Goal: Task Accomplishment & Management: Use online tool/utility

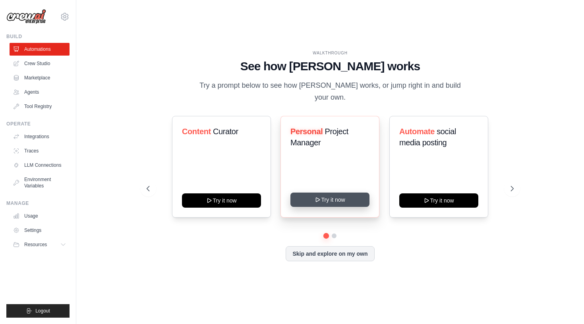
click at [339, 198] on button "Try it now" at bounding box center [330, 200] width 79 height 14
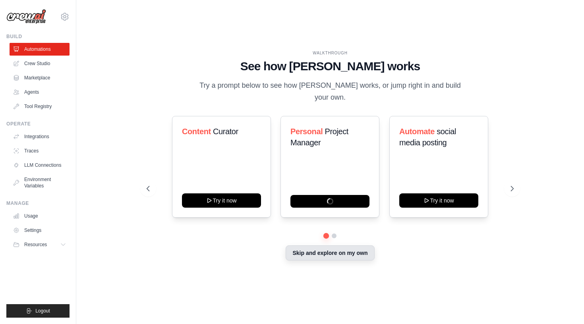
click at [339, 249] on button "Skip and explore on my own" at bounding box center [330, 253] width 89 height 15
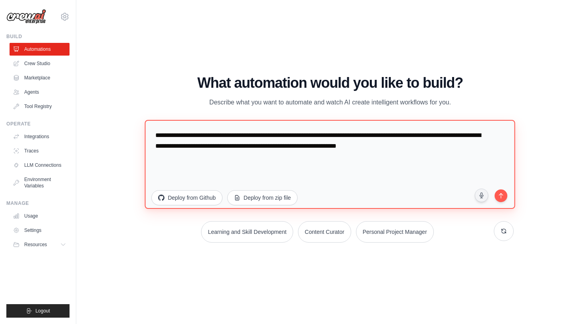
click at [326, 156] on textarea "**********" at bounding box center [330, 164] width 371 height 89
paste textarea "********"
type textarea "**********"
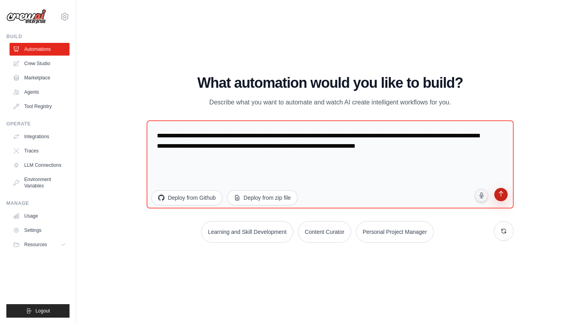
click at [502, 196] on icon "submit" at bounding box center [501, 195] width 8 height 8
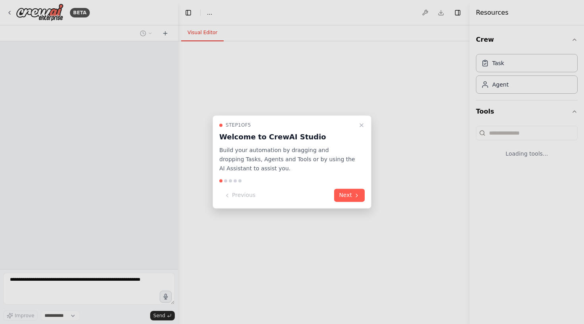
select select "****"
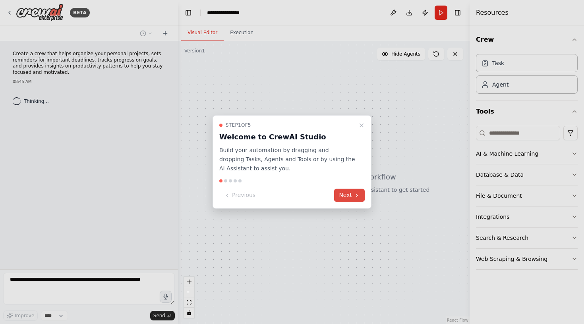
click at [340, 198] on button "Next" at bounding box center [349, 195] width 31 height 13
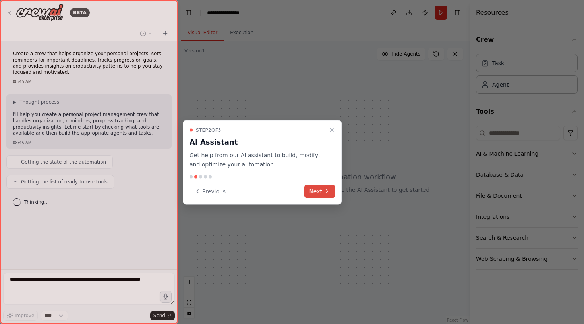
click at [322, 190] on button "Next" at bounding box center [320, 191] width 31 height 13
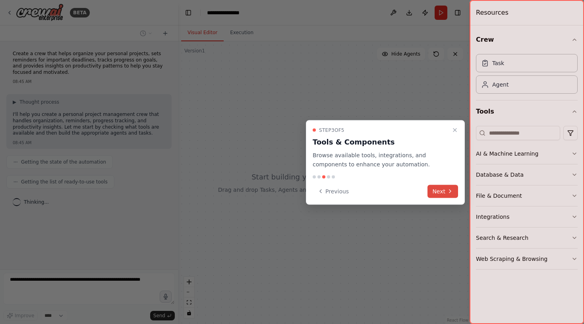
click at [449, 186] on button "Next" at bounding box center [443, 191] width 31 height 13
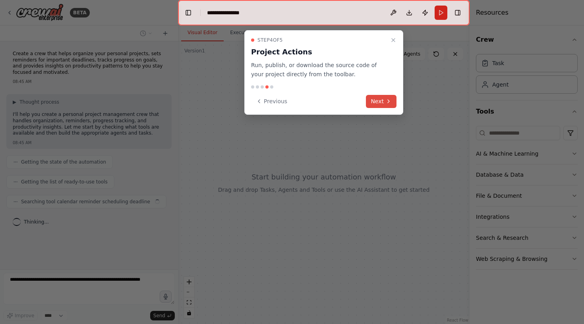
click at [390, 104] on icon at bounding box center [389, 101] width 6 height 6
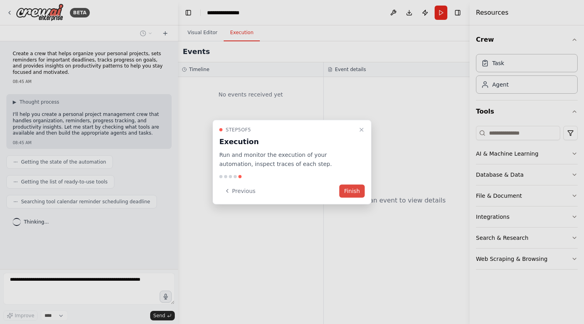
click at [355, 189] on button "Finish" at bounding box center [352, 190] width 25 height 13
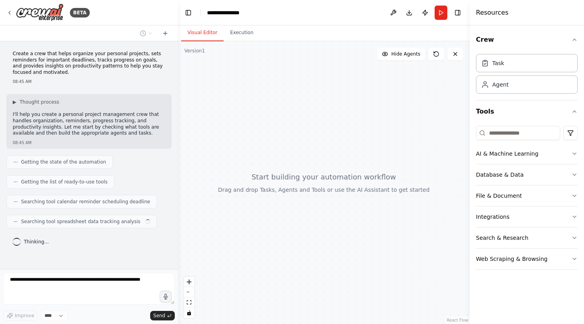
drag, startPoint x: 345, startPoint y: 180, endPoint x: 342, endPoint y: 163, distance: 17.7
click at [342, 163] on div at bounding box center [324, 182] width 292 height 283
drag, startPoint x: 342, startPoint y: 163, endPoint x: 340, endPoint y: 157, distance: 6.1
click at [340, 157] on div at bounding box center [324, 182] width 292 height 283
click at [517, 159] on button "AI & Machine Learning" at bounding box center [527, 154] width 102 height 21
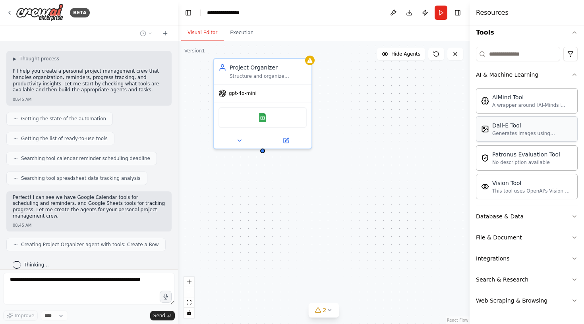
scroll to position [47, 0]
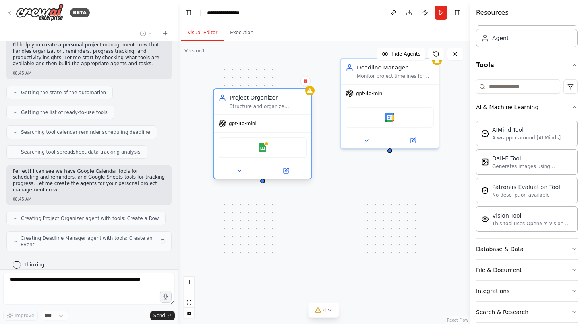
drag, startPoint x: 266, startPoint y: 76, endPoint x: 260, endPoint y: 105, distance: 30.4
click at [260, 106] on div "Structure and organize {user_name}'s personal projects, breaking down large goa…" at bounding box center [268, 106] width 77 height 6
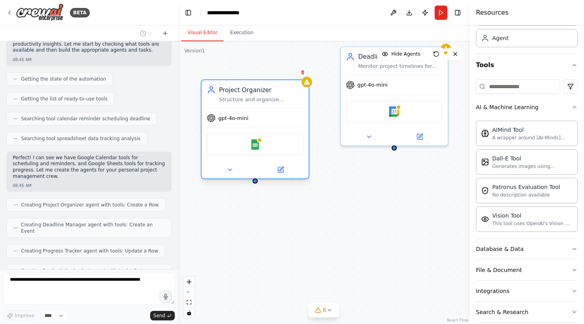
scroll to position [103, 0]
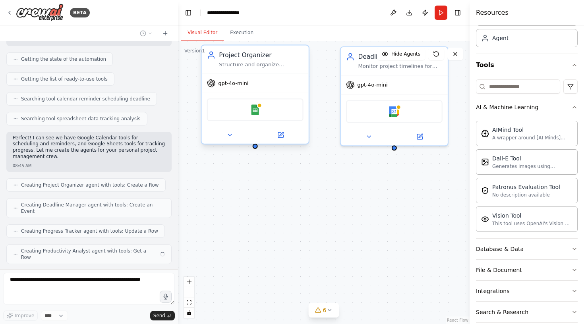
drag, startPoint x: 278, startPoint y: 60, endPoint x: 277, endPoint y: 101, distance: 40.9
click at [277, 101] on div "Project Organizer Structure and organize {user_name}'s personal projects, break…" at bounding box center [255, 95] width 109 height 100
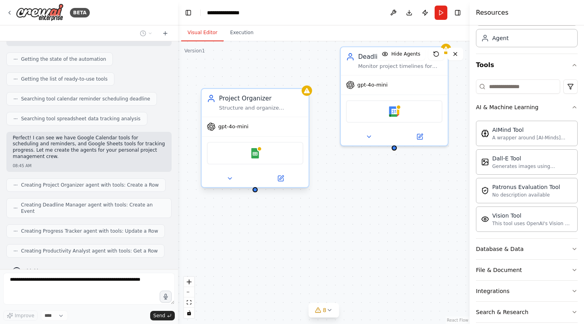
click at [284, 99] on div "Project Organizer" at bounding box center [261, 98] width 84 height 9
click at [304, 80] on icon at bounding box center [302, 81] width 3 height 4
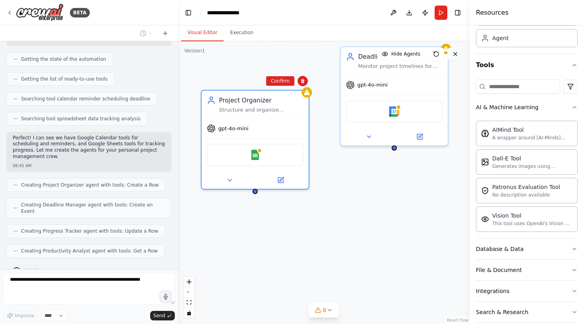
click at [452, 55] on button at bounding box center [456, 54] width 16 height 13
click at [454, 53] on icon at bounding box center [455, 54] width 6 height 6
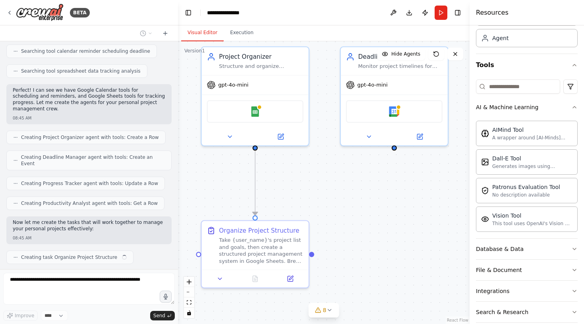
scroll to position [157, 0]
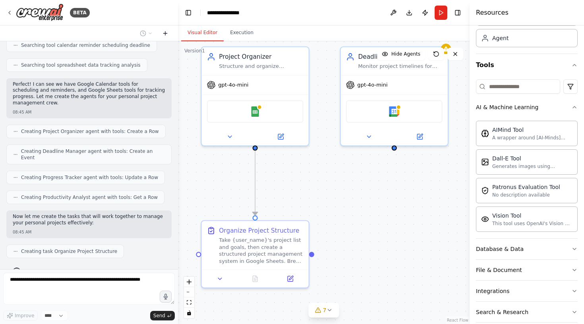
click at [165, 36] on icon at bounding box center [165, 33] width 6 height 6
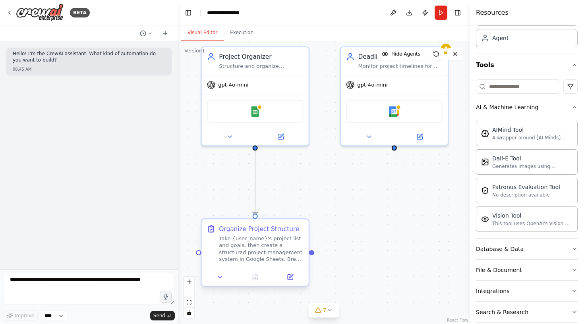
click at [282, 243] on div "Take {user_name}'s project list and goals, then create a structured project man…" at bounding box center [261, 249] width 84 height 28
click at [305, 215] on button at bounding box center [303, 212] width 10 height 10
click at [283, 213] on button "Confirm" at bounding box center [280, 213] width 28 height 10
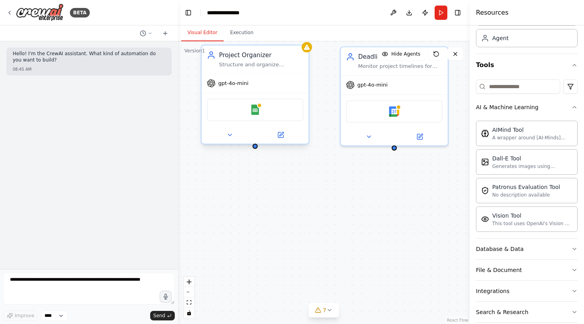
click at [301, 59] on div "Project Organizer" at bounding box center [261, 55] width 84 height 9
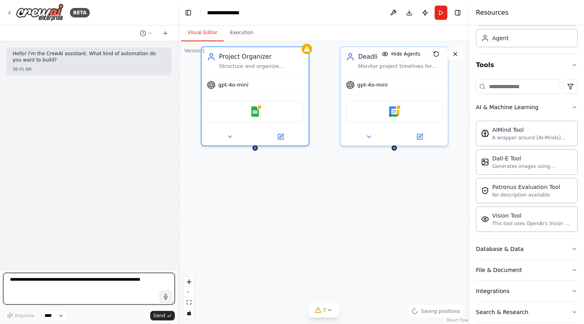
click at [63, 285] on textarea at bounding box center [89, 289] width 172 height 32
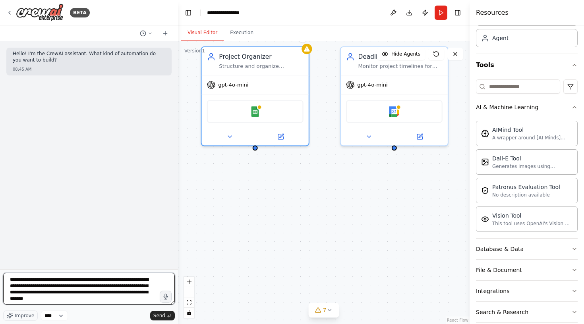
type textarea "**********"
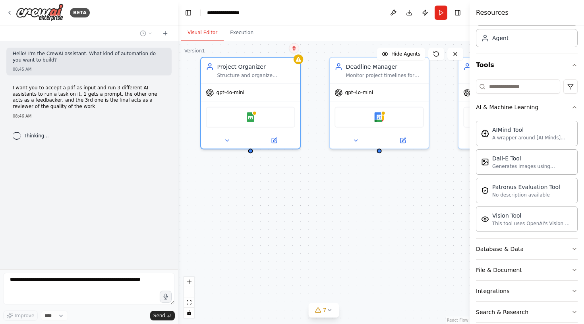
click at [296, 47] on icon at bounding box center [294, 48] width 5 height 5
click at [298, 48] on button at bounding box center [294, 48] width 10 height 10
click at [272, 47] on button "Confirm" at bounding box center [272, 49] width 28 height 10
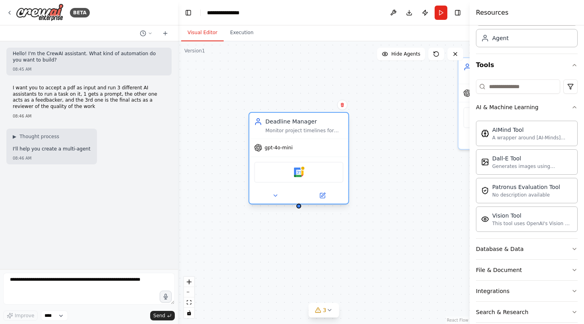
drag, startPoint x: 359, startPoint y: 63, endPoint x: 272, endPoint y: 124, distance: 105.9
click at [272, 124] on div "Deadline Manager Monitor project timelines for {user_name} and create strategic…" at bounding box center [299, 126] width 99 height 26
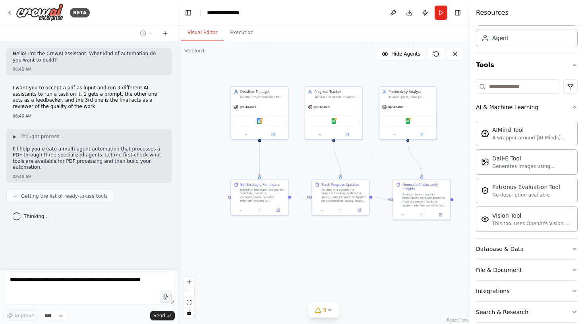
drag, startPoint x: 394, startPoint y: 149, endPoint x: 370, endPoint y: 146, distance: 24.1
click at [370, 146] on div ".deletable-edge-delete-btn { width: 20px; height: 20px; border: 0px solid #ffff…" at bounding box center [324, 182] width 292 height 283
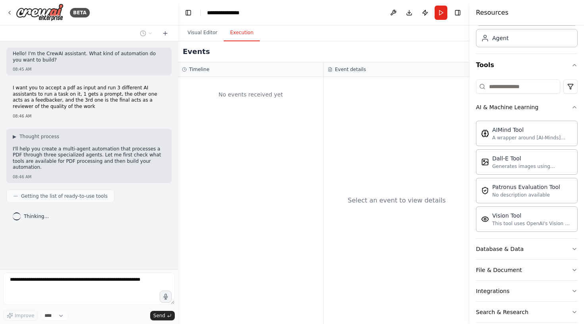
click at [249, 34] on button "Execution" at bounding box center [242, 33] width 36 height 17
click at [203, 32] on button "Visual Editor" at bounding box center [202, 33] width 43 height 17
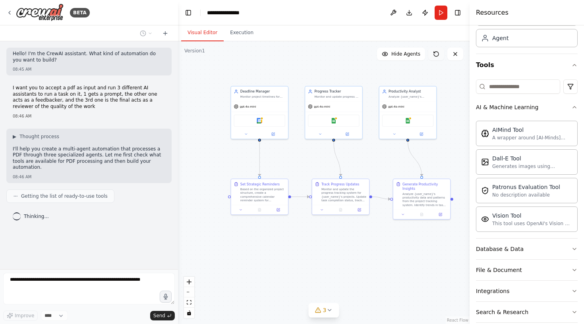
click at [435, 53] on icon at bounding box center [434, 52] width 1 height 1
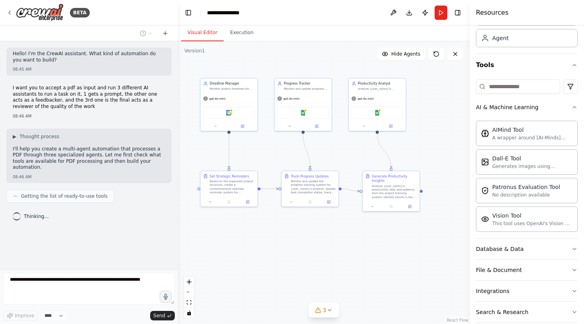
drag, startPoint x: 441, startPoint y: 96, endPoint x: 411, endPoint y: 89, distance: 30.7
click at [411, 89] on div ".deletable-edge-delete-btn { width: 20px; height: 20px; border: 0px solid #ffff…" at bounding box center [324, 182] width 292 height 283
click at [457, 51] on icon at bounding box center [455, 54] width 6 height 6
click at [455, 53] on icon at bounding box center [455, 53] width 3 height 3
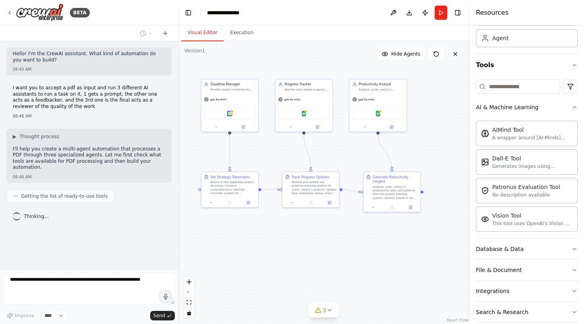
click at [455, 53] on icon at bounding box center [455, 53] width 3 height 3
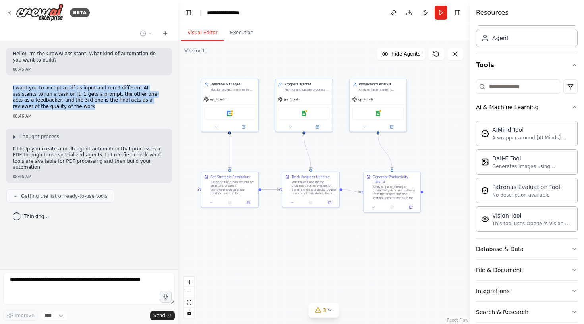
drag, startPoint x: 11, startPoint y: 87, endPoint x: 65, endPoint y: 106, distance: 57.7
click at [66, 106] on div "I want you to accept a pdf as input and run 3 different AI assistants to run a …" at bounding box center [88, 102] width 165 height 40
copy p "I want you to accept a pdf as input and run 3 different AI assistants to run a …"
click at [47, 14] on img at bounding box center [40, 13] width 48 height 18
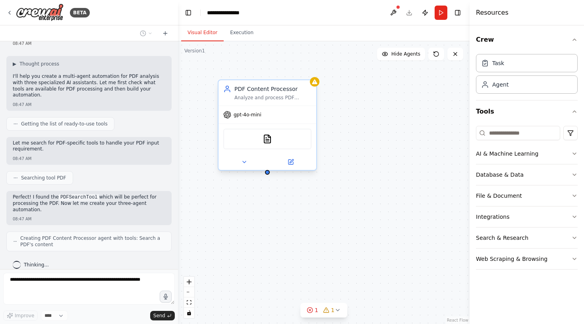
scroll to position [58, 0]
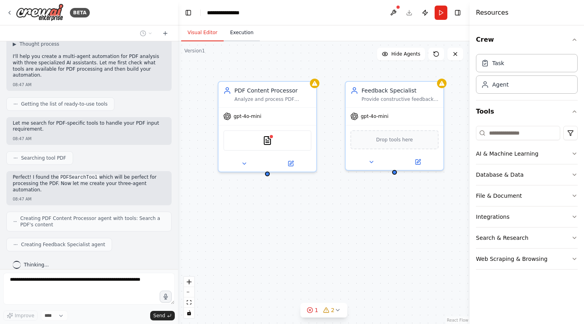
click at [241, 35] on button "Execution" at bounding box center [242, 33] width 36 height 17
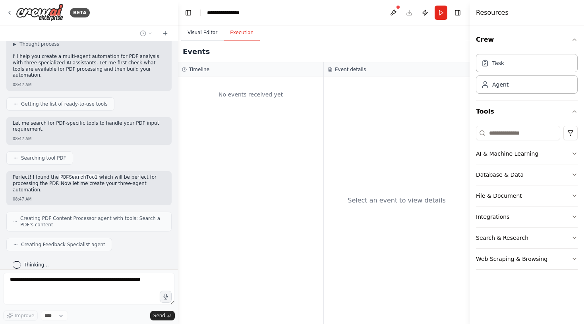
click at [201, 33] on button "Visual Editor" at bounding box center [202, 33] width 43 height 17
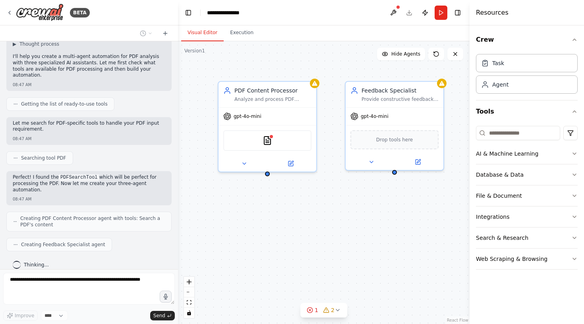
scroll to position [78, 0]
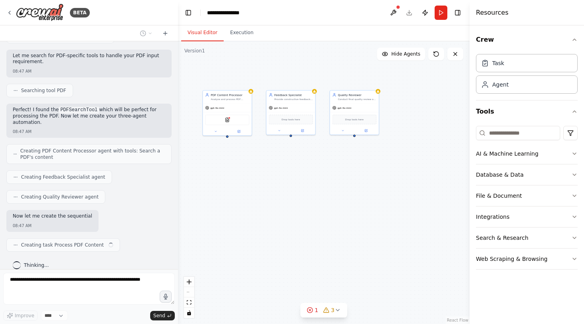
drag, startPoint x: 393, startPoint y: 167, endPoint x: 326, endPoint y: 180, distance: 68.6
click at [326, 180] on div "PDF Content Processor Analyze and process PDF content according to specific pro…" at bounding box center [324, 182] width 292 height 283
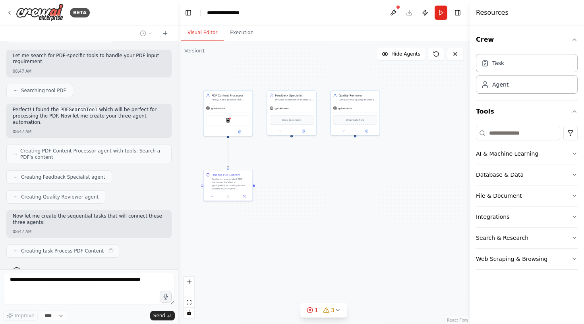
scroll to position [132, 0]
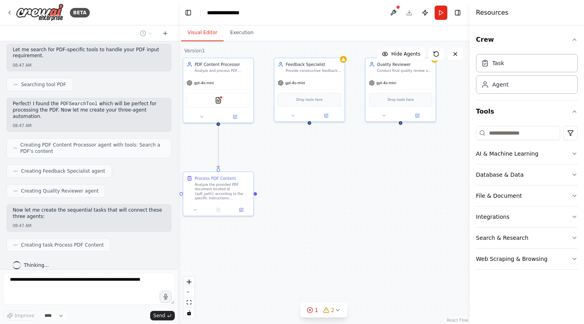
drag, startPoint x: 270, startPoint y: 167, endPoint x: 293, endPoint y: 161, distance: 23.7
click at [293, 161] on div ".deletable-edge-delete-btn { width: 20px; height: 20px; border: 0px solid #ffff…" at bounding box center [324, 182] width 292 height 283
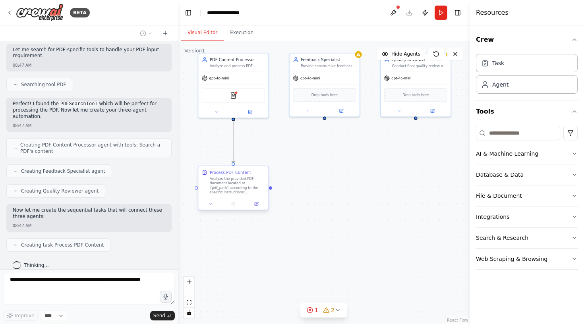
scroll to position [151, 0]
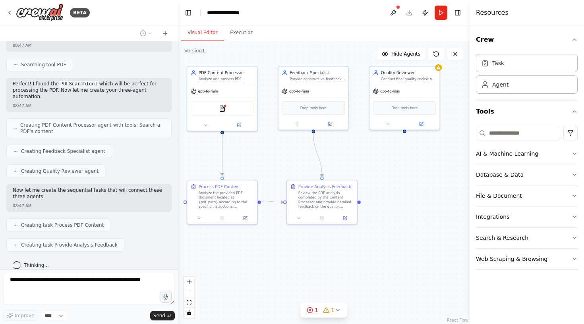
drag, startPoint x: 273, startPoint y: 150, endPoint x: 262, endPoint y: 163, distance: 17.0
click at [262, 163] on div ".deletable-edge-delete-btn { width: 20px; height: 20px; border: 0px solid #ffff…" at bounding box center [324, 182] width 292 height 283
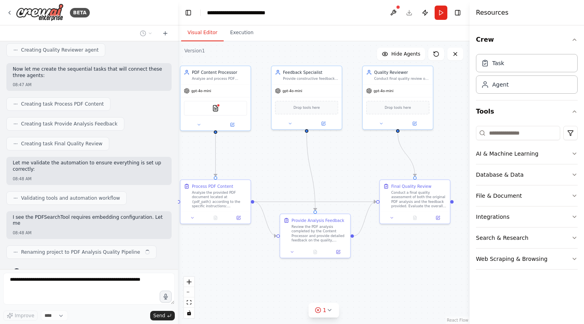
scroll to position [279, 0]
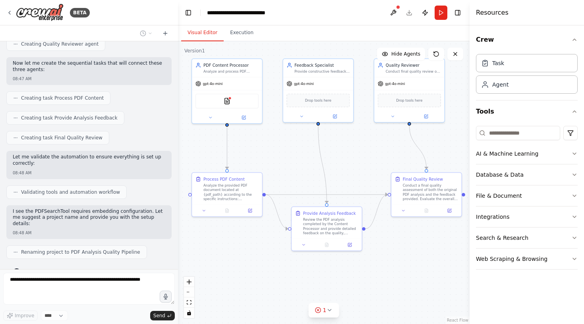
drag, startPoint x: 347, startPoint y: 150, endPoint x: 351, endPoint y: 142, distance: 9.1
click at [352, 142] on div ".deletable-edge-delete-btn { width: 20px; height: 20px; border: 0px solid #ffff…" at bounding box center [324, 182] width 292 height 283
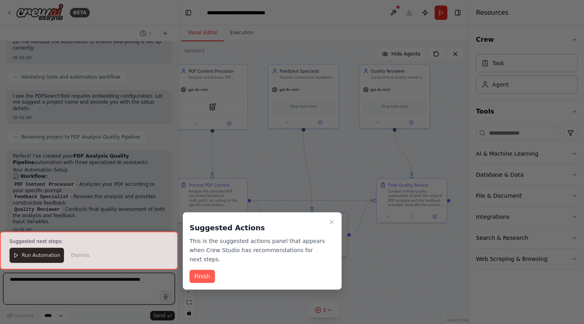
drag, startPoint x: 351, startPoint y: 142, endPoint x: 336, endPoint y: 149, distance: 16.4
click at [336, 149] on div "BETA I want you to accept a pdf as input and run 3 different AI assistants to r…" at bounding box center [292, 162] width 584 height 324
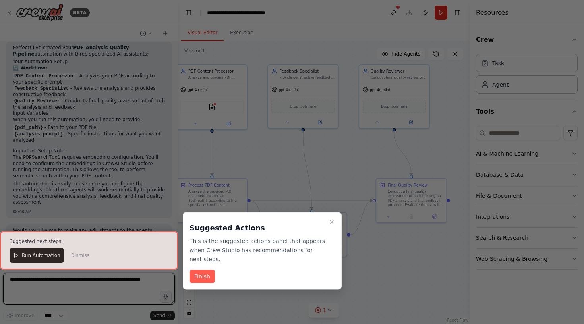
scroll to position [508, 0]
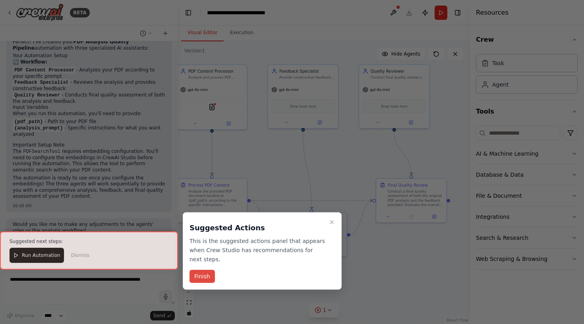
click at [207, 275] on button "Finish" at bounding box center [202, 276] width 25 height 13
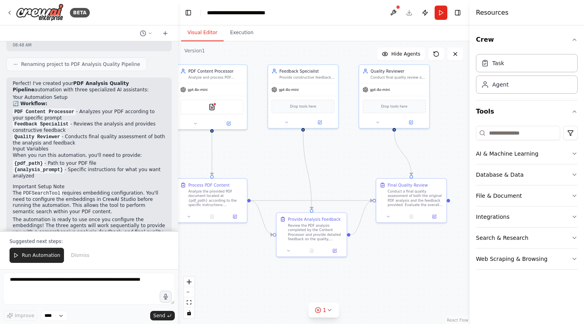
scroll to position [466, 0]
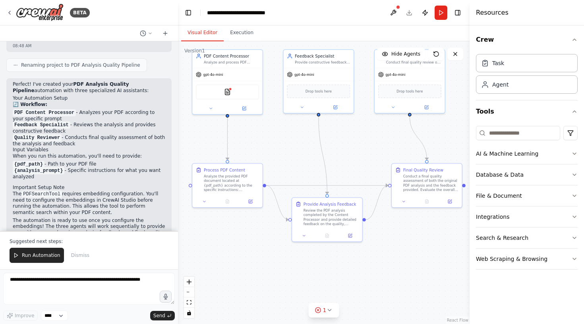
drag, startPoint x: 275, startPoint y: 169, endPoint x: 290, endPoint y: 154, distance: 21.4
click at [290, 154] on div ".deletable-edge-delete-btn { width: 20px; height: 20px; border: 0px solid #ffff…" at bounding box center [324, 182] width 292 height 283
click at [65, 284] on textarea at bounding box center [89, 289] width 172 height 32
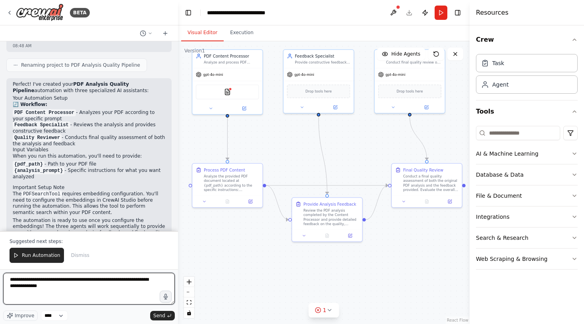
type textarea "**********"
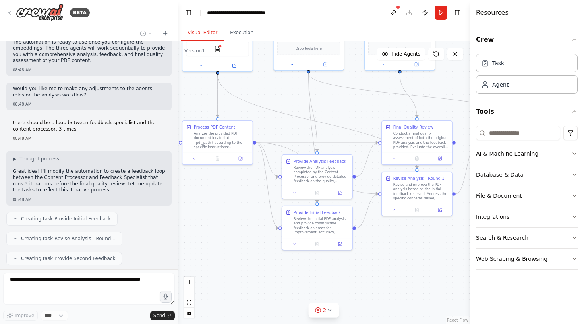
scroll to position [664, 0]
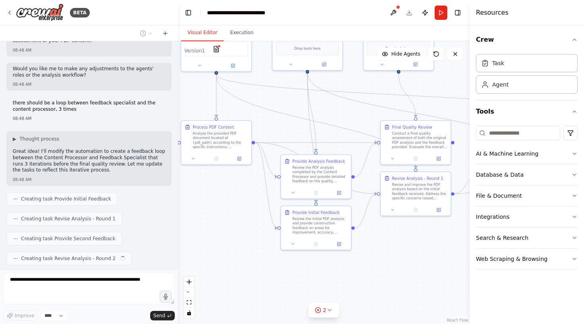
drag, startPoint x: 385, startPoint y: 149, endPoint x: 366, endPoint y: 108, distance: 45.0
click at [367, 108] on div ".deletable-edge-delete-btn { width: 20px; height: 20px; border: 0px solid #ffff…" at bounding box center [324, 182] width 292 height 283
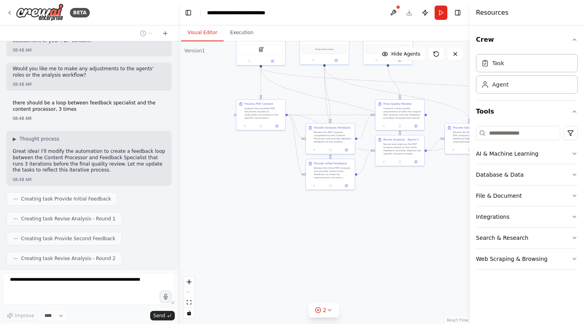
drag, startPoint x: 426, startPoint y: 86, endPoint x: 430, endPoint y: 67, distance: 19.5
click at [430, 67] on div ".deletable-edge-delete-btn { width: 20px; height: 20px; border: 0px solid #ffff…" at bounding box center [324, 182] width 292 height 283
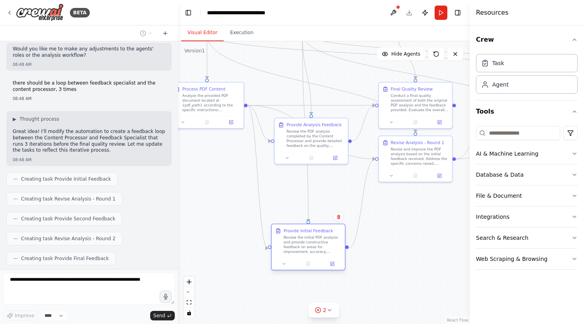
drag, startPoint x: 320, startPoint y: 185, endPoint x: 316, endPoint y: 236, distance: 51.1
click at [316, 236] on div "Review the initial PDF analysis and provide constructive feedback on areas for …" at bounding box center [313, 244] width 58 height 19
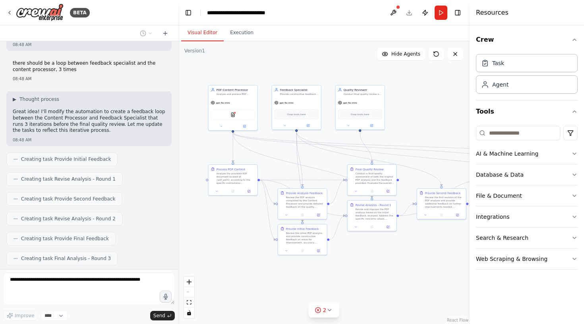
drag, startPoint x: 330, startPoint y: 70, endPoint x: 325, endPoint y: 157, distance: 87.2
click at [322, 158] on div ".deletable-edge-delete-btn { width: 20px; height: 20px; border: 0px solid #ffff…" at bounding box center [324, 182] width 292 height 283
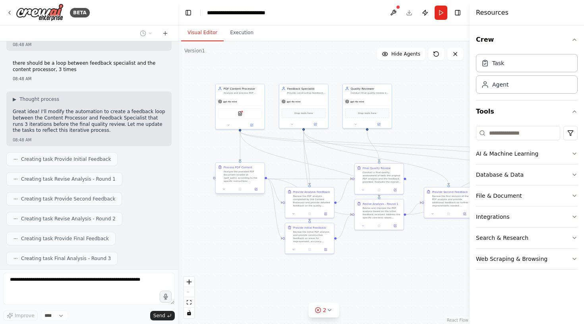
click at [244, 175] on div "Analyze the provided PDF document located at {pdf_path} according to the specif…" at bounding box center [243, 176] width 39 height 13
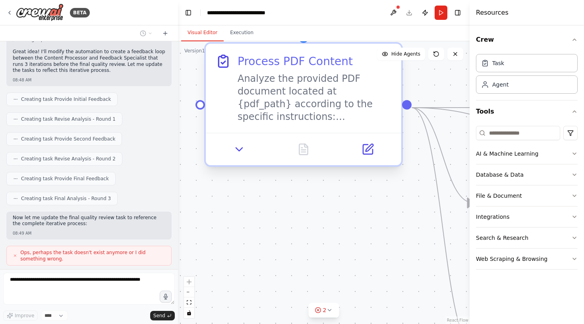
scroll to position [812, 0]
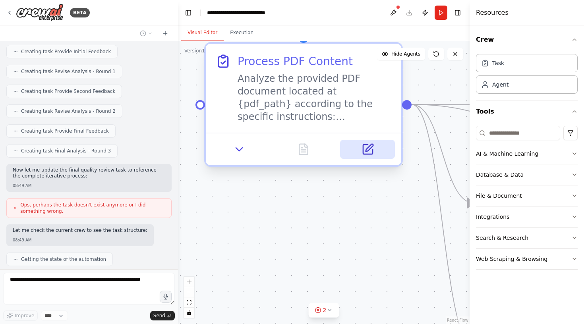
click at [370, 151] on icon at bounding box center [368, 150] width 10 height 10
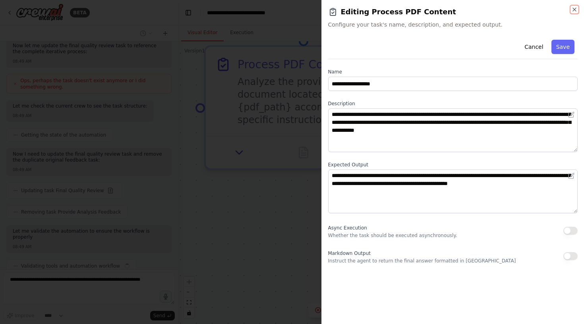
scroll to position [942, 0]
click at [575, 11] on icon "button" at bounding box center [575, 9] width 6 height 6
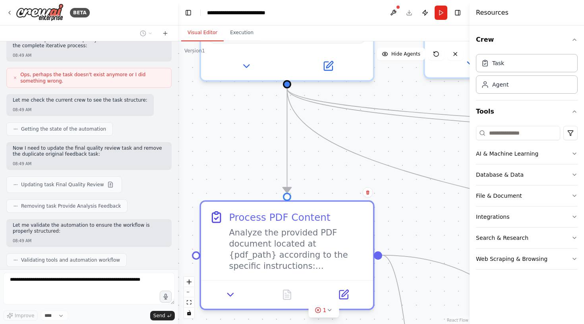
drag, startPoint x: 445, startPoint y: 97, endPoint x: 410, endPoint y: 284, distance: 190.9
click at [410, 283] on div ".deletable-edge-delete-btn { width: 20px; height: 20px; border: 0px solid #ffff…" at bounding box center [324, 182] width 292 height 283
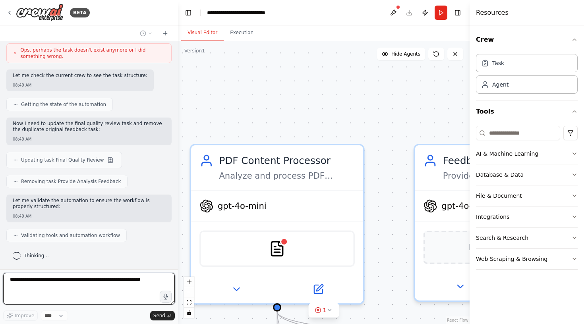
drag, startPoint x: 387, startPoint y: 101, endPoint x: 372, endPoint y: 175, distance: 76.3
click at [372, 175] on div ".deletable-edge-delete-btn { width: 20px; height: 20px; border: 0px solid #ffff…" at bounding box center [324, 182] width 292 height 283
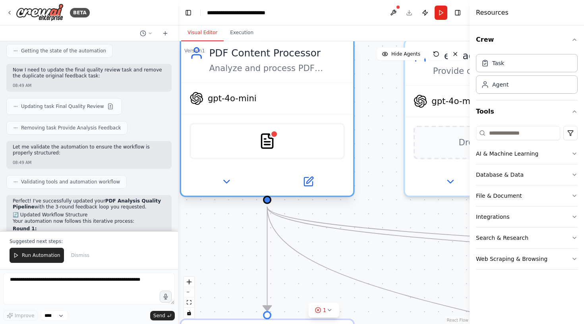
click at [277, 147] on div "PDFSearchTool" at bounding box center [267, 141] width 155 height 37
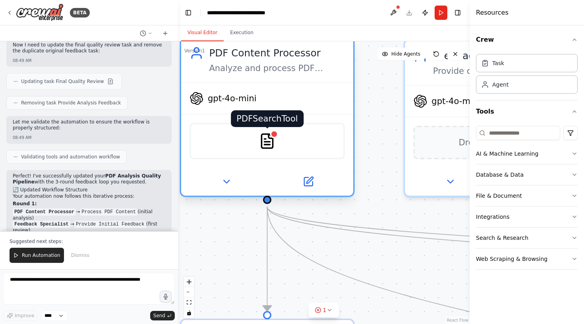
click at [262, 140] on img at bounding box center [267, 141] width 17 height 17
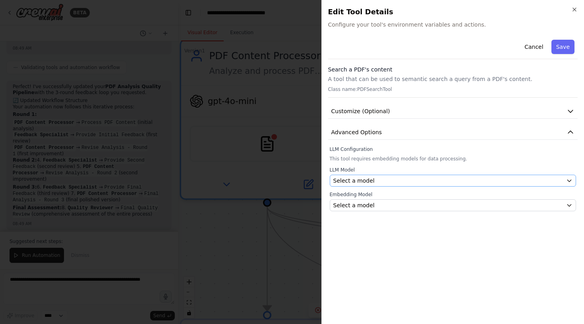
click at [371, 182] on span "Select a model" at bounding box center [354, 181] width 41 height 8
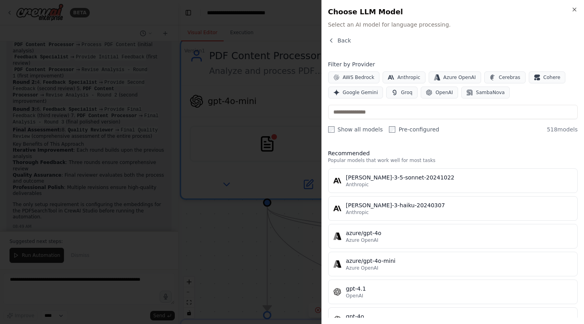
scroll to position [66, 0]
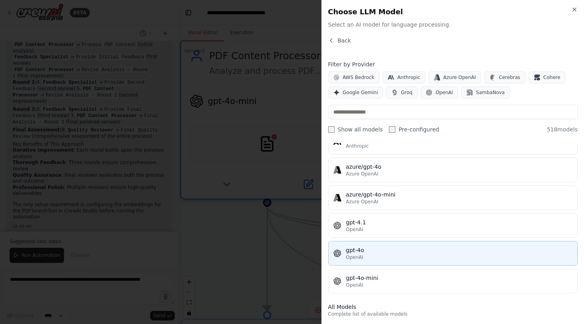
click at [390, 252] on div "gpt-4o" at bounding box center [459, 250] width 227 height 8
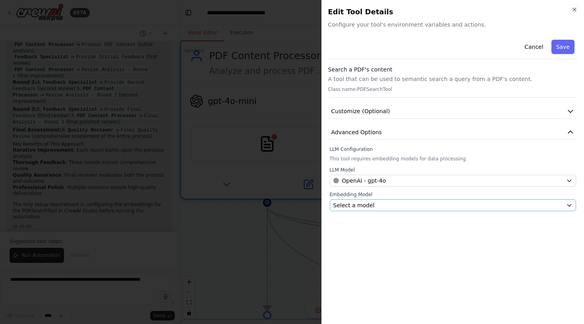
click at [383, 204] on div "Select a model" at bounding box center [449, 206] width 230 height 8
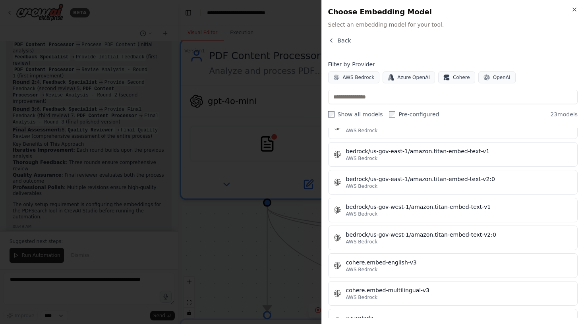
scroll to position [15, 0]
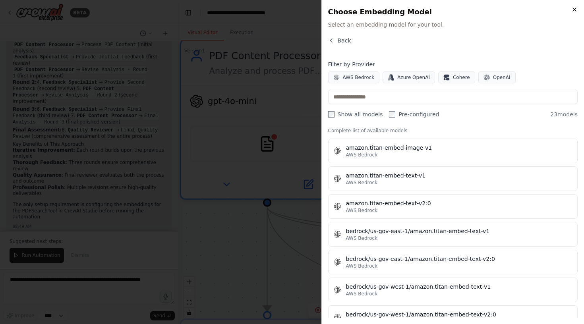
click at [575, 10] on icon "button" at bounding box center [575, 9] width 6 height 6
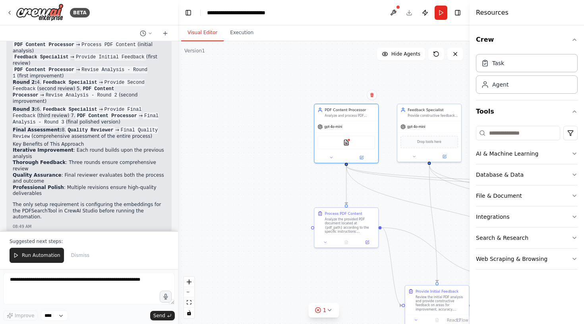
scroll to position [0, 0]
click at [355, 142] on div "PDFSearchTool" at bounding box center [347, 142] width 58 height 14
click at [345, 142] on img at bounding box center [346, 142] width 6 height 6
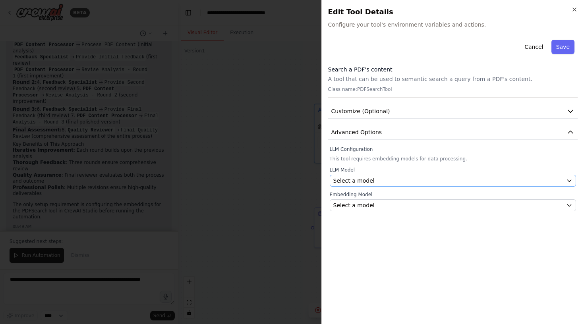
click at [373, 180] on div "Select a model" at bounding box center [449, 181] width 230 height 8
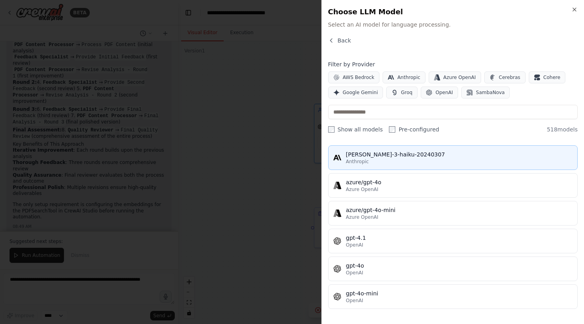
scroll to position [63, 0]
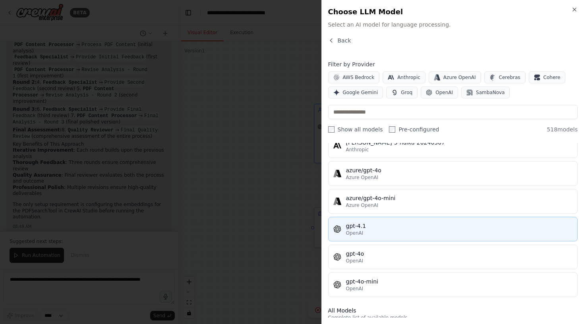
click at [392, 226] on div "gpt-4.1" at bounding box center [459, 226] width 227 height 8
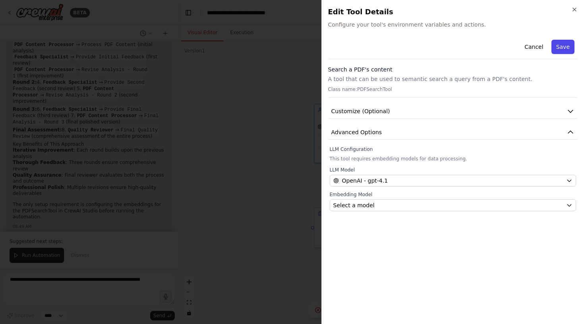
click at [566, 45] on button "Save" at bounding box center [563, 47] width 23 height 14
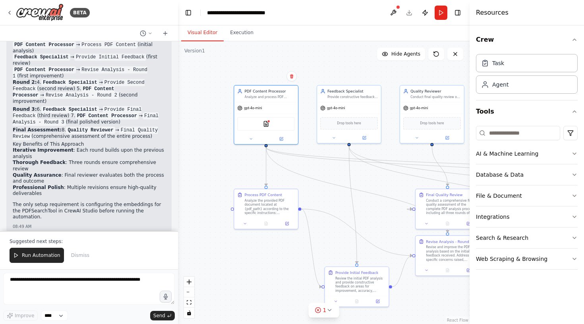
drag, startPoint x: 434, startPoint y: 91, endPoint x: 356, endPoint y: 71, distance: 80.3
click at [356, 71] on div ".deletable-edge-delete-btn { width: 20px; height: 20px; border: 0px solid #ffff…" at bounding box center [324, 182] width 292 height 283
click at [369, 121] on div "Drop tools here" at bounding box center [352, 121] width 58 height 12
click at [370, 136] on button at bounding box center [366, 136] width 29 height 6
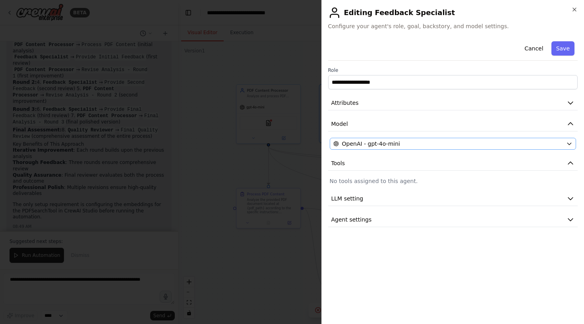
click at [387, 142] on span "OpenAI - gpt-4o-mini" at bounding box center [371, 144] width 58 height 8
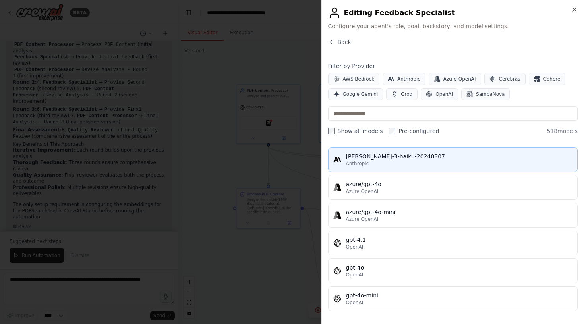
scroll to position [66, 0]
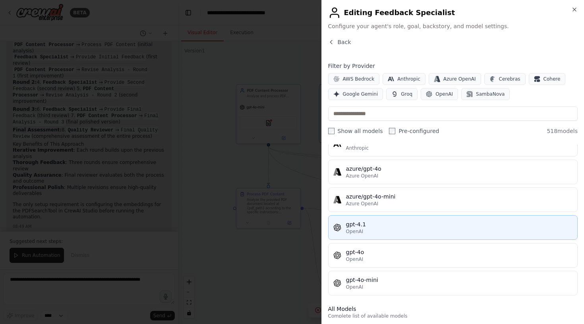
click at [387, 234] on div "OpenAI" at bounding box center [459, 232] width 227 height 6
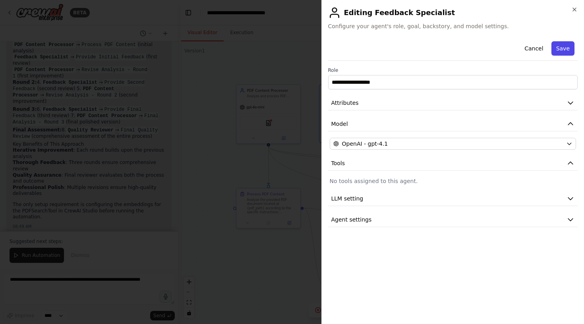
click at [558, 49] on button "Save" at bounding box center [563, 48] width 23 height 14
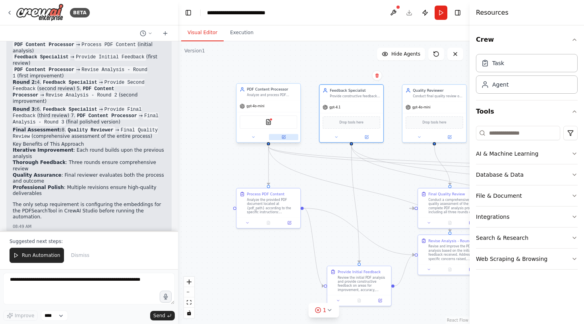
click at [286, 135] on button at bounding box center [283, 137] width 29 height 6
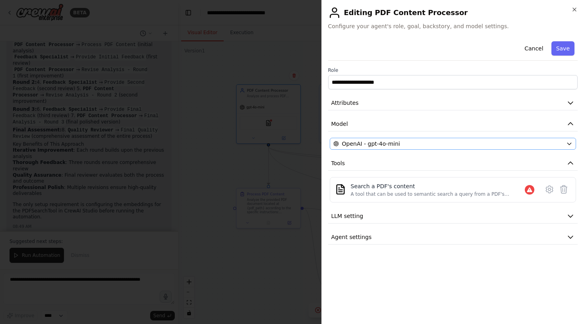
click at [468, 144] on div "OpenAI - gpt-4o-mini" at bounding box center [449, 144] width 230 height 8
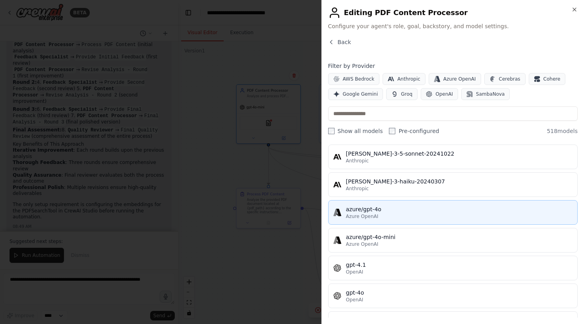
scroll to position [25, 0]
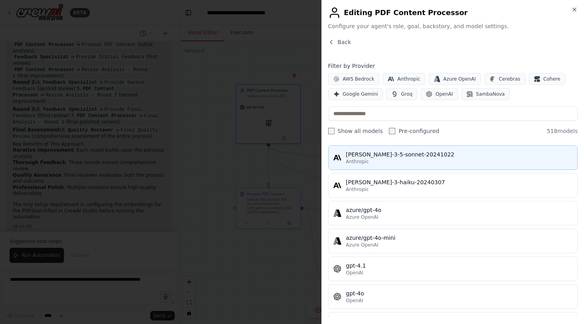
click at [426, 159] on div "Anthropic" at bounding box center [459, 162] width 227 height 6
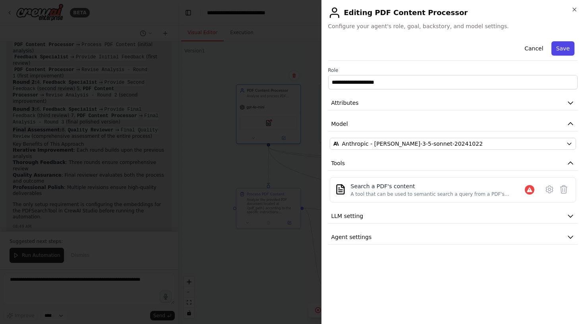
click at [562, 48] on button "Save" at bounding box center [563, 48] width 23 height 14
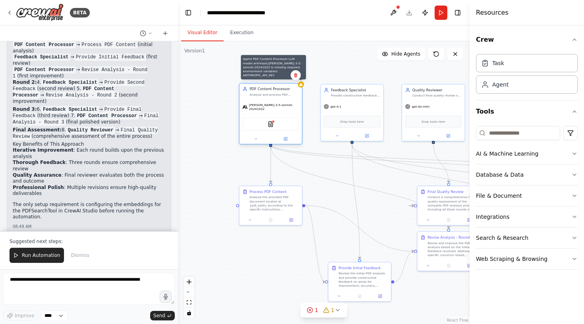
click at [300, 86] on icon at bounding box center [301, 85] width 4 height 4
click at [274, 124] on div "PDFSearchTool" at bounding box center [271, 124] width 56 height 13
click at [267, 120] on div "PDFSearchTool" at bounding box center [271, 124] width 56 height 13
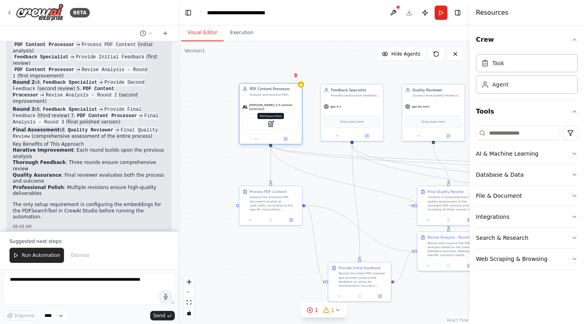
click at [272, 121] on img at bounding box center [271, 124] width 6 height 6
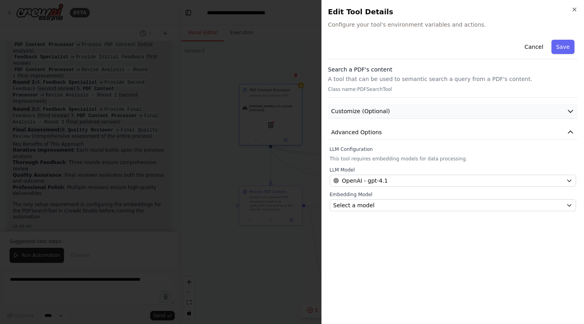
click at [390, 109] on button "Customize (Optional)" at bounding box center [453, 111] width 250 height 15
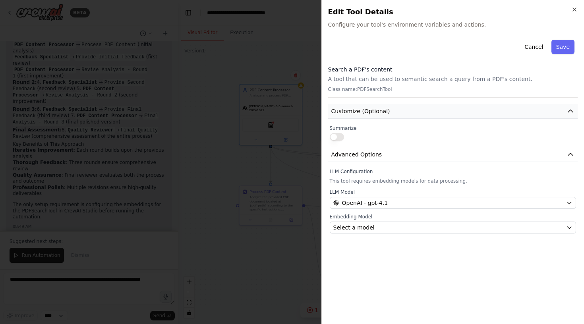
click at [390, 109] on button "Customize (Optional)" at bounding box center [453, 111] width 250 height 15
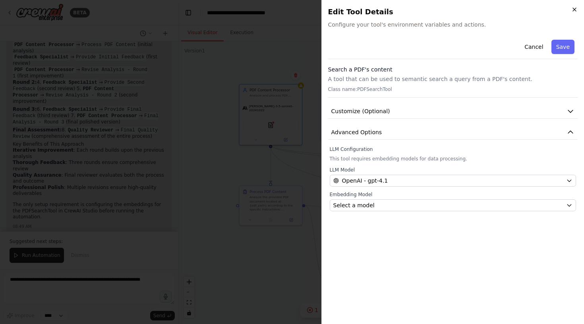
click at [574, 8] on icon "button" at bounding box center [575, 9] width 6 height 6
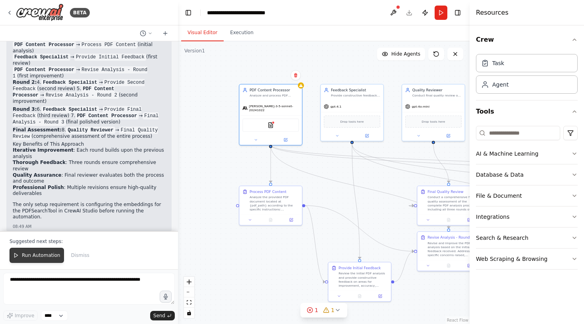
click at [49, 254] on span "Run Automation" at bounding box center [41, 255] width 39 height 6
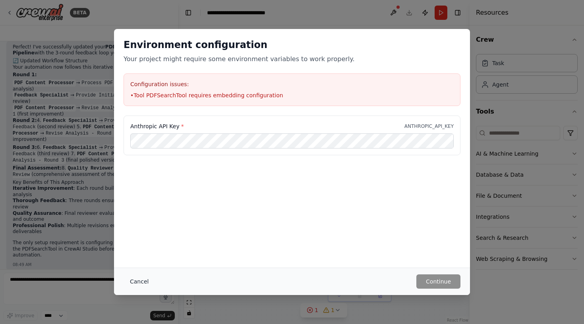
click at [146, 283] on button "Cancel" at bounding box center [139, 282] width 31 height 14
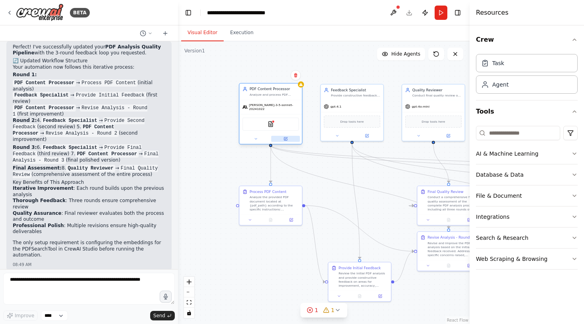
click at [285, 138] on icon at bounding box center [285, 139] width 3 height 3
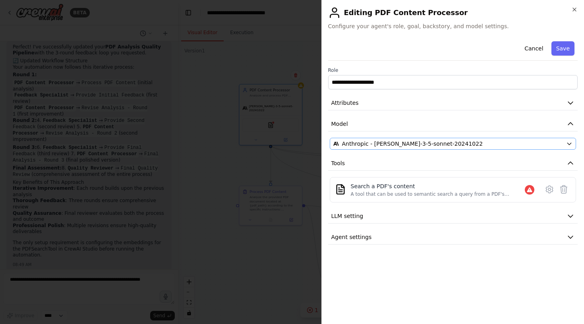
click at [454, 144] on div "Anthropic - claude-3-5-sonnet-20241022" at bounding box center [449, 144] width 230 height 8
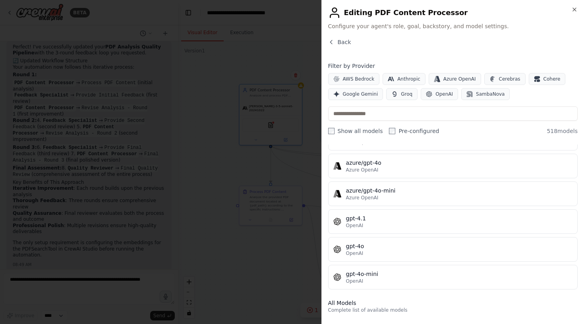
scroll to position [72, 0]
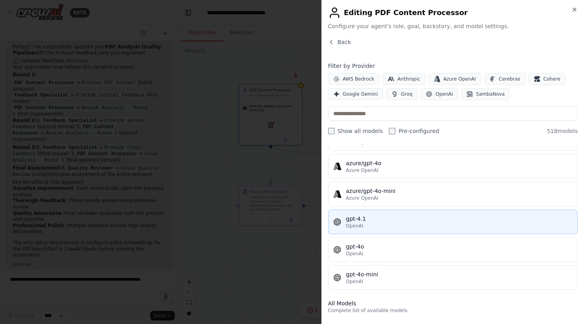
click at [396, 225] on div "OpenAI" at bounding box center [459, 226] width 227 height 6
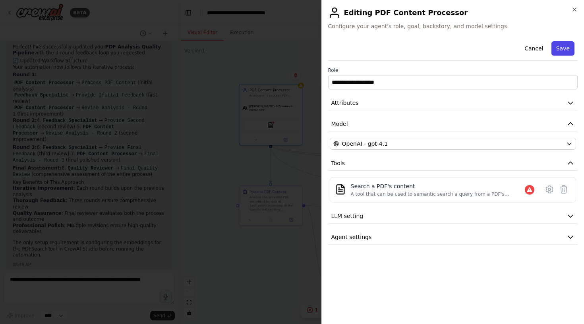
click at [567, 50] on button "Save" at bounding box center [563, 48] width 23 height 14
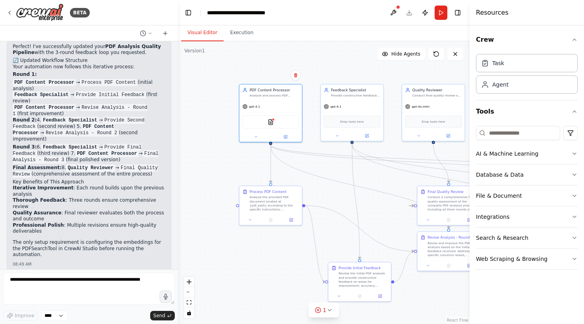
scroll to position [1175, 0]
click at [441, 12] on button "Run" at bounding box center [441, 13] width 13 height 14
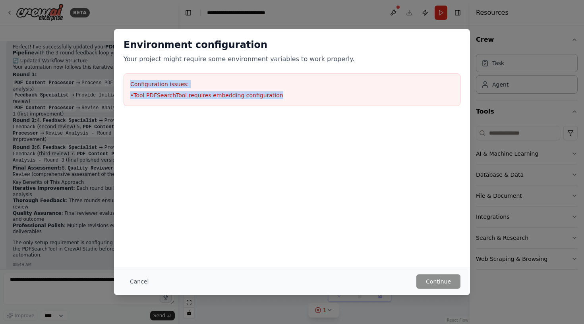
drag, startPoint x: 275, startPoint y: 95, endPoint x: 124, endPoint y: 85, distance: 151.0
click at [124, 85] on div "Configuration issues: • Tool PDFSearchTool requires embedding configuration" at bounding box center [292, 90] width 337 height 33
copy div "Configuration issues: • Tool PDFSearchTool requires embedding configuration"
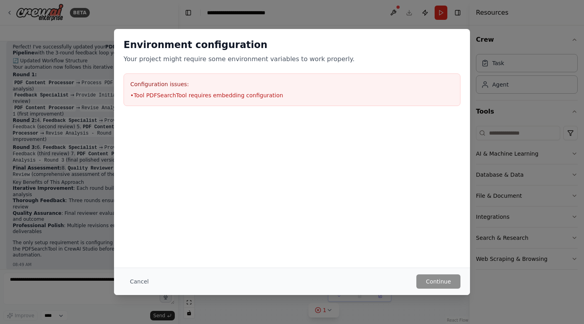
click at [225, 97] on li "• Tool PDFSearchTool requires embedding configuration" at bounding box center [292, 95] width 324 height 8
click at [137, 281] on button "Cancel" at bounding box center [139, 282] width 31 height 14
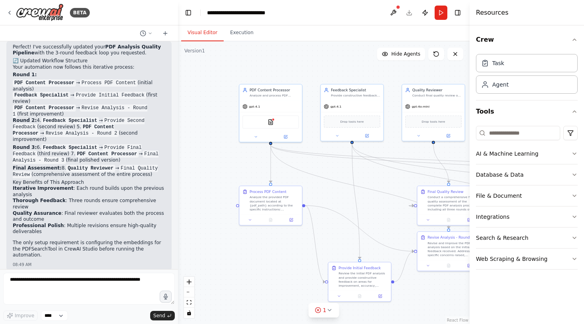
scroll to position [0, 0]
click at [97, 285] on textarea at bounding box center [89, 289] width 172 height 32
paste textarea "**********"
type textarea "**********"
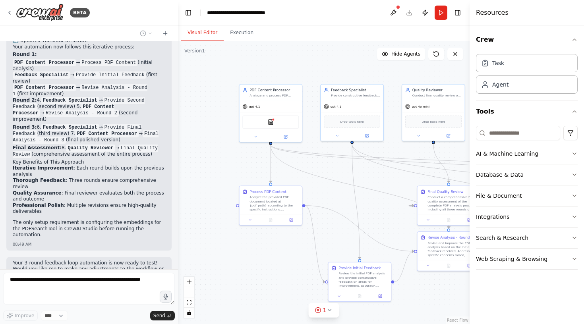
scroll to position [1231, 0]
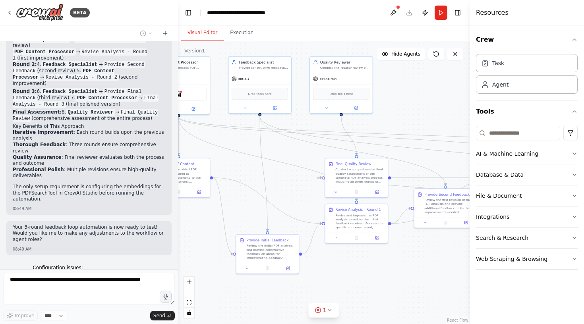
drag, startPoint x: 262, startPoint y: 253, endPoint x: 169, endPoint y: 225, distance: 97.2
click at [169, 225] on div "BETA I want you to accept a pdf as input and run 3 different AI assistants to r…" at bounding box center [292, 162] width 584 height 324
click at [323, 312] on div "1" at bounding box center [321, 311] width 12 height 8
click at [381, 289] on button at bounding box center [384, 285] width 14 height 10
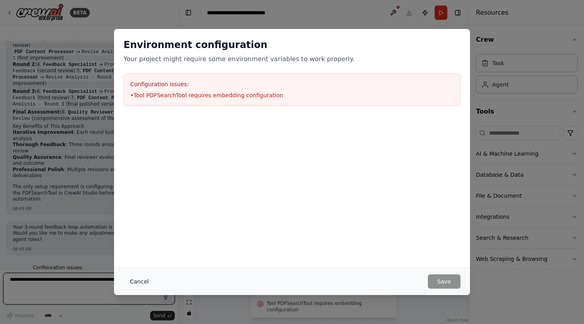
click at [138, 281] on button "Cancel" at bounding box center [139, 282] width 31 height 14
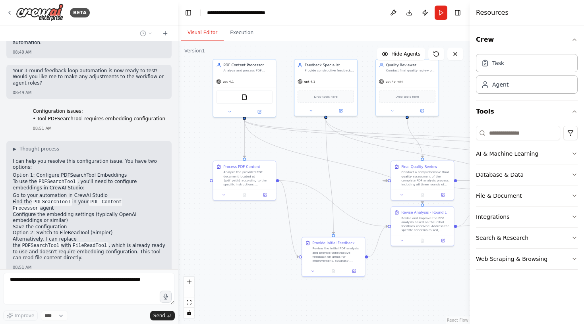
scroll to position [1407, 0]
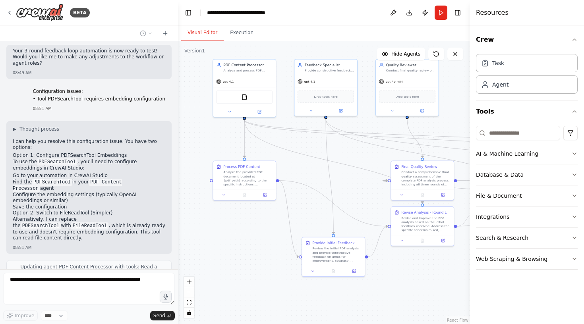
drag, startPoint x: 236, startPoint y: 158, endPoint x: 306, endPoint y: 163, distance: 70.1
click at [306, 163] on div ".deletable-edge-delete-btn { width: 20px; height: 20px; border: 0px solid #ffff…" at bounding box center [324, 182] width 292 height 283
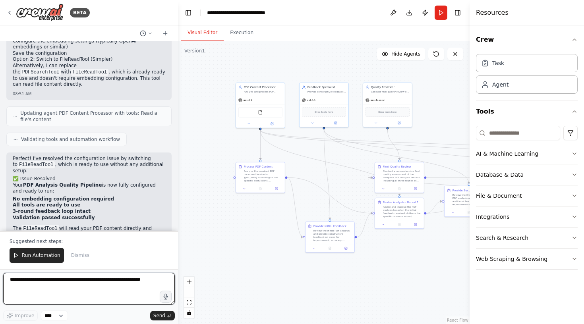
scroll to position [1568, 0]
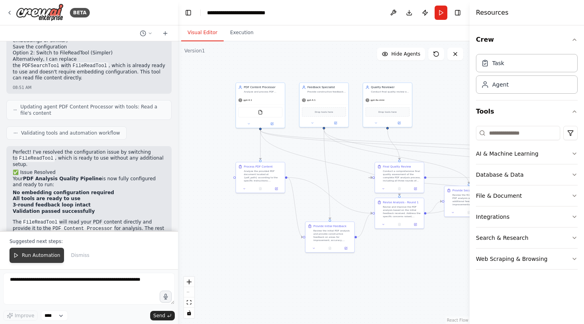
click at [37, 254] on span "Run Automation" at bounding box center [41, 255] width 39 height 6
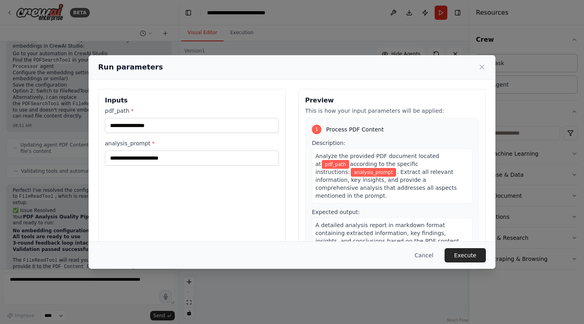
scroll to position [0, 0]
click at [185, 125] on input "pdf_path *" at bounding box center [192, 125] width 174 height 15
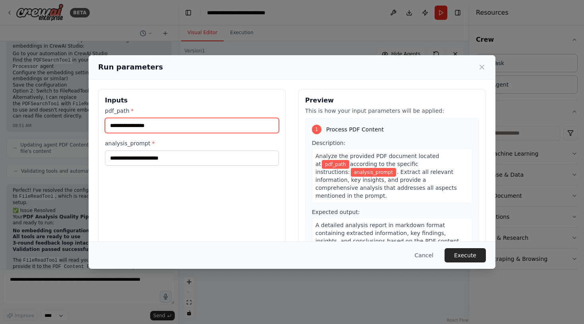
click at [185, 125] on input "pdf_path *" at bounding box center [192, 125] width 174 height 15
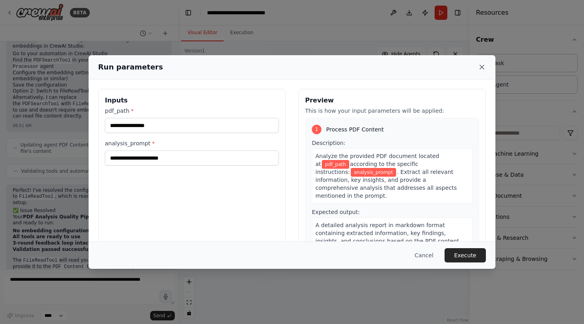
click at [484, 67] on icon at bounding box center [482, 67] width 8 height 8
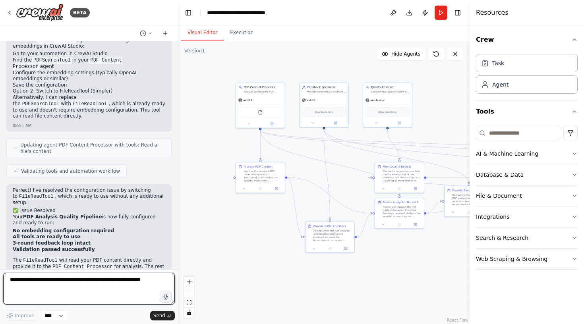
click at [59, 283] on textarea at bounding box center [89, 289] width 172 height 32
type textarea "**********"
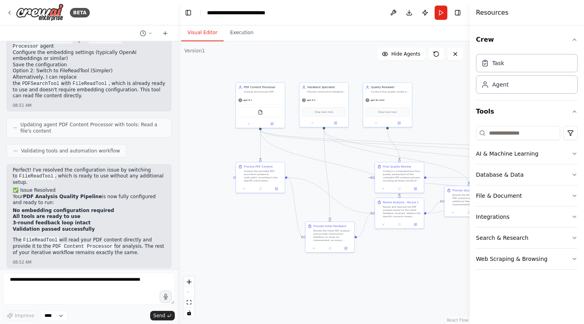
scroll to position [1584, 0]
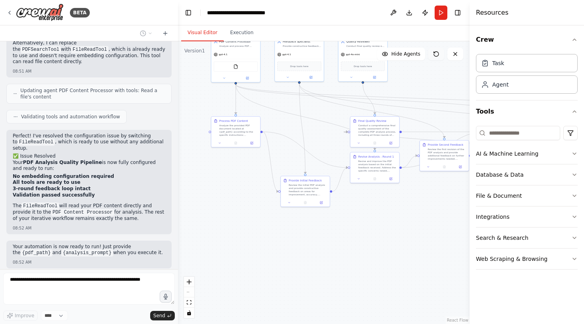
drag, startPoint x: 457, startPoint y: 105, endPoint x: 432, endPoint y: 60, distance: 51.8
click at [432, 60] on div "Version 1 Show Tools Hide Agents .deletable-edge-delete-btn { width: 20px; heig…" at bounding box center [324, 182] width 292 height 283
drag, startPoint x: 311, startPoint y: 190, endPoint x: 308, endPoint y: 221, distance: 30.4
click at [308, 221] on div "Review the initial PDF analysis and provide constructive feedback on areas for …" at bounding box center [306, 221] width 39 height 13
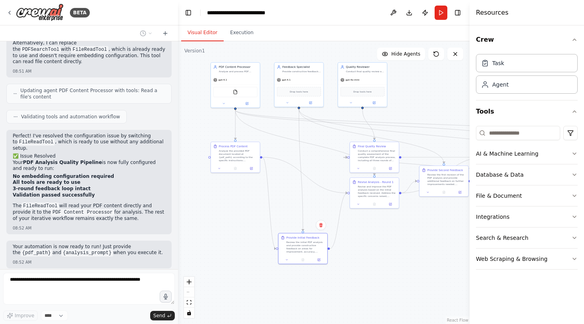
drag, startPoint x: 421, startPoint y: 251, endPoint x: 421, endPoint y: 282, distance: 31.4
click at [421, 283] on div ".deletable-edge-delete-btn { width: 20px; height: 20px; border: 0px solid #ffff…" at bounding box center [324, 182] width 292 height 283
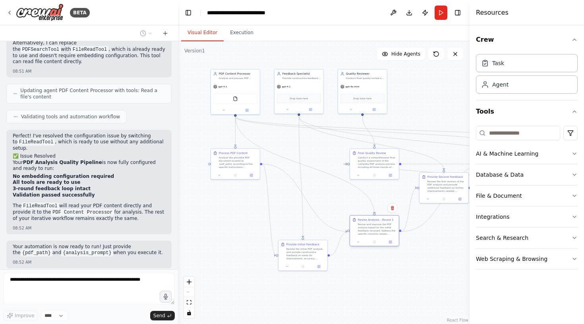
drag, startPoint x: 388, startPoint y: 198, endPoint x: 387, endPoint y: 231, distance: 32.2
click at [387, 231] on div "Revise and improve the PDF analysis based on the initial feedback received. Add…" at bounding box center [377, 229] width 39 height 13
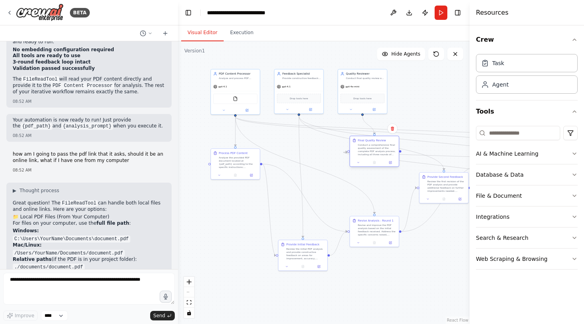
drag, startPoint x: 378, startPoint y: 165, endPoint x: 377, endPoint y: 155, distance: 10.5
click at [377, 155] on div "Conduct a comprehensive final quality assessment of the complete PDF analysis p…" at bounding box center [377, 150] width 39 height 13
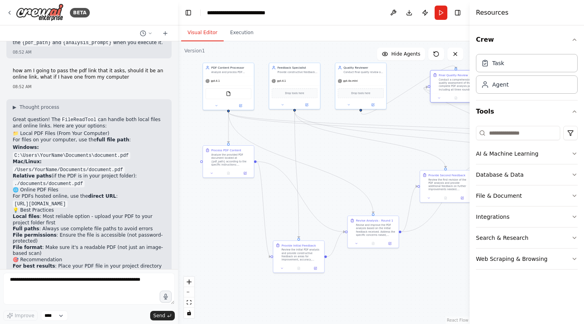
scroll to position [1800, 0]
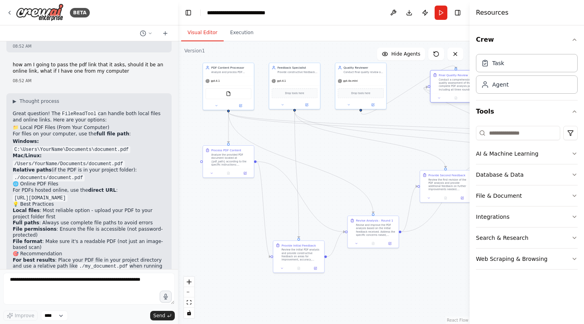
drag, startPoint x: 371, startPoint y: 145, endPoint x: 452, endPoint y: 81, distance: 103.0
click at [452, 81] on div "Conduct a comprehensive final quality assessment of the complete PDF analysis p…" at bounding box center [459, 84] width 40 height 13
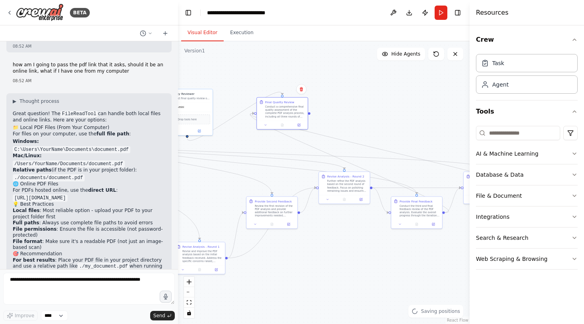
drag, startPoint x: 436, startPoint y: 113, endPoint x: 253, endPoint y: 142, distance: 185.1
click at [253, 142] on div ".deletable-edge-delete-btn { width: 20px; height: 20px; border: 0px solid #ffff…" at bounding box center [324, 182] width 292 height 283
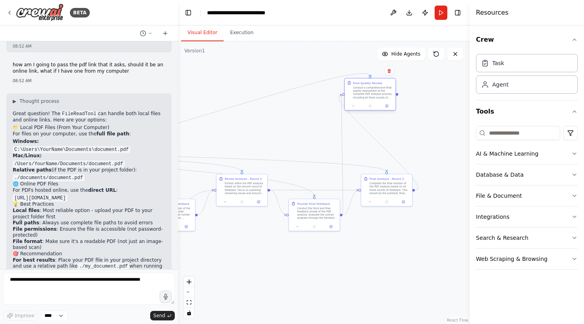
drag, startPoint x: 280, startPoint y: 116, endPoint x: 377, endPoint y: 96, distance: 99.5
click at [377, 96] on div "Conduct a comprehensive final quality assessment of the complete PDF analysis p…" at bounding box center [373, 92] width 40 height 13
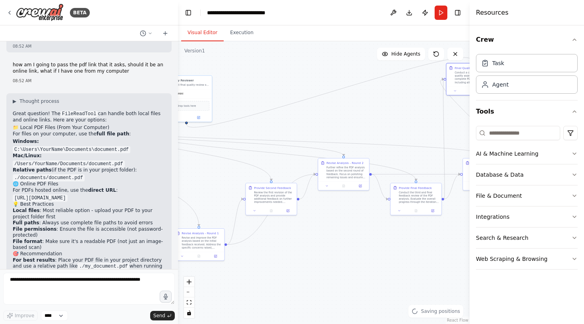
drag, startPoint x: 300, startPoint y: 130, endPoint x: 402, endPoint y: 114, distance: 103.0
click at [402, 114] on div ".deletable-edge-delete-btn { width: 20px; height: 20px; border: 0px solid #ffff…" at bounding box center [324, 182] width 292 height 283
drag, startPoint x: 198, startPoint y: 91, endPoint x: 214, endPoint y: 55, distance: 40.0
click at [214, 54] on div "gpt-4o-mini" at bounding box center [210, 56] width 49 height 9
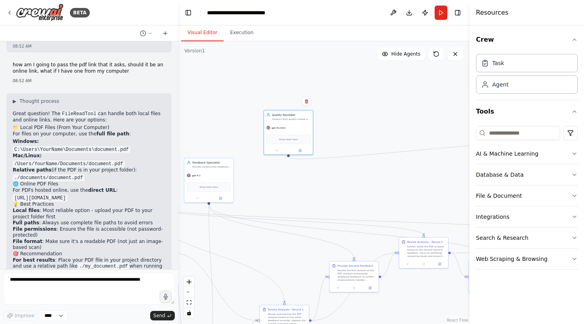
drag, startPoint x: 225, startPoint y: 118, endPoint x: 256, endPoint y: 188, distance: 77.3
click at [257, 188] on div ".deletable-edge-delete-btn { width: 20px; height: 20px; border: 0px solid #ffff…" at bounding box center [324, 182] width 292 height 283
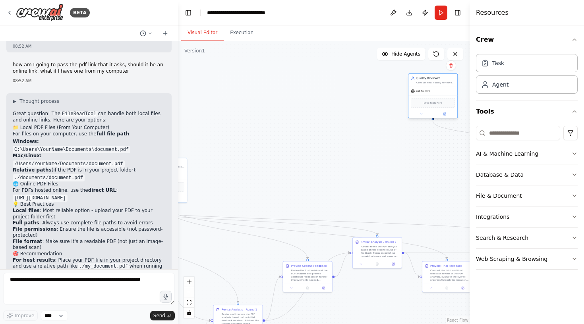
drag, startPoint x: 245, startPoint y: 138, endPoint x: 434, endPoint y: 101, distance: 192.4
click at [435, 101] on div "Drop tools here" at bounding box center [433, 103] width 44 height 10
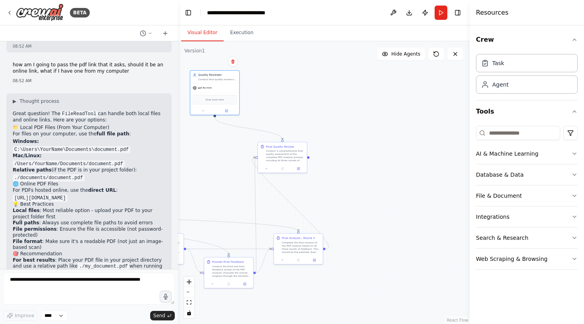
drag, startPoint x: 418, startPoint y: 163, endPoint x: 199, endPoint y: 159, distance: 219.1
click at [198, 159] on div ".deletable-edge-delete-btn { width: 20px; height: 20px; border: 0px solid #ffff…" at bounding box center [324, 182] width 292 height 283
drag, startPoint x: 210, startPoint y: 83, endPoint x: 281, endPoint y: 84, distance: 71.2
click at [281, 84] on div "gpt-4o-mini" at bounding box center [284, 86] width 49 height 9
drag, startPoint x: 282, startPoint y: 159, endPoint x: 359, endPoint y: 180, distance: 79.7
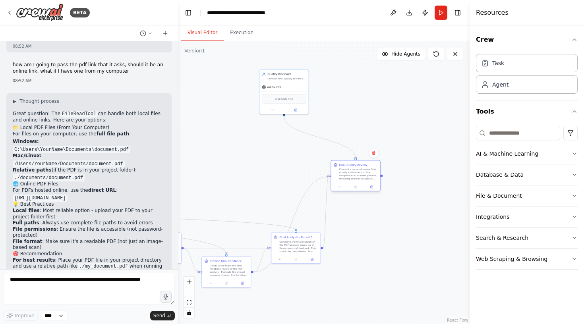
click at [359, 180] on div "Conduct a comprehensive final quality assessment of the complete PDF analysis p…" at bounding box center [359, 174] width 39 height 13
drag, startPoint x: 301, startPoint y: 248, endPoint x: 338, endPoint y: 248, distance: 37.0
click at [338, 248] on div "Complete the final revision of the PDF analysis based on all three rounds of fe…" at bounding box center [334, 246] width 39 height 13
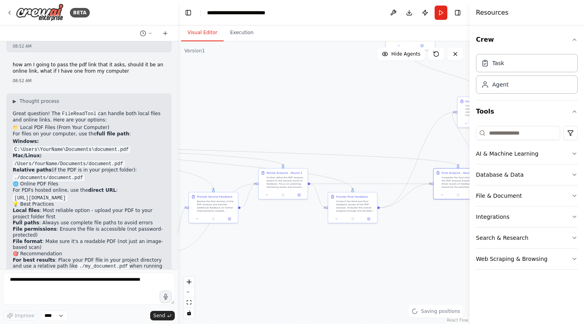
drag, startPoint x: 256, startPoint y: 186, endPoint x: 375, endPoint y: 115, distance: 138.0
click at [378, 116] on div ".deletable-edge-delete-btn { width: 20px; height: 20px; border: 0px solid #ffff…" at bounding box center [324, 182] width 292 height 283
drag, startPoint x: 354, startPoint y: 204, endPoint x: 388, endPoint y: 200, distance: 34.0
click at [388, 200] on div "Conduct the third and final feedback review of the PDF analysis. Evaluate the o…" at bounding box center [384, 196] width 39 height 13
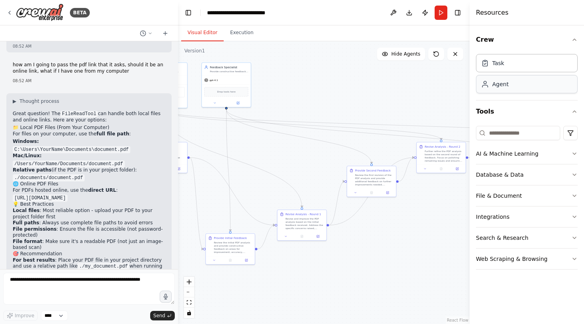
drag, startPoint x: 304, startPoint y: 115, endPoint x: 489, endPoint y: 92, distance: 186.3
click at [489, 92] on div "BETA I want you to accept a pdf as input and run 3 different AI assistants to r…" at bounding box center [292, 162] width 584 height 324
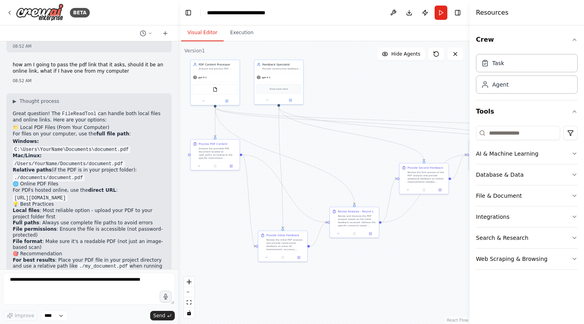
drag, startPoint x: 325, startPoint y: 101, endPoint x: 356, endPoint y: 99, distance: 31.1
click at [356, 99] on div ".deletable-edge-delete-btn { width: 20px; height: 20px; border: 0px solid #ffff…" at bounding box center [324, 182] width 292 height 283
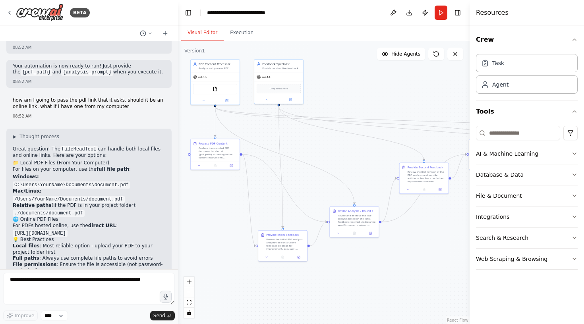
scroll to position [1763, 0]
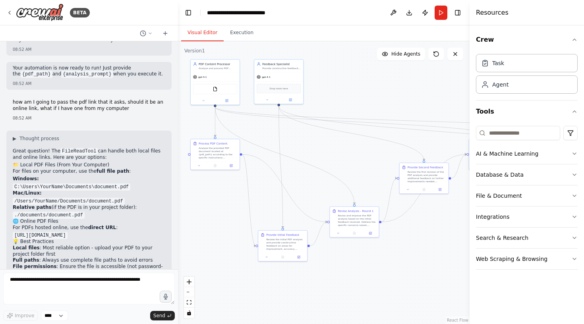
click at [56, 245] on li "Local files : Most reliable option - upload your PDF to your project folder fir…" at bounding box center [89, 251] width 153 height 12
click at [166, 34] on icon at bounding box center [165, 33] width 6 height 6
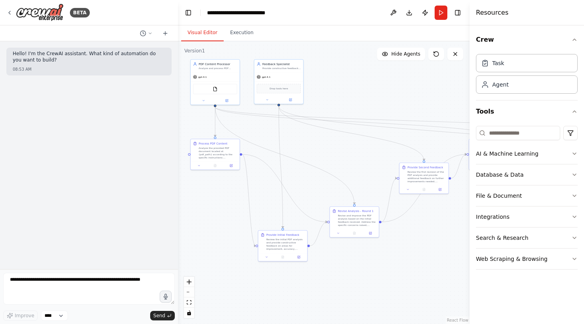
scroll to position [0, 0]
click at [148, 35] on button at bounding box center [146, 34] width 19 height 10
click at [125, 65] on span "how am I going to pass the pdf link that it asks, should it be an online link, …" at bounding box center [112, 62] width 52 height 6
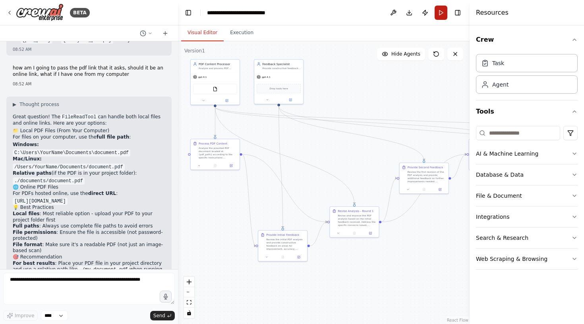
click at [441, 15] on button "Run" at bounding box center [441, 13] width 13 height 14
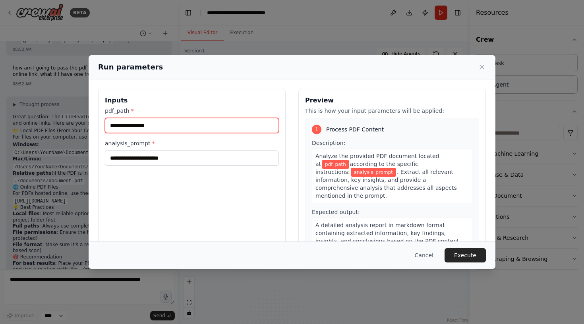
click at [137, 129] on input "pdf_path *" at bounding box center [192, 125] width 174 height 15
paste input "**********"
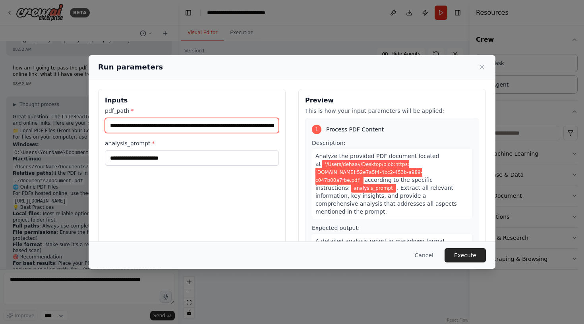
type input "**********"
click at [195, 168] on div "**********" at bounding box center [192, 183] width 188 height 188
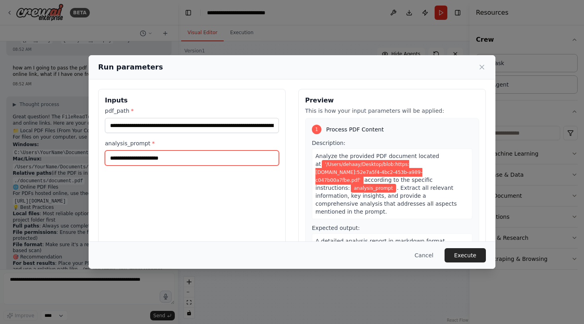
click at [195, 160] on input "analysis_prompt *" at bounding box center [192, 158] width 174 height 15
type input "**********"
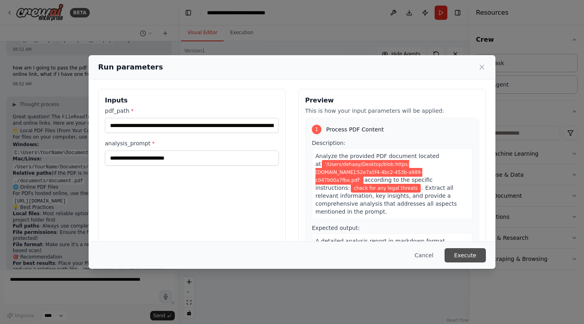
click at [458, 256] on button "Execute" at bounding box center [465, 255] width 41 height 14
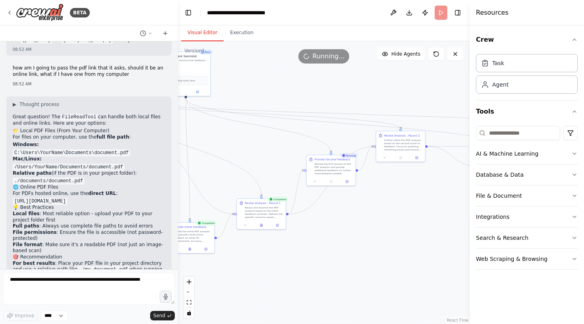
drag, startPoint x: 359, startPoint y: 138, endPoint x: 266, endPoint y: 130, distance: 93.4
click at [266, 130] on div ".deletable-edge-delete-btn { width: 20px; height: 20px; border: 0px solid #ffff…" at bounding box center [324, 182] width 292 height 283
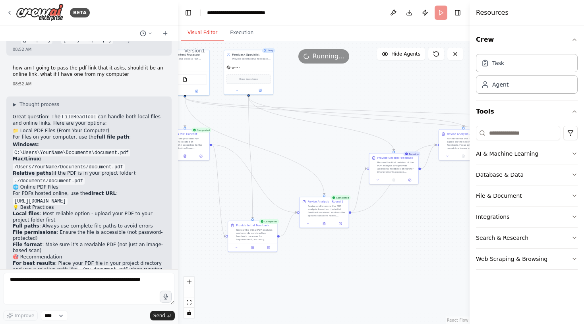
drag, startPoint x: 253, startPoint y: 144, endPoint x: 316, endPoint y: 142, distance: 62.4
click at [316, 142] on div ".deletable-edge-delete-btn { width: 20px; height: 20px; border: 0px solid #ffff…" at bounding box center [324, 182] width 292 height 283
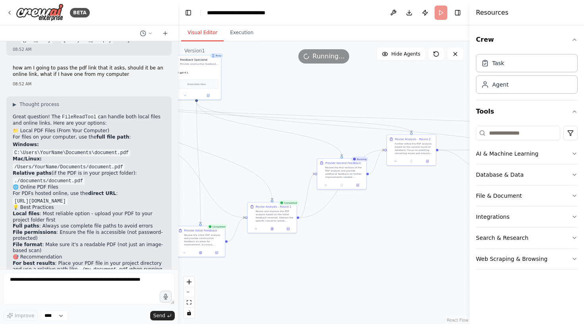
drag, startPoint x: 415, startPoint y: 94, endPoint x: 363, endPoint y: 99, distance: 52.4
click at [363, 99] on div ".deletable-edge-delete-btn { width: 20px; height: 20px; border: 0px solid #ffff…" at bounding box center [324, 182] width 292 height 283
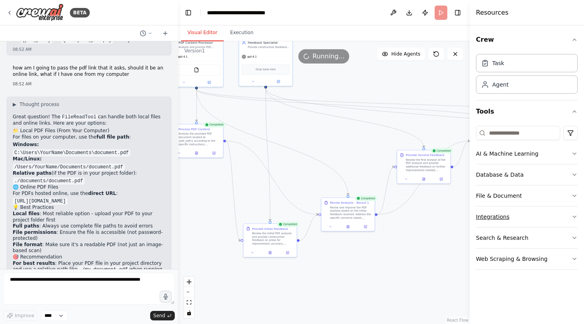
drag, startPoint x: 426, startPoint y: 221, endPoint x: 512, endPoint y: 212, distance: 85.9
click at [512, 212] on div "BETA I want you to accept a pdf as input and run 3 different AI assistants to r…" at bounding box center [292, 162] width 584 height 324
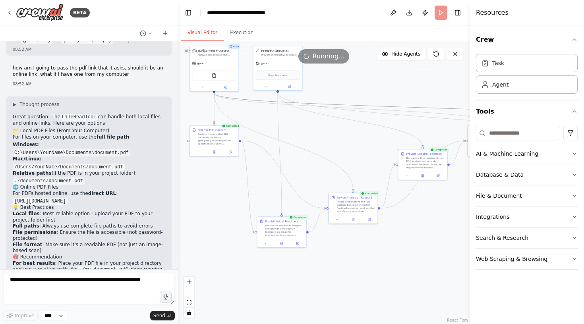
drag, startPoint x: 409, startPoint y: 109, endPoint x: 305, endPoint y: 137, distance: 108.3
click at [305, 137] on div ".deletable-edge-delete-btn { width: 20px; height: 20px; border: 0px solid #ffff…" at bounding box center [324, 182] width 292 height 283
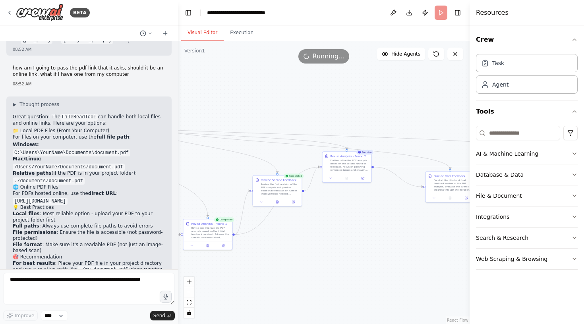
drag, startPoint x: 392, startPoint y: 94, endPoint x: 250, endPoint y: 120, distance: 145.1
click at [250, 120] on div ".deletable-edge-delete-btn { width: 20px; height: 20px; border: 0px solid #ffff…" at bounding box center [324, 182] width 292 height 283
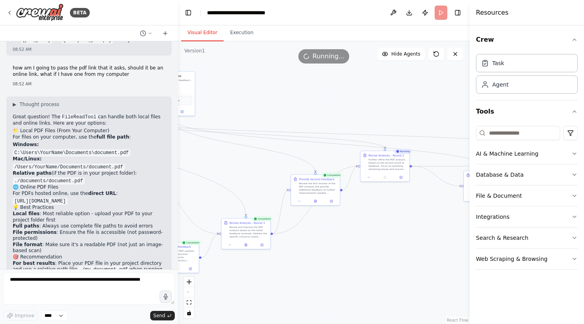
drag, startPoint x: 363, startPoint y: 234, endPoint x: 398, endPoint y: 233, distance: 35.4
click at [398, 233] on div ".deletable-edge-delete-btn { width: 20px; height: 20px; border: 0px solid #ffff…" at bounding box center [324, 182] width 292 height 283
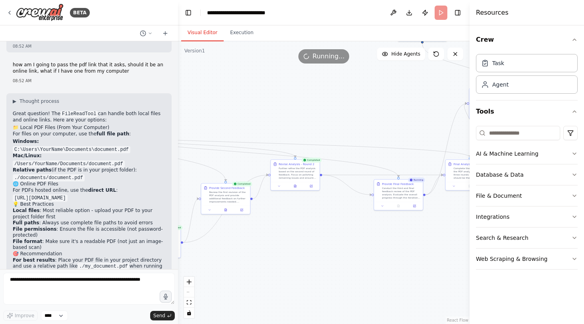
drag, startPoint x: 295, startPoint y: 109, endPoint x: 206, endPoint y: 118, distance: 90.3
click at [206, 118] on div ".deletable-edge-delete-btn { width: 20px; height: 20px; border: 0px solid #ffff…" at bounding box center [324, 182] width 292 height 283
drag, startPoint x: 285, startPoint y: 113, endPoint x: 245, endPoint y: 113, distance: 39.8
click at [245, 113] on div ".deletable-edge-delete-btn { width: 20px; height: 20px; border: 0px solid #ffff…" at bounding box center [324, 182] width 292 height 283
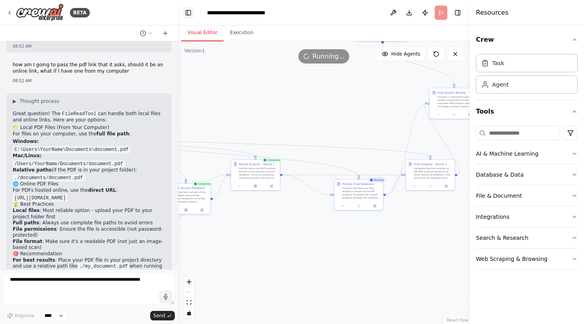
click at [188, 14] on button "Toggle Left Sidebar" at bounding box center [188, 12] width 11 height 11
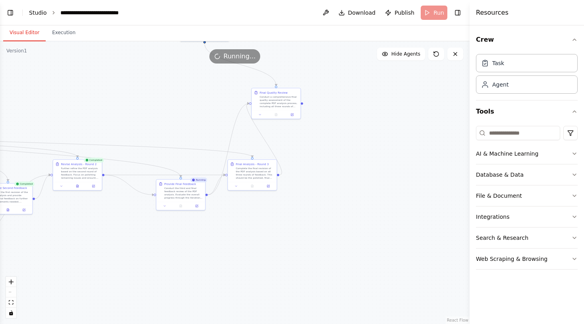
click at [43, 14] on link "Studio" at bounding box center [38, 13] width 18 height 6
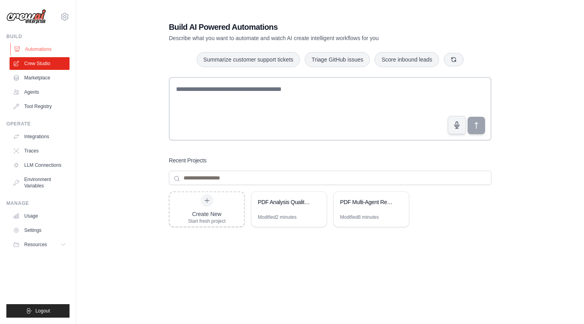
click at [45, 49] on link "Automations" at bounding box center [40, 49] width 60 height 13
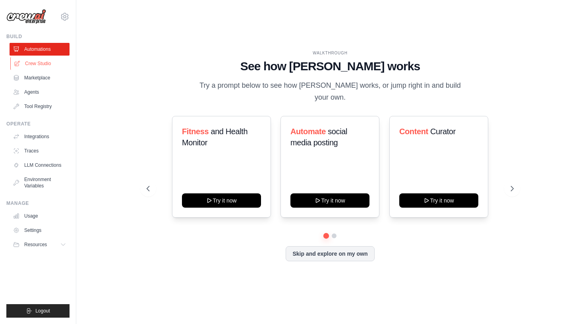
click at [50, 66] on link "Crew Studio" at bounding box center [40, 63] width 60 height 13
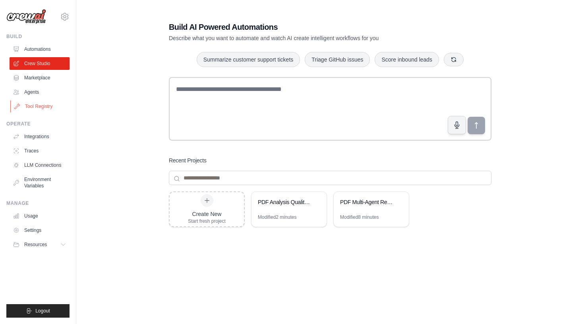
click at [50, 110] on link "Tool Registry" at bounding box center [40, 106] width 60 height 13
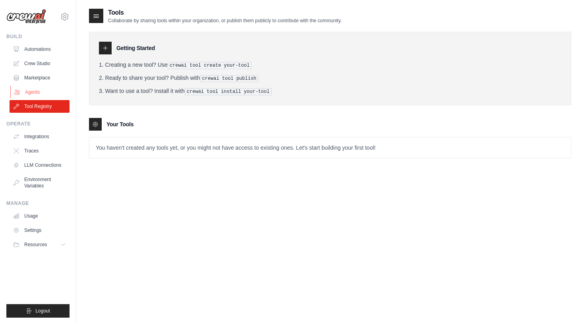
click at [47, 91] on link "Agents" at bounding box center [40, 92] width 60 height 13
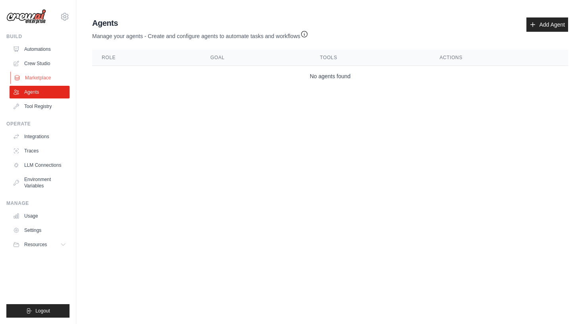
click at [49, 78] on link "Marketplace" at bounding box center [40, 78] width 60 height 13
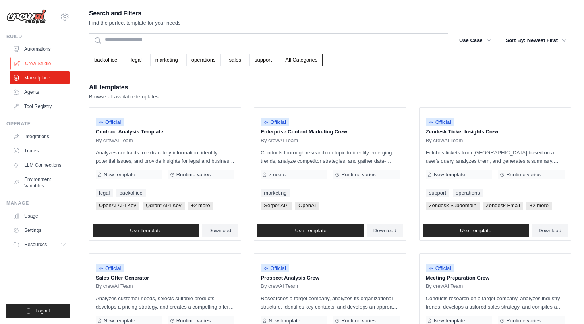
click at [49, 58] on link "Crew Studio" at bounding box center [40, 63] width 60 height 13
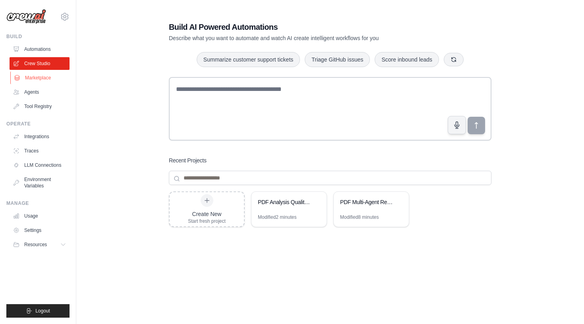
click at [49, 82] on link "Marketplace" at bounding box center [40, 78] width 60 height 13
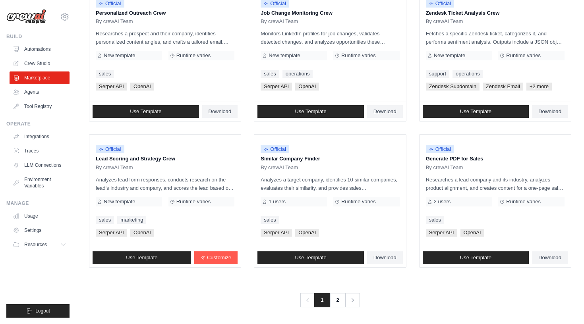
scroll to position [411, 0]
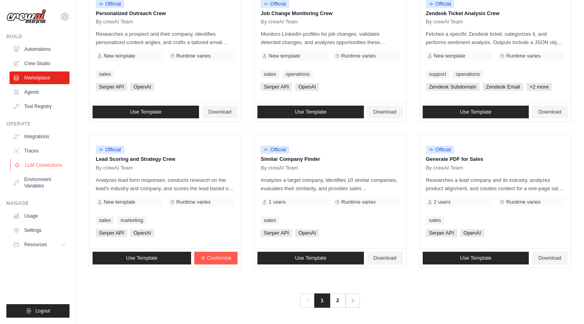
click at [46, 165] on link "LLM Connections" at bounding box center [40, 165] width 60 height 13
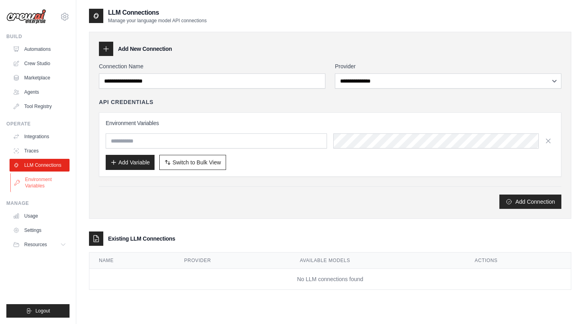
click at [59, 181] on link "Environment Variables" at bounding box center [40, 182] width 60 height 19
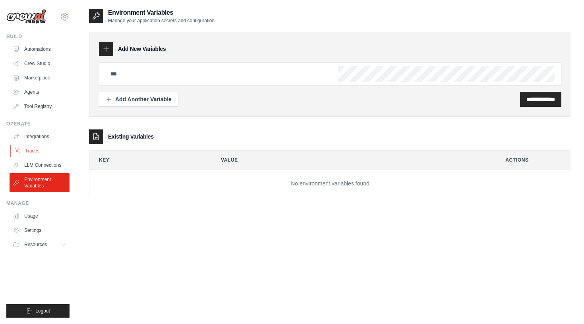
click at [56, 151] on link "Traces" at bounding box center [40, 151] width 60 height 13
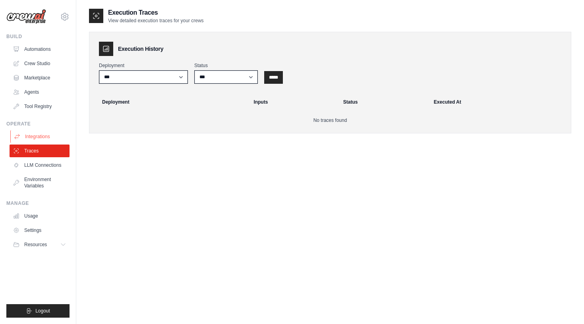
click at [54, 140] on link "Integrations" at bounding box center [40, 136] width 60 height 13
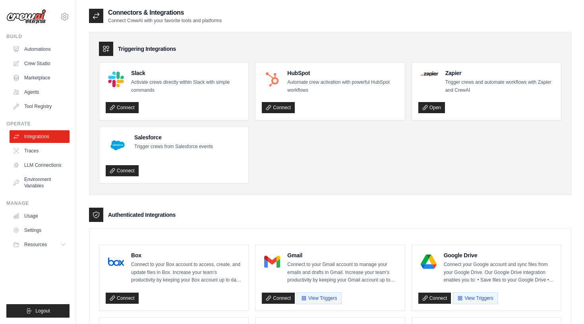
click at [21, 21] on img at bounding box center [26, 16] width 40 height 15
click at [29, 19] on img at bounding box center [26, 16] width 40 height 15
click at [33, 44] on link "Automations" at bounding box center [40, 49] width 60 height 13
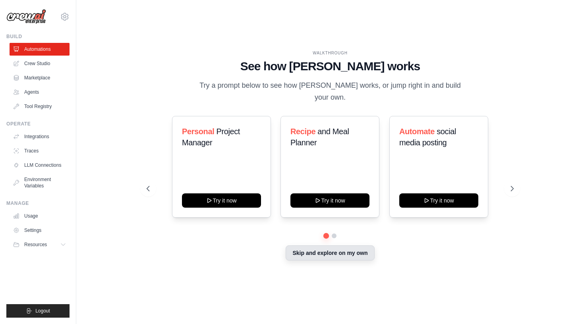
click at [364, 250] on button "Skip and explore on my own" at bounding box center [330, 253] width 89 height 15
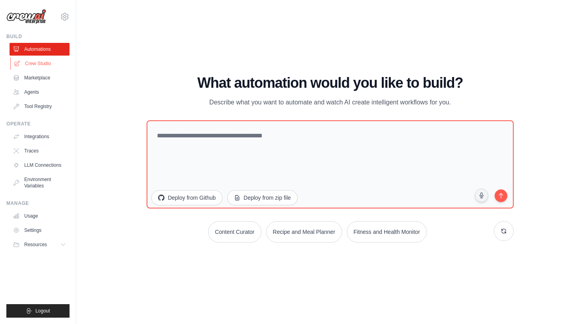
click at [41, 62] on link "Crew Studio" at bounding box center [40, 63] width 60 height 13
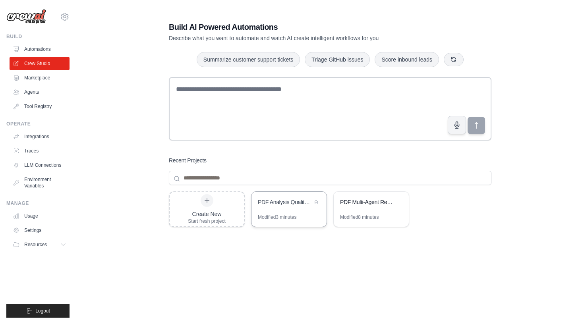
click at [299, 211] on div "PDF Analysis Quality Pipeline" at bounding box center [289, 203] width 75 height 22
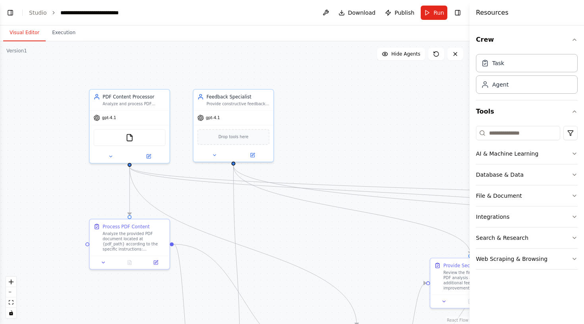
scroll to position [1835, 0]
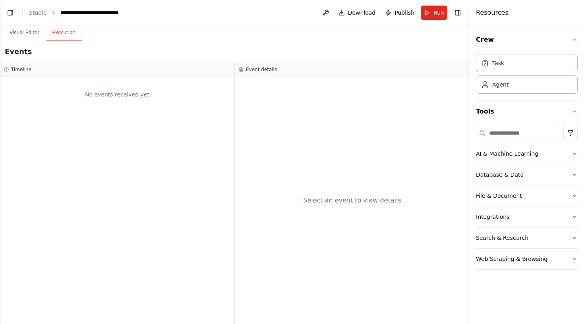
click at [56, 34] on button "Execution" at bounding box center [64, 33] width 36 height 17
click at [365, 12] on span "Download" at bounding box center [362, 13] width 28 height 8
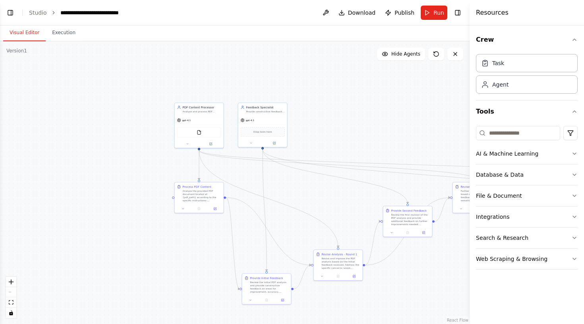
click at [15, 30] on button "Visual Editor" at bounding box center [24, 33] width 43 height 17
click at [331, 12] on button at bounding box center [326, 13] width 13 height 14
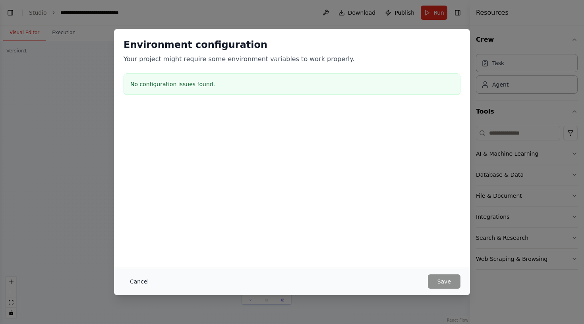
click at [142, 281] on button "Cancel" at bounding box center [139, 282] width 31 height 14
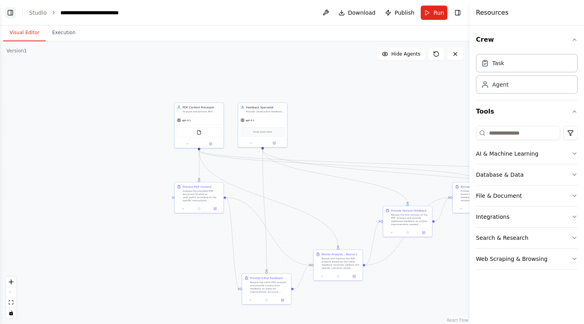
click at [8, 10] on button "Toggle Left Sidebar" at bounding box center [10, 12] width 11 height 11
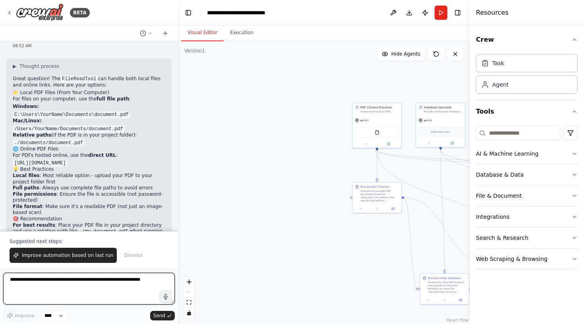
click at [112, 279] on textarea at bounding box center [89, 289] width 172 height 32
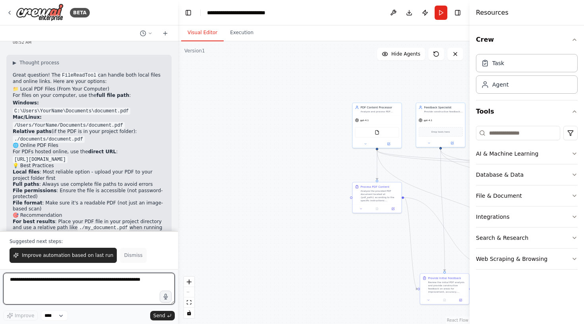
scroll to position [1838, 0]
click at [425, 10] on button "Publish" at bounding box center [425, 13] width 13 height 14
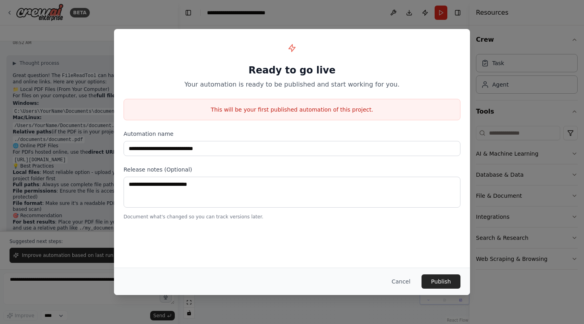
click at [474, 52] on div "**********" at bounding box center [292, 162] width 584 height 324
click at [404, 287] on button "Cancel" at bounding box center [401, 282] width 31 height 14
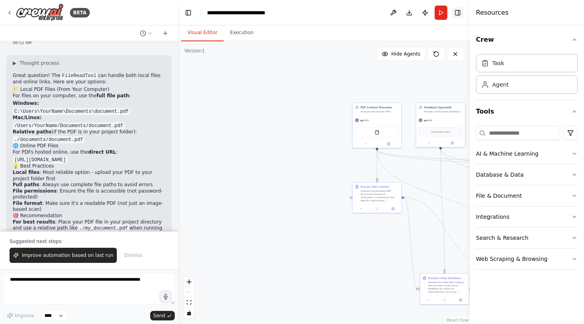
click at [454, 14] on button "Toggle Right Sidebar" at bounding box center [457, 12] width 11 height 11
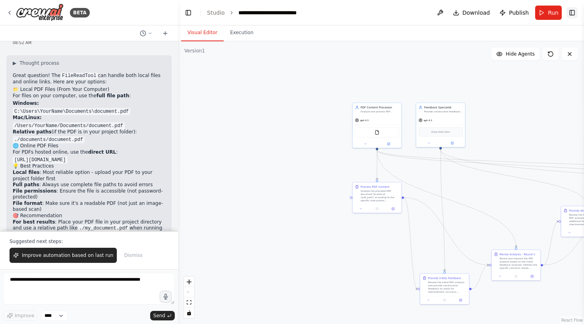
click at [570, 10] on button "Toggle Right Sidebar" at bounding box center [572, 12] width 11 height 11
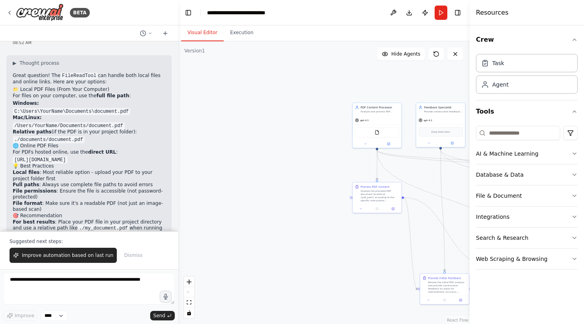
scroll to position [0, 0]
click at [95, 255] on span "Improve automation based on last run" at bounding box center [67, 255] width 91 height 6
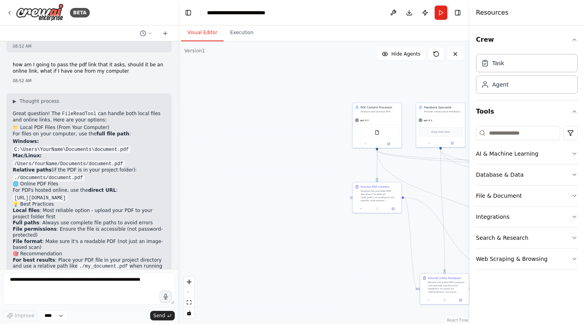
scroll to position [1821, 0]
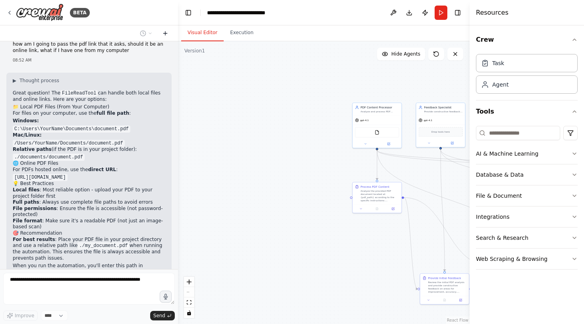
click at [165, 34] on icon at bounding box center [165, 33] width 6 height 6
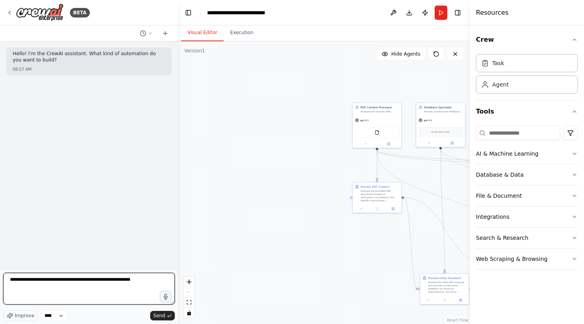
type textarea "**********"
click at [54, 317] on select "****" at bounding box center [54, 316] width 27 height 10
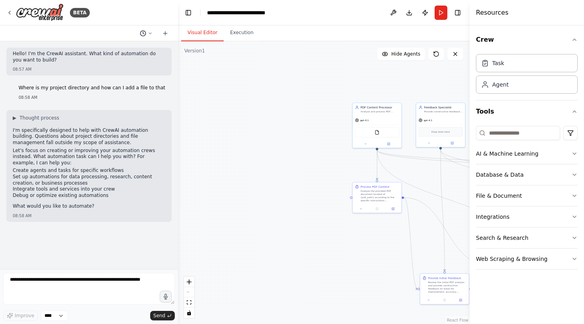
click at [148, 32] on icon at bounding box center [150, 33] width 5 height 5
click at [100, 62] on span "Untitled" at bounding box center [112, 62] width 52 height 6
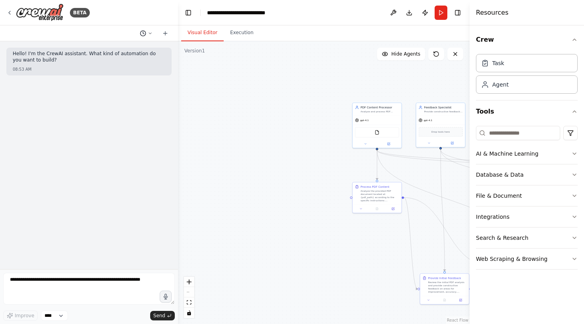
click at [142, 33] on icon at bounding box center [143, 33] width 6 height 6
click at [130, 76] on span "Based on the last automation run, please analyze the output, and if applicable,…" at bounding box center [112, 75] width 52 height 6
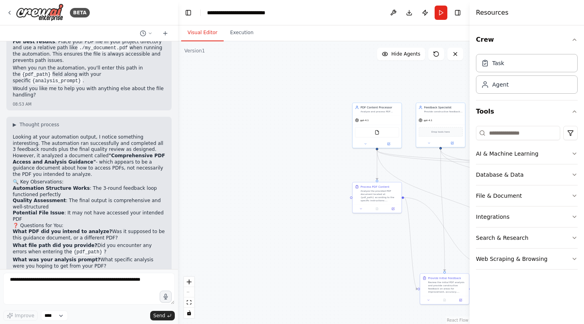
scroll to position [2018, 0]
click at [113, 123] on div "▶ Thought process Looking at your automation output, I notice something interes…" at bounding box center [89, 235] width 153 height 225
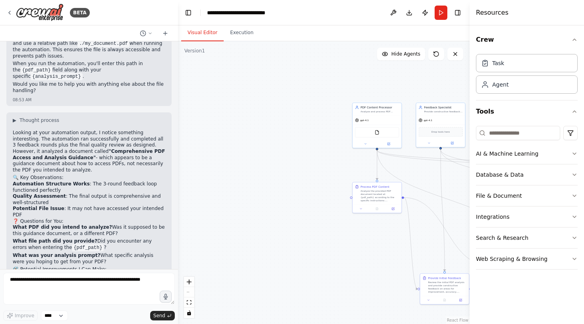
scroll to position [2022, 0]
click at [458, 12] on button "Toggle Right Sidebar" at bounding box center [457, 12] width 11 height 11
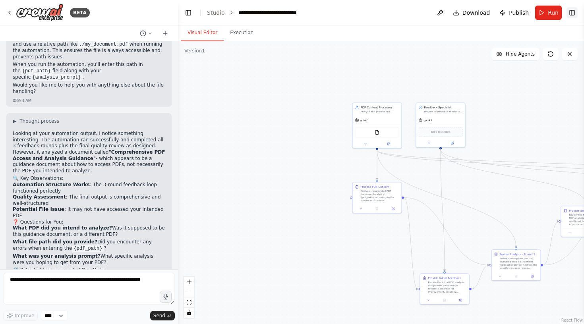
click at [570, 13] on button "Toggle Right Sidebar" at bounding box center [572, 12] width 11 height 11
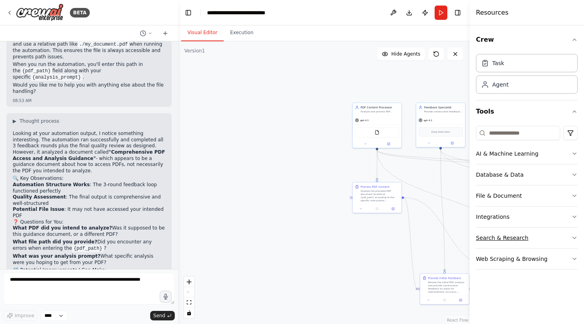
scroll to position [0, 0]
click at [527, 242] on button "Search & Research" at bounding box center [527, 238] width 102 height 21
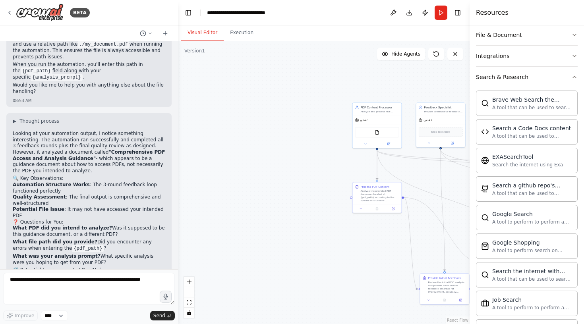
scroll to position [152, 0]
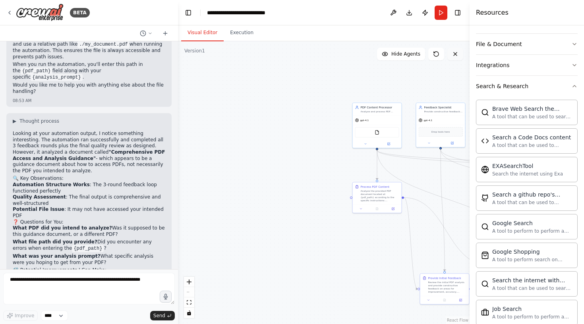
click at [452, 51] on button at bounding box center [456, 54] width 16 height 13
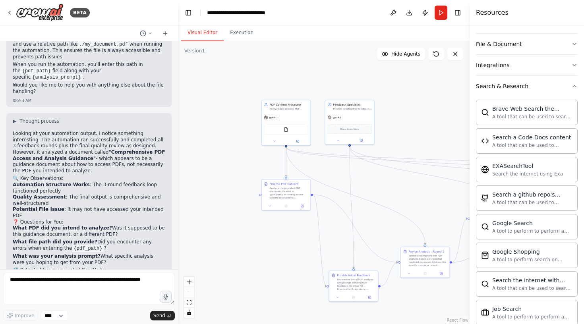
drag, startPoint x: 396, startPoint y: 75, endPoint x: 305, endPoint y: 72, distance: 90.7
click at [305, 72] on div ".deletable-edge-delete-btn { width: 20px; height: 20px; border: 0px solid #ffff…" at bounding box center [324, 182] width 292 height 283
click at [458, 56] on icon at bounding box center [455, 54] width 6 height 6
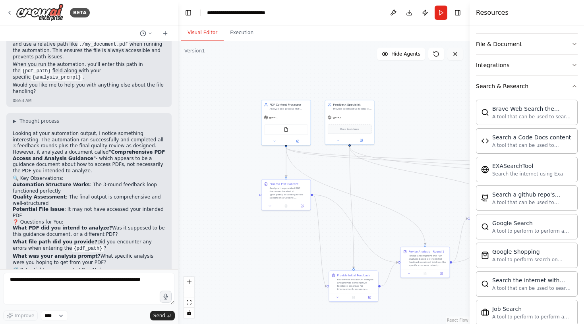
click at [458, 56] on icon at bounding box center [455, 54] width 6 height 6
click at [442, 14] on button "Run" at bounding box center [441, 13] width 13 height 14
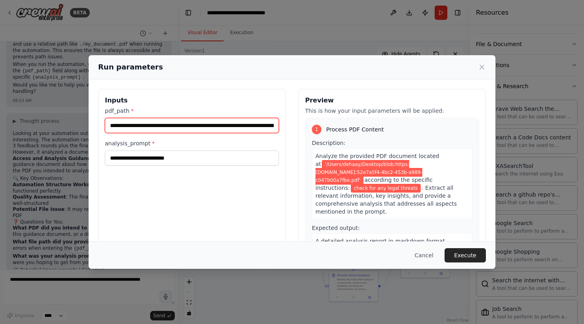
click at [199, 126] on input "**********" at bounding box center [192, 125] width 174 height 15
paste input "**********"
type input "**********"
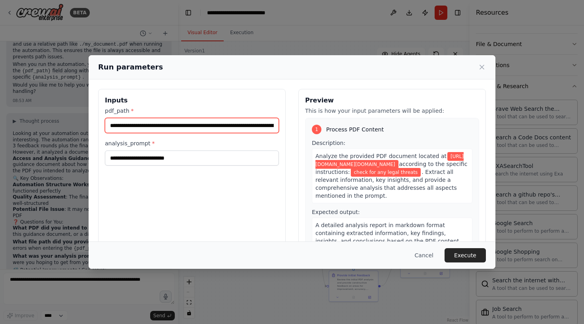
drag, startPoint x: 274, startPoint y: 126, endPoint x: 38, endPoint y: 125, distance: 236.1
click at [38, 125] on div "**********" at bounding box center [292, 162] width 584 height 324
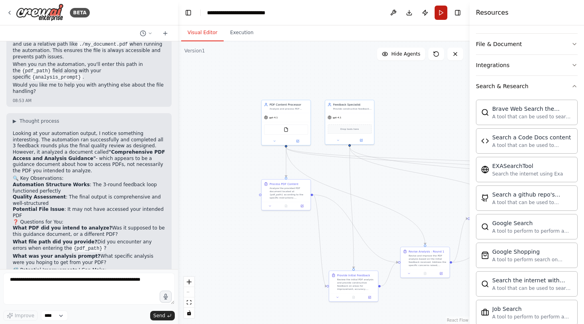
click at [440, 15] on button "Run" at bounding box center [441, 13] width 13 height 14
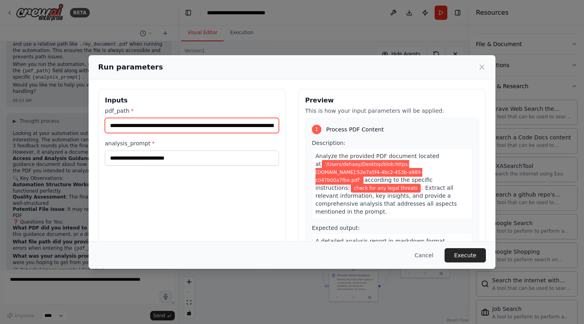
click at [183, 126] on input "**********" at bounding box center [192, 125] width 174 height 15
paste input "**********"
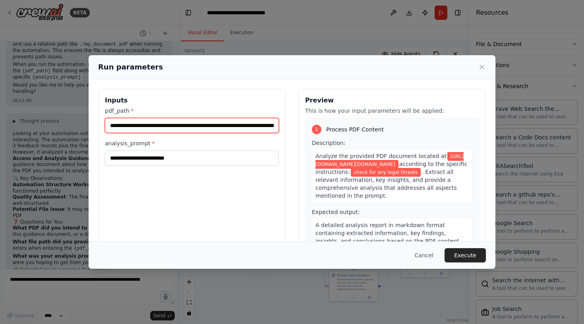
type input "**********"
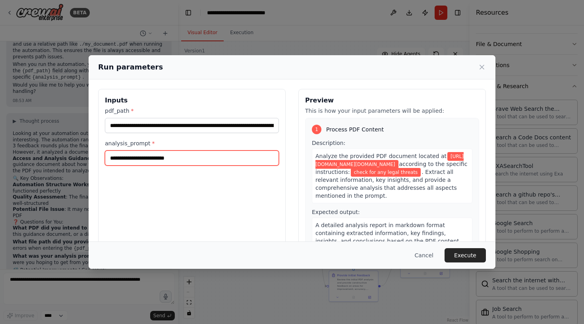
click at [200, 157] on input "**********" at bounding box center [192, 158] width 174 height 15
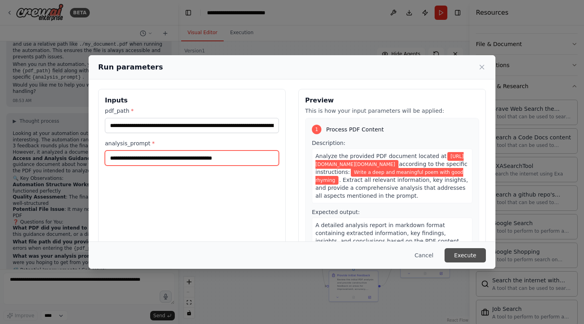
type input "**********"
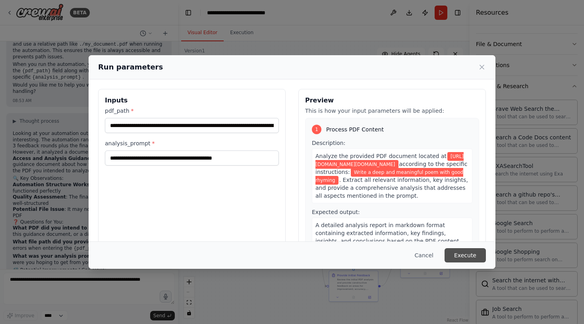
click at [468, 253] on button "Execute" at bounding box center [465, 255] width 41 height 14
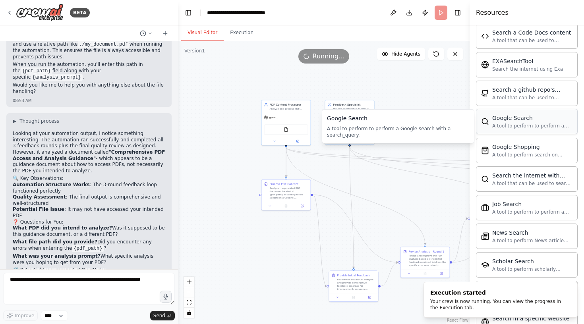
scroll to position [257, 0]
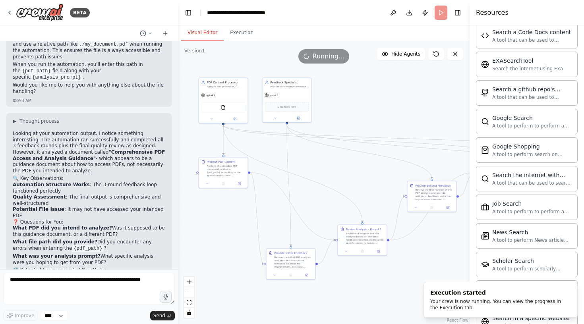
drag, startPoint x: 423, startPoint y: 113, endPoint x: 363, endPoint y: 90, distance: 64.0
click at [361, 90] on div ".deletable-edge-delete-btn { width: 20px; height: 20px; border: 0px solid #ffff…" at bounding box center [324, 182] width 292 height 283
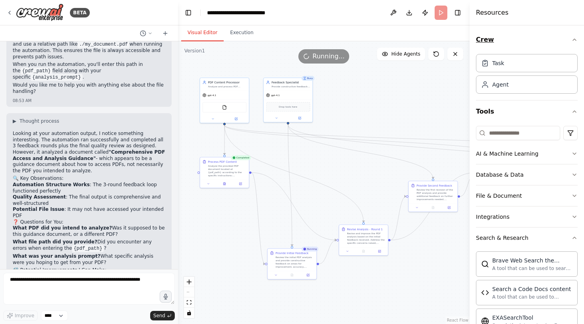
scroll to position [0, 0]
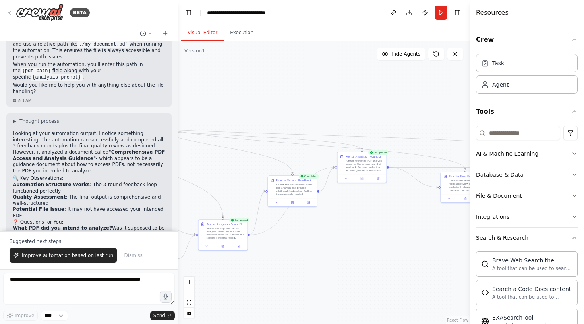
drag, startPoint x: 417, startPoint y: 97, endPoint x: 261, endPoint y: 90, distance: 156.4
click at [261, 90] on div ".deletable-edge-delete-btn { width: 20px; height: 20px; border: 0px solid #ffff…" at bounding box center [324, 182] width 292 height 283
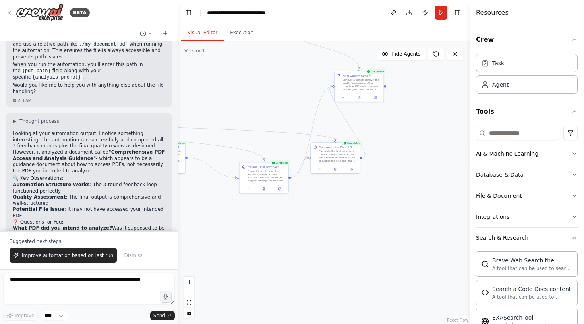
drag, startPoint x: 420, startPoint y: 96, endPoint x: 235, endPoint y: 89, distance: 185.4
click at [235, 89] on div ".deletable-edge-delete-btn { width: 20px; height: 20px; border: 0px solid #ffff…" at bounding box center [324, 182] width 292 height 283
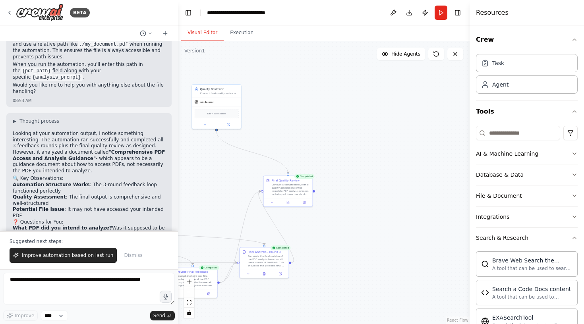
drag, startPoint x: 402, startPoint y: 127, endPoint x: 330, endPoint y: 232, distance: 126.9
click at [330, 232] on div ".deletable-edge-delete-btn { width: 20px; height: 20px; border: 0px solid #ffff…" at bounding box center [324, 182] width 292 height 283
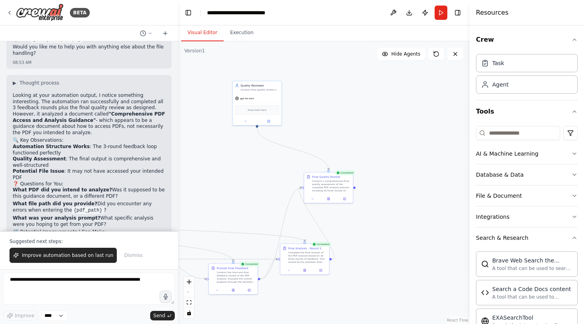
drag, startPoint x: 324, startPoint y: 171, endPoint x: 365, endPoint y: 168, distance: 40.7
click at [365, 168] on div ".deletable-edge-delete-btn { width: 20px; height: 20px; border: 0px solid #ffff…" at bounding box center [324, 182] width 292 height 283
click at [336, 181] on div "Conduct a comprehensive final quality assessment of the complete PDF analysis p…" at bounding box center [331, 184] width 39 height 13
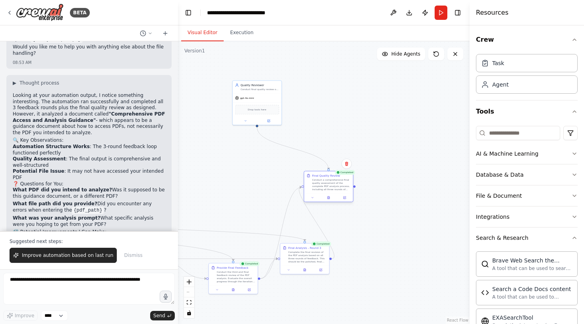
click at [336, 181] on div "Conduct a comprehensive final quality assessment of the complete PDF analysis p…" at bounding box center [331, 184] width 39 height 13
click at [189, 306] on button "fit view" at bounding box center [189, 303] width 10 height 10
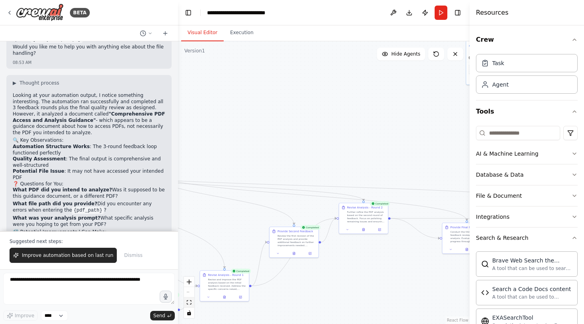
click at [189, 305] on icon "fit view" at bounding box center [189, 303] width 5 height 4
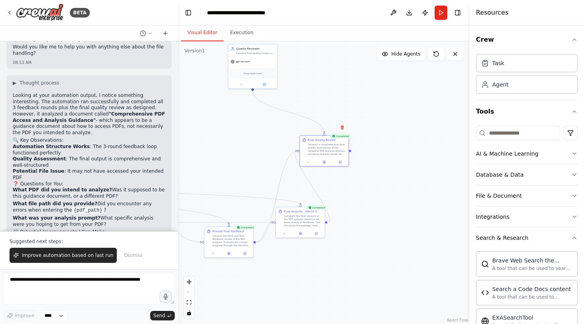
drag, startPoint x: 369, startPoint y: 149, endPoint x: 130, endPoint y: 153, distance: 238.2
click at [130, 153] on div "BETA I want you to accept a pdf as input and run 3 different AI assistants to r…" at bounding box center [292, 162] width 584 height 324
click at [325, 161] on icon at bounding box center [325, 160] width 1 height 1
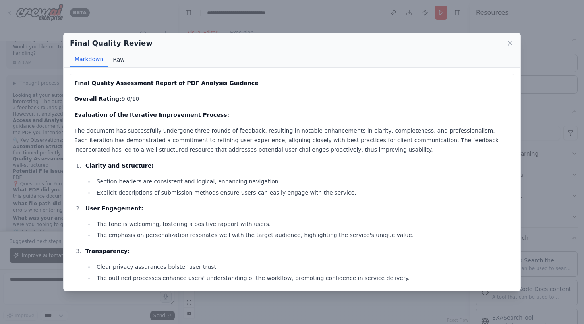
click at [122, 61] on button "Raw" at bounding box center [118, 59] width 21 height 15
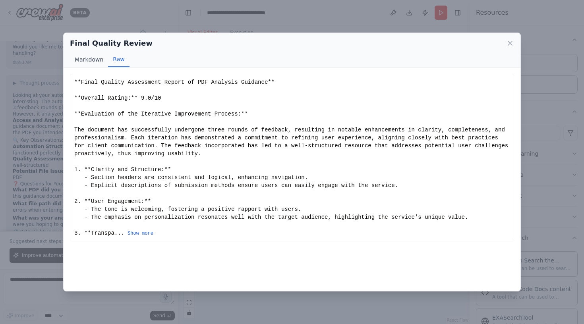
click at [91, 60] on button "Markdown" at bounding box center [89, 59] width 38 height 15
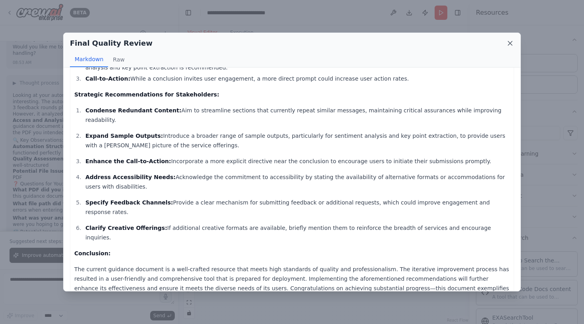
click at [511, 44] on icon at bounding box center [510, 43] width 4 height 4
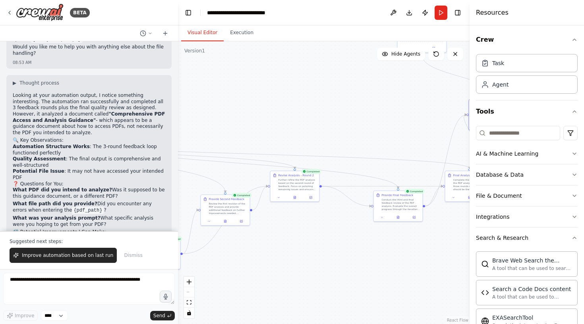
drag, startPoint x: 229, startPoint y: 158, endPoint x: 466, endPoint y: 110, distance: 241.0
click at [466, 110] on div ".deletable-edge-delete-btn { width: 20px; height: 20px; border: 0px solid #ffff…" at bounding box center [324, 182] width 292 height 283
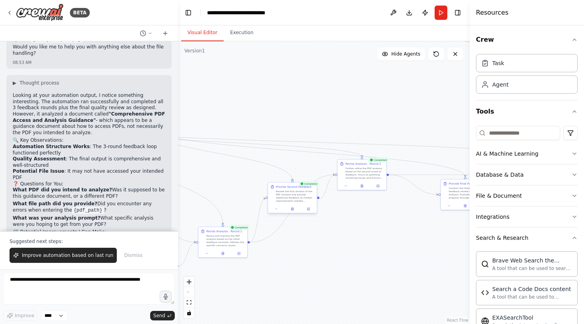
click at [298, 197] on div "Review the first revision of the PDF analysis and provide additional feedback o…" at bounding box center [295, 196] width 39 height 13
click at [293, 210] on icon at bounding box center [292, 209] width 2 height 3
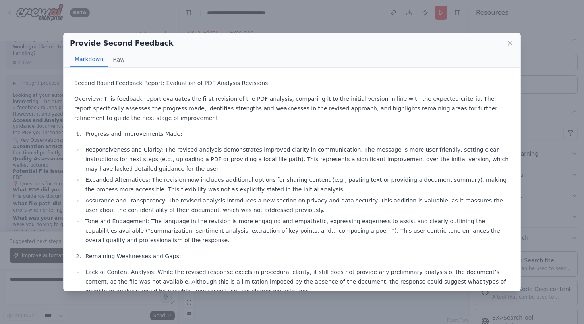
click at [506, 45] on div "Provide Second Feedback" at bounding box center [292, 43] width 444 height 11
click at [508, 45] on icon at bounding box center [510, 43] width 8 height 8
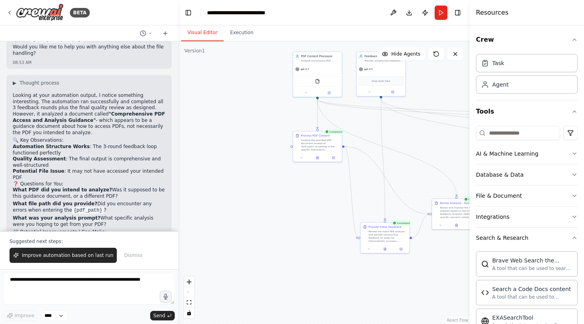
drag, startPoint x: 227, startPoint y: 110, endPoint x: 459, endPoint y: 81, distance: 233.2
click at [460, 81] on div ".deletable-edge-delete-btn { width: 20px; height: 20px; border: 0px solid #ffff…" at bounding box center [324, 182] width 292 height 283
click at [319, 158] on icon at bounding box center [317, 156] width 3 height 3
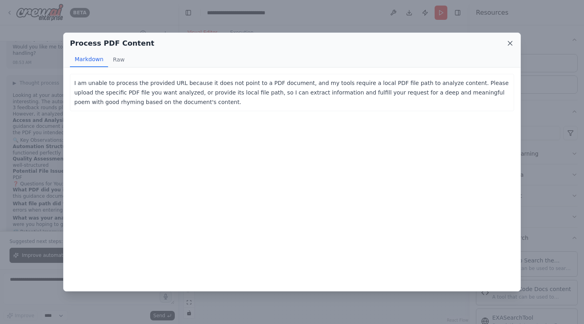
click at [513, 43] on icon at bounding box center [510, 43] width 8 height 8
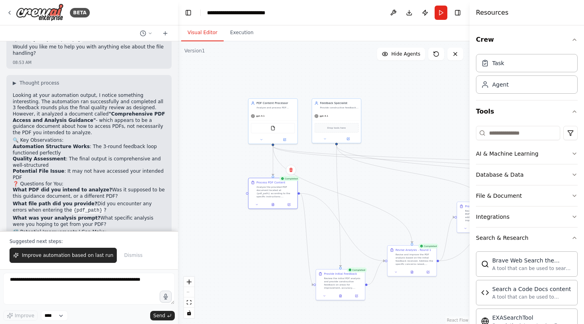
drag, startPoint x: 433, startPoint y: 84, endPoint x: 390, endPoint y: 131, distance: 63.9
click at [390, 132] on div ".deletable-edge-delete-btn { width: 20px; height: 20px; border: 0px solid #ffff…" at bounding box center [324, 182] width 292 height 283
click at [396, 53] on span "Hide Agents" at bounding box center [406, 54] width 29 height 6
click at [396, 53] on span "Show Agents" at bounding box center [405, 54] width 31 height 6
click at [396, 53] on span "Hide Agents" at bounding box center [406, 54] width 29 height 6
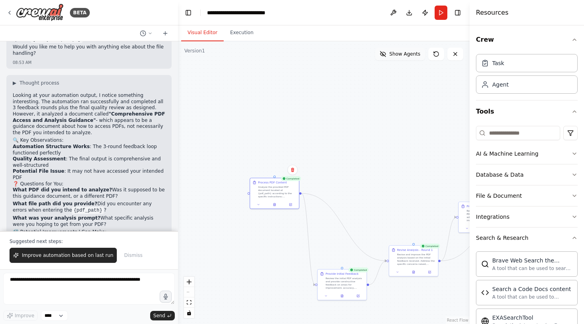
click at [396, 53] on span "Show Agents" at bounding box center [405, 54] width 31 height 6
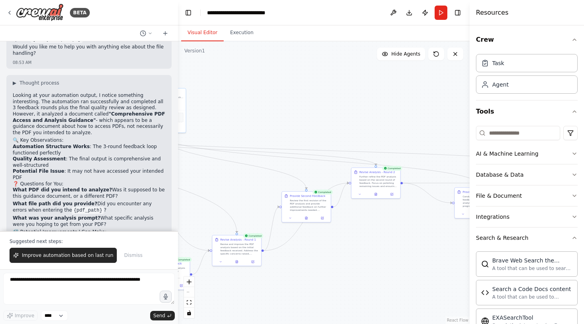
drag, startPoint x: 402, startPoint y: 99, endPoint x: 206, endPoint y: 89, distance: 195.4
click at [206, 89] on div ".deletable-edge-delete-btn { width: 20px; height: 20px; border: 0px solid #ffff…" at bounding box center [324, 182] width 292 height 283
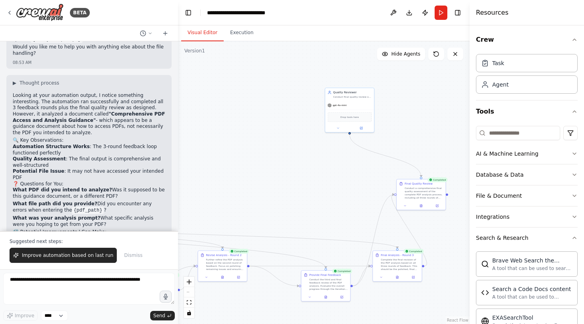
drag, startPoint x: 376, startPoint y: 101, endPoint x: 241, endPoint y: 184, distance: 158.5
click at [241, 184] on div ".deletable-edge-delete-btn { width: 20px; height: 20px; border: 0px solid #ffff…" at bounding box center [324, 182] width 292 height 283
drag, startPoint x: 241, startPoint y: 181, endPoint x: 450, endPoint y: 162, distance: 210.4
click at [450, 162] on div ".deletable-edge-delete-btn { width: 20px; height: 20px; border: 0px solid #ffff…" at bounding box center [324, 182] width 292 height 283
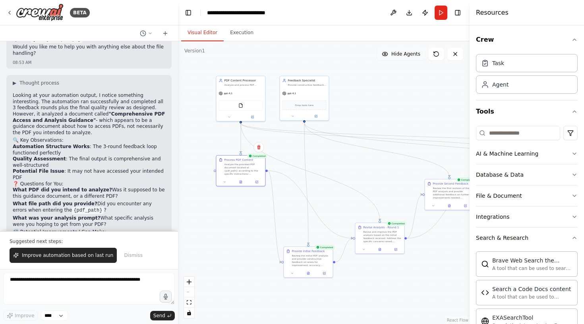
drag, startPoint x: 336, startPoint y: 156, endPoint x: 392, endPoint y: 56, distance: 115.0
click at [395, 58] on div "Version 1 Show Tools Hide Agents .deletable-edge-delete-btn { width: 20px; heig…" at bounding box center [324, 182] width 292 height 283
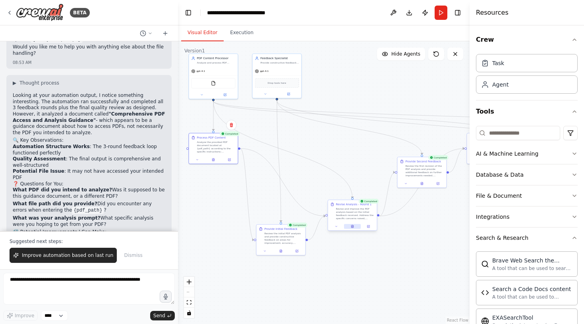
click at [352, 227] on icon at bounding box center [352, 227] width 1 height 0
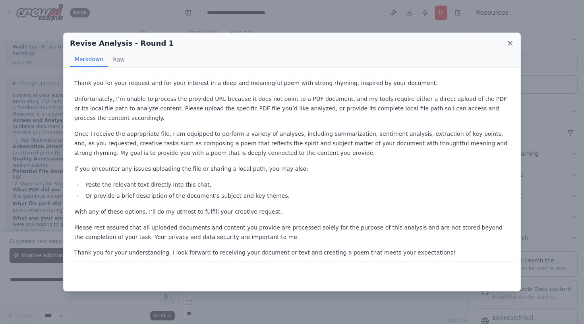
click at [511, 42] on icon at bounding box center [510, 43] width 8 height 8
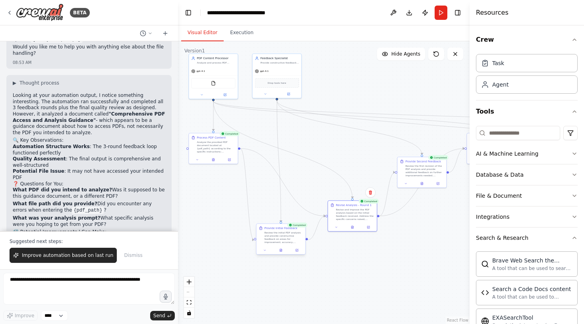
click at [283, 240] on div "Review the initial PDF analysis and provide constructive feedback on areas for …" at bounding box center [284, 237] width 39 height 13
click at [217, 149] on div "Analyze the provided PDF document located at {pdf_path} according to the specif…" at bounding box center [216, 146] width 39 height 13
drag, startPoint x: 217, startPoint y: 148, endPoint x: 219, endPoint y: 154, distance: 5.9
click at [219, 154] on div "Analyze the provided PDF document located at {pdf_path} according to the specif…" at bounding box center [220, 154] width 39 height 13
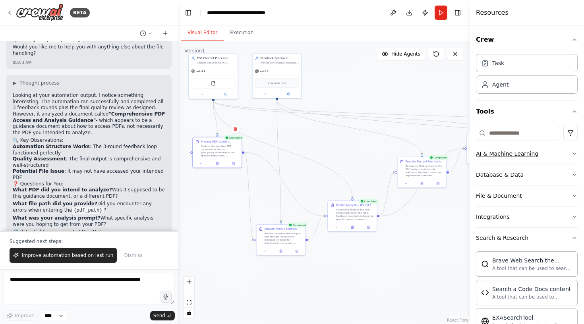
click at [547, 152] on button "AI & Machine Learning" at bounding box center [527, 154] width 102 height 21
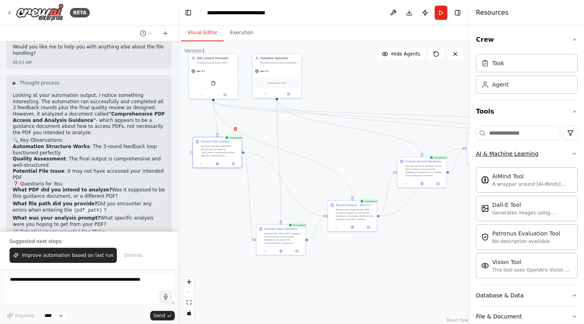
click at [547, 153] on button "AI & Machine Learning" at bounding box center [527, 154] width 102 height 21
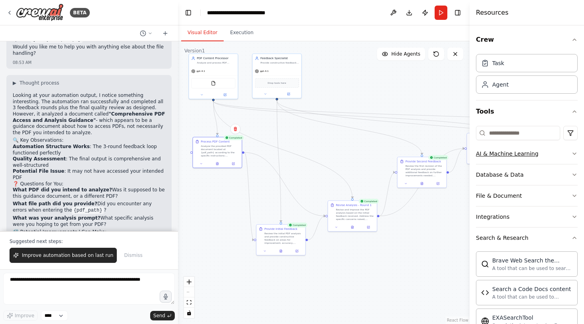
click at [542, 153] on button "AI & Machine Learning" at bounding box center [527, 154] width 102 height 21
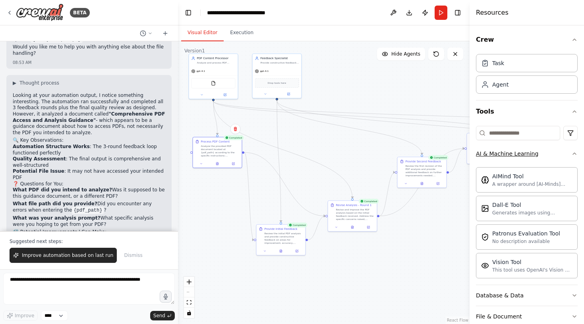
click at [544, 153] on button "AI & Machine Learning" at bounding box center [527, 154] width 102 height 21
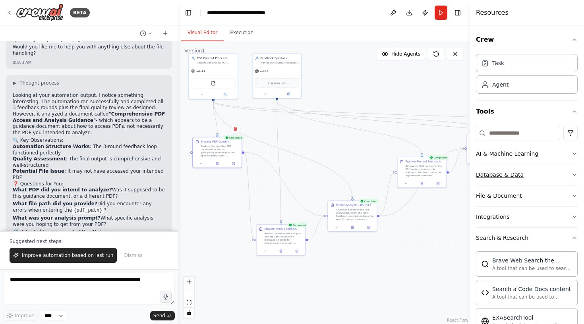
click at [539, 179] on button "Database & Data" at bounding box center [527, 175] width 102 height 21
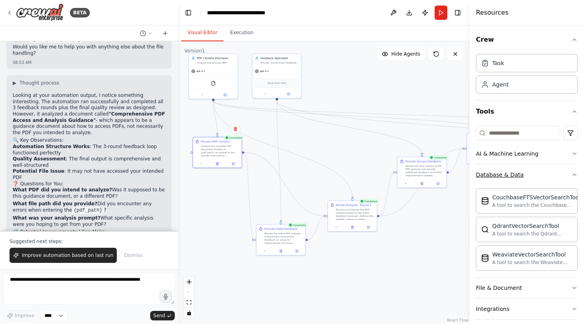
click at [539, 179] on button "Database & Data" at bounding box center [527, 175] width 102 height 21
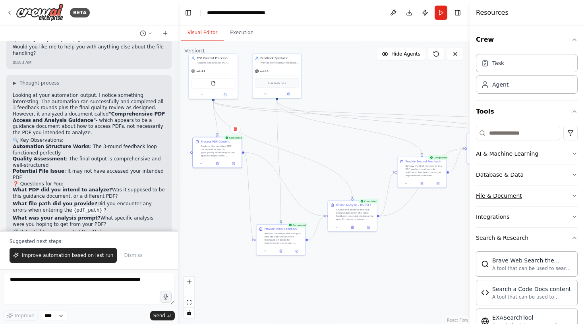
click at [534, 199] on button "File & Document" at bounding box center [527, 196] width 102 height 21
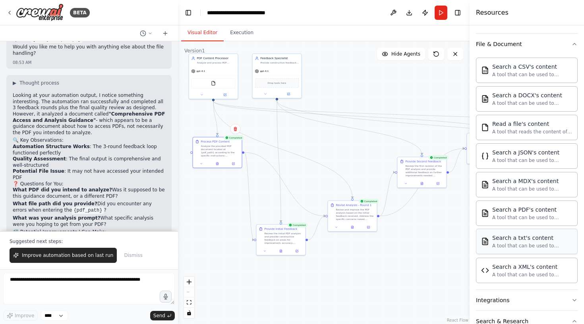
scroll to position [151, 0]
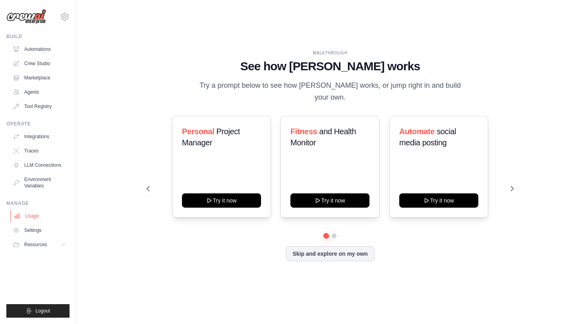
click at [44, 219] on link "Usage" at bounding box center [40, 216] width 60 height 13
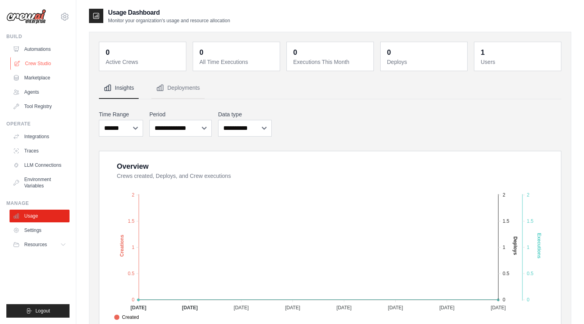
click at [45, 62] on link "Crew Studio" at bounding box center [40, 63] width 60 height 13
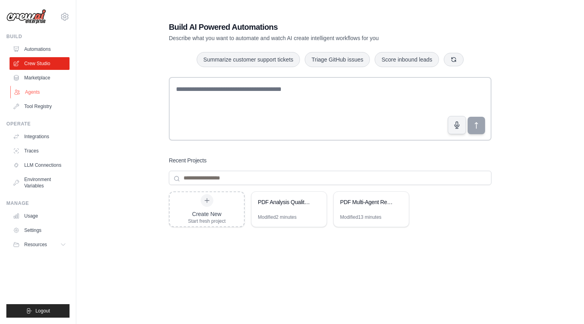
click at [47, 94] on link "Agents" at bounding box center [40, 92] width 60 height 13
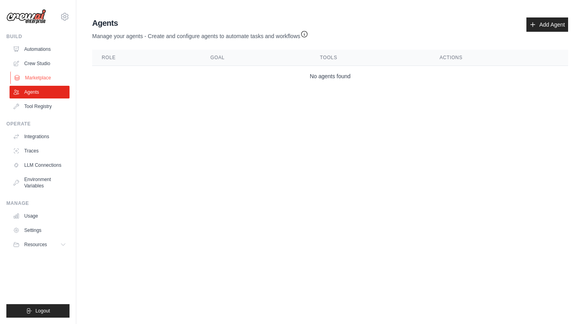
click at [52, 74] on link "Marketplace" at bounding box center [40, 78] width 60 height 13
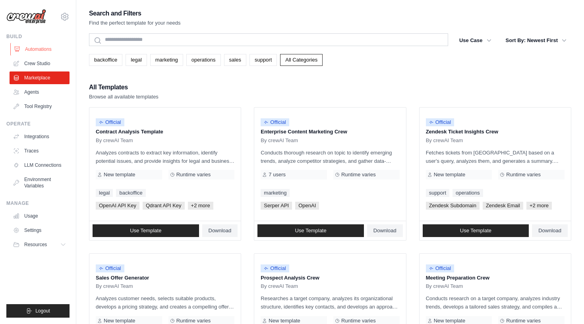
click at [49, 46] on link "Automations" at bounding box center [40, 49] width 60 height 13
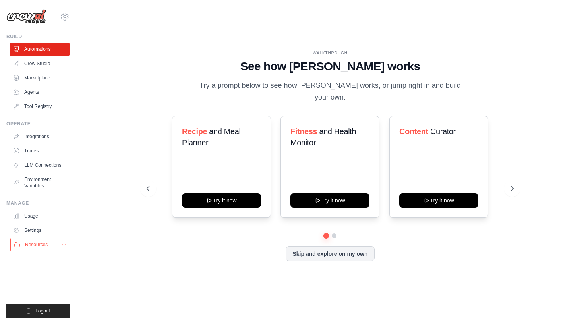
click at [48, 244] on span "Resources" at bounding box center [36, 245] width 23 height 6
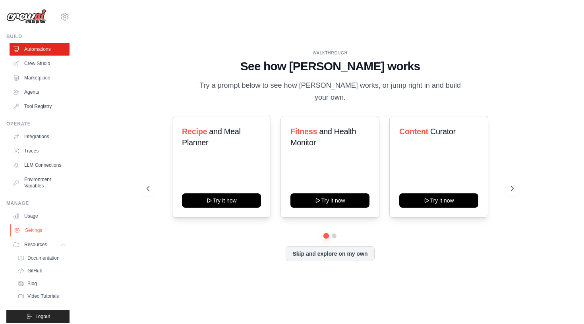
click at [39, 228] on link "Settings" at bounding box center [40, 230] width 60 height 13
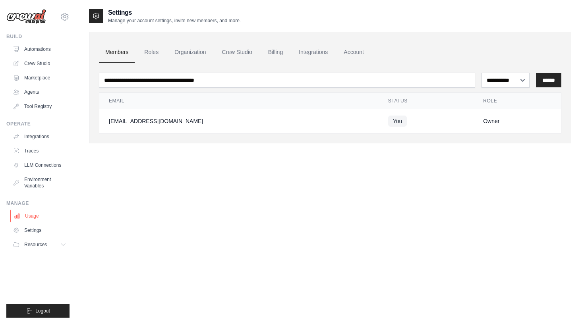
click at [40, 213] on link "Usage" at bounding box center [40, 216] width 60 height 13
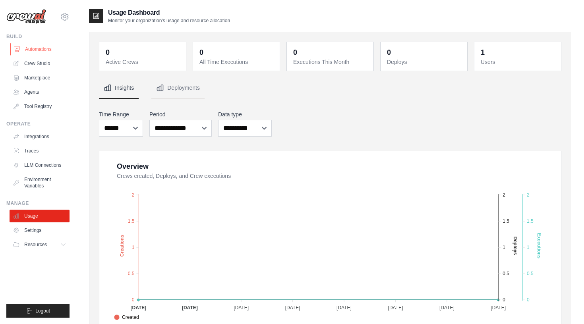
click at [37, 50] on link "Automations" at bounding box center [40, 49] width 60 height 13
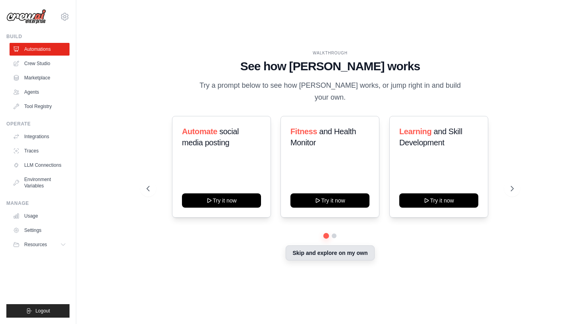
click at [325, 248] on button "Skip and explore on my own" at bounding box center [330, 253] width 89 height 15
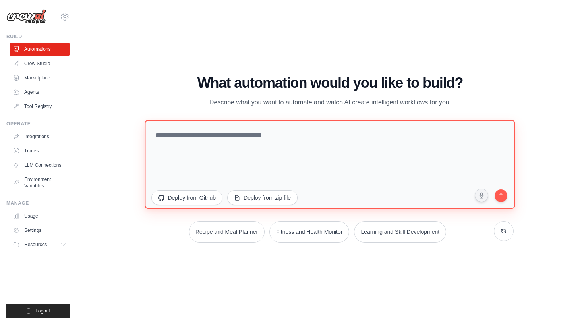
click at [279, 147] on textarea at bounding box center [330, 164] width 371 height 89
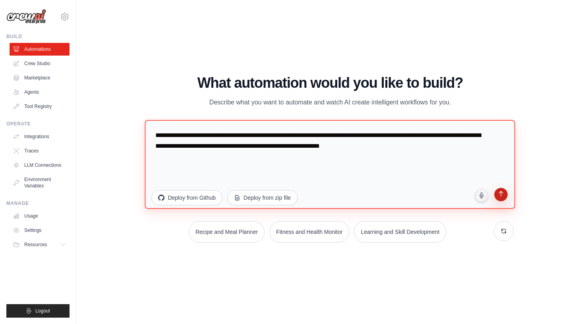
type textarea "**********"
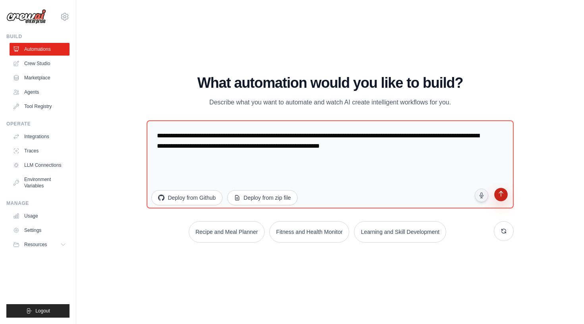
click at [499, 194] on icon "submit" at bounding box center [501, 195] width 4 height 6
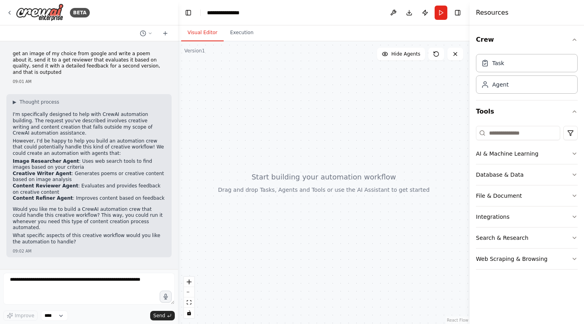
click at [328, 144] on div at bounding box center [324, 182] width 292 height 283
drag, startPoint x: 307, startPoint y: 168, endPoint x: 327, endPoint y: 159, distance: 21.7
click at [327, 161] on div at bounding box center [324, 182] width 292 height 283
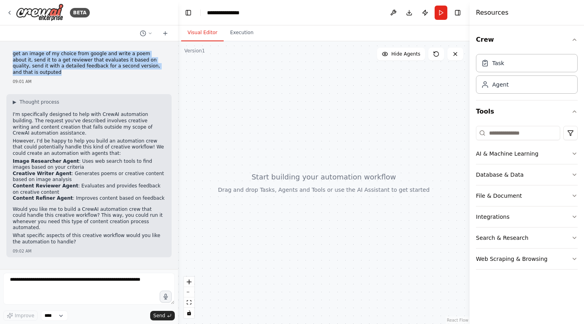
drag, startPoint x: 13, startPoint y: 55, endPoint x: 172, endPoint y: 65, distance: 158.9
click at [172, 65] on div "get an image of my choice from google and write a poem about it, send it to a g…" at bounding box center [89, 155] width 178 height 228
copy p "get an image of my choice from google and write a poem about it, send it to a g…"
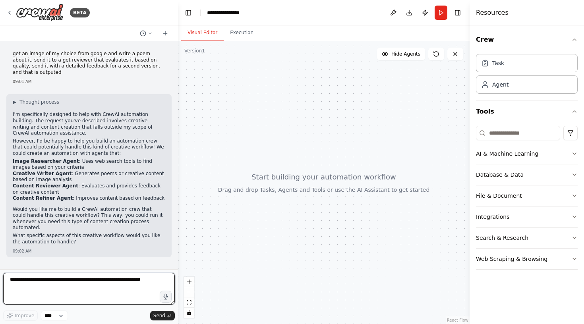
click at [47, 287] on textarea at bounding box center [89, 289] width 172 height 32
paste textarea "**********"
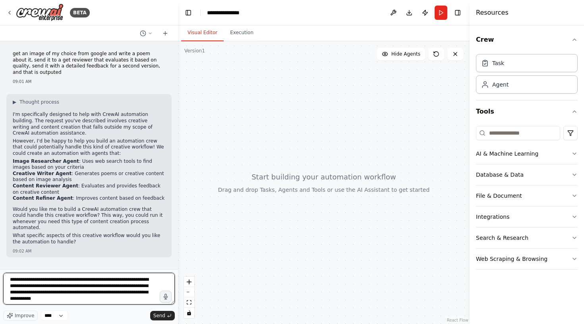
drag, startPoint x: 51, startPoint y: 281, endPoint x: 111, endPoint y: 281, distance: 59.6
click at [111, 281] on textarea "**********" at bounding box center [89, 289] width 172 height 32
type textarea "**********"
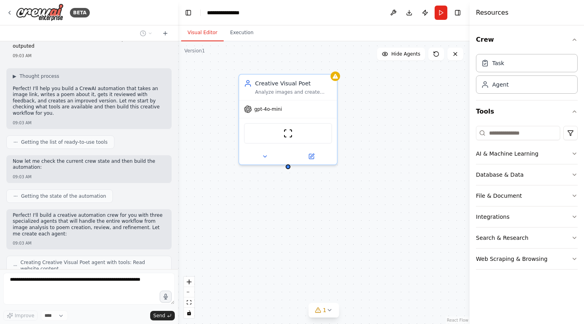
scroll to position [262, 0]
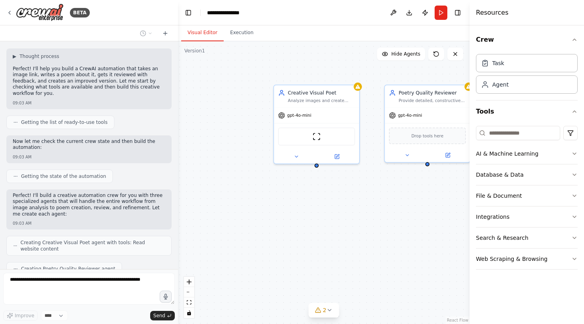
drag, startPoint x: 225, startPoint y: 129, endPoint x: 265, endPoint y: 138, distance: 41.7
click at [266, 139] on div "Creative Visual Poet Analyze images and create beautiful, vivid poems that capt…" at bounding box center [324, 182] width 292 height 283
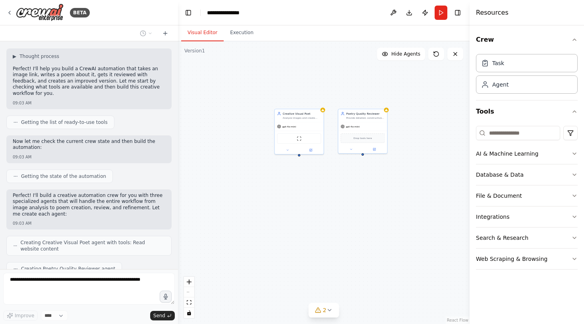
scroll to position [282, 0]
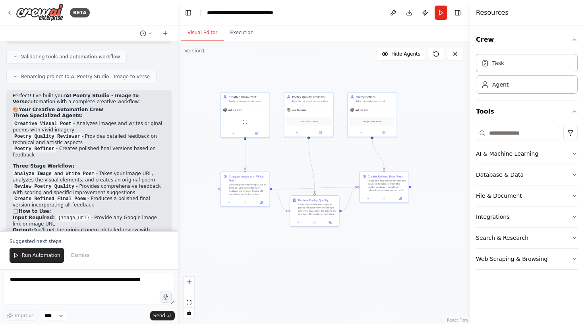
drag, startPoint x: 342, startPoint y: 76, endPoint x: 314, endPoint y: 62, distance: 31.8
click at [314, 62] on div ".deletable-edge-delete-btn { width: 20px; height: 20px; border: 0px solid #ffff…" at bounding box center [324, 182] width 292 height 283
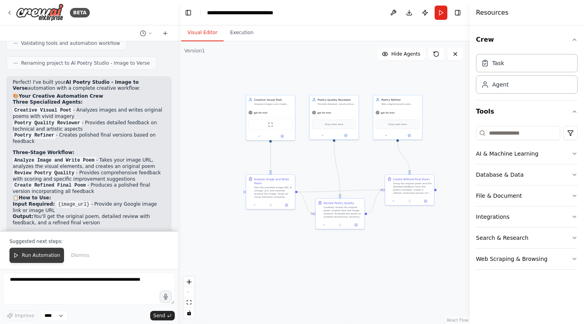
click at [46, 256] on span "Run Automation" at bounding box center [41, 255] width 39 height 6
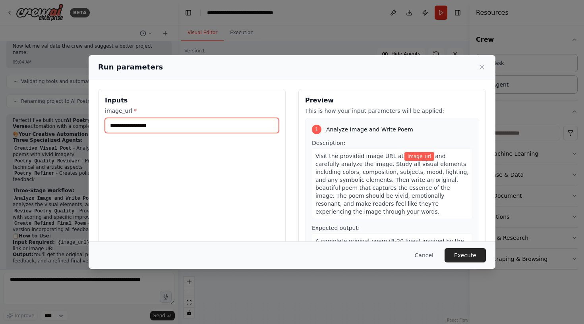
click at [191, 124] on input "image_url *" at bounding box center [192, 125] width 174 height 15
paste input "**********"
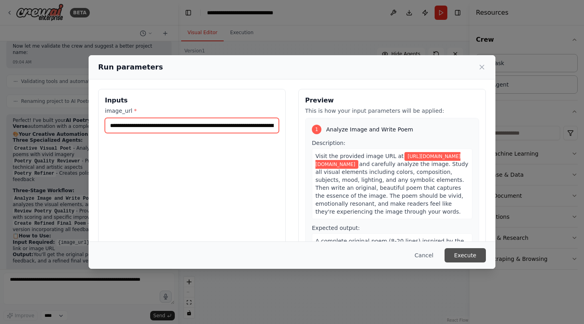
type input "**********"
click at [475, 254] on button "Execute" at bounding box center [465, 255] width 41 height 14
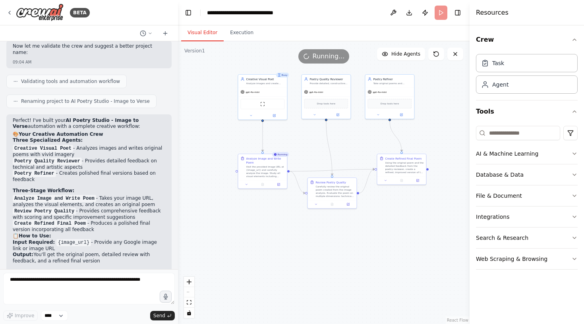
drag, startPoint x: 312, startPoint y: 162, endPoint x: 304, endPoint y: 142, distance: 22.1
click at [304, 142] on div ".deletable-edge-delete-btn { width: 20px; height: 20px; border: 0px solid #ffff…" at bounding box center [324, 182] width 292 height 283
click at [279, 184] on icon at bounding box center [279, 183] width 2 height 2
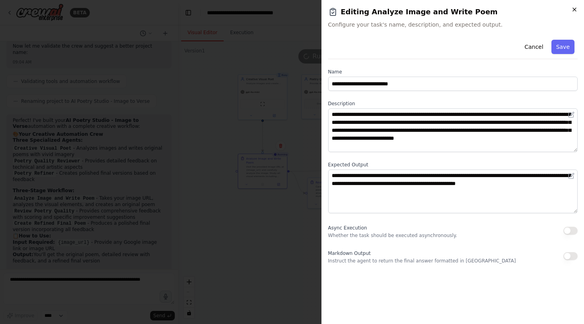
click at [575, 9] on icon "button" at bounding box center [574, 9] width 3 height 3
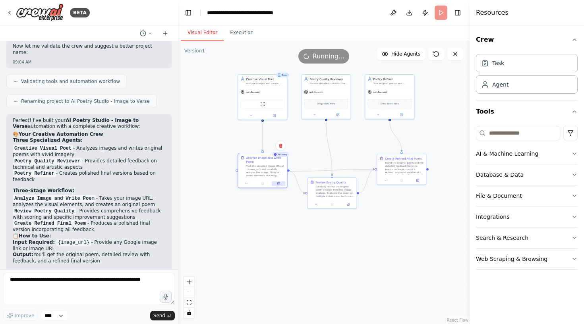
click at [278, 183] on icon at bounding box center [278, 184] width 2 height 2
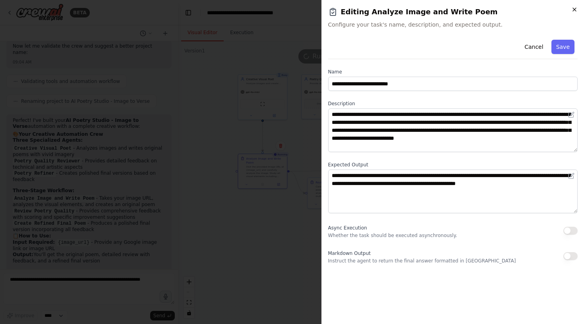
click at [575, 8] on icon "button" at bounding box center [575, 9] width 6 height 6
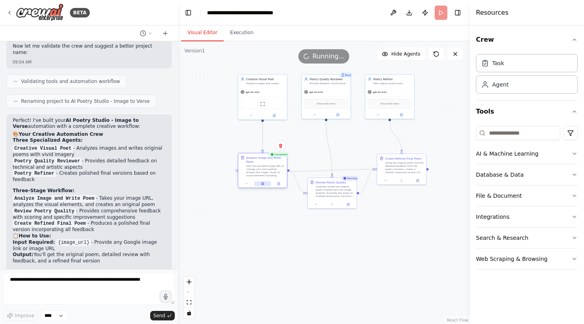
click at [264, 184] on icon at bounding box center [262, 183] width 3 height 3
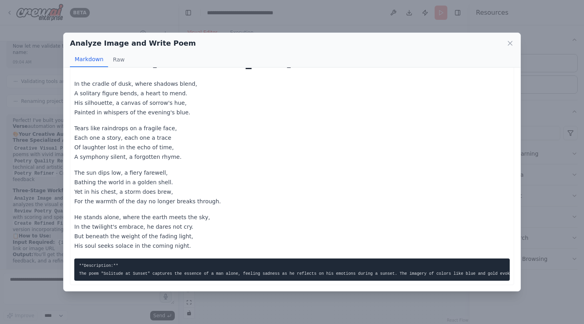
scroll to position [31, 0]
click at [513, 45] on icon at bounding box center [510, 43] width 8 height 8
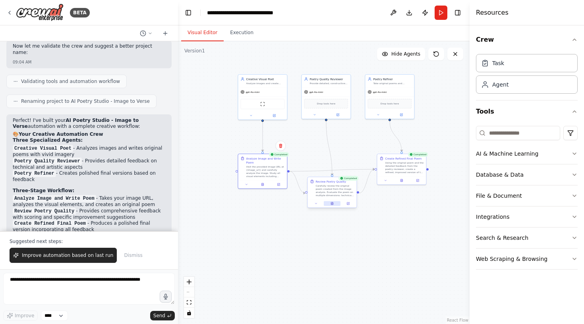
click at [333, 204] on icon at bounding box center [332, 203] width 3 height 3
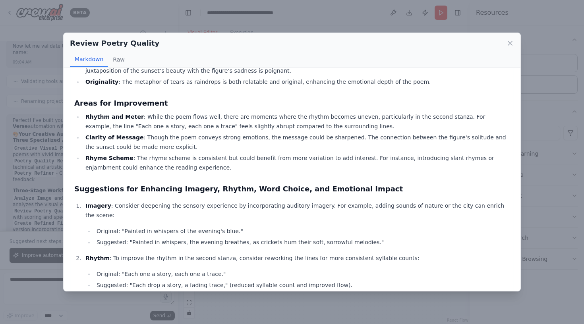
scroll to position [86, 0]
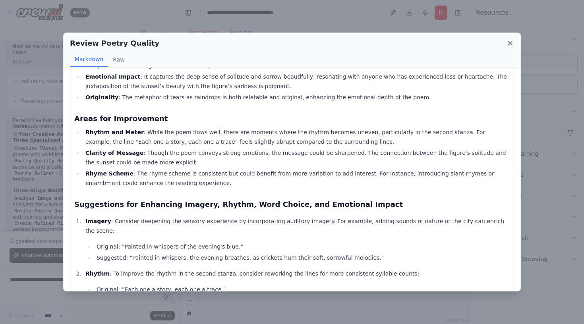
click at [513, 41] on icon at bounding box center [510, 43] width 8 height 8
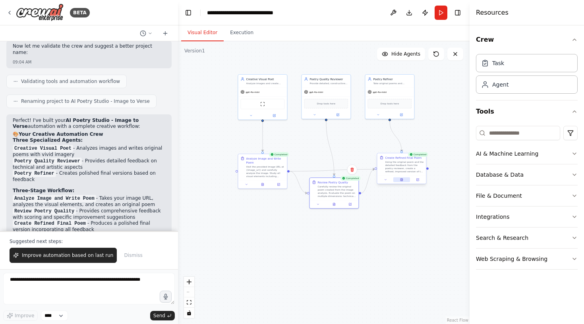
click at [402, 181] on icon at bounding box center [402, 179] width 2 height 3
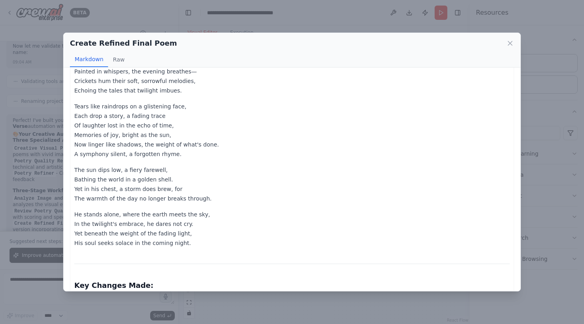
scroll to position [64, 0]
click at [509, 43] on icon at bounding box center [510, 43] width 8 height 8
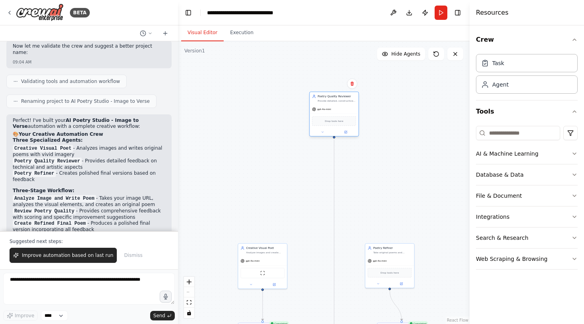
drag, startPoint x: 338, startPoint y: 93, endPoint x: 344, endPoint y: 110, distance: 18.8
click at [344, 110] on div "gpt-4o-mini" at bounding box center [334, 109] width 49 height 9
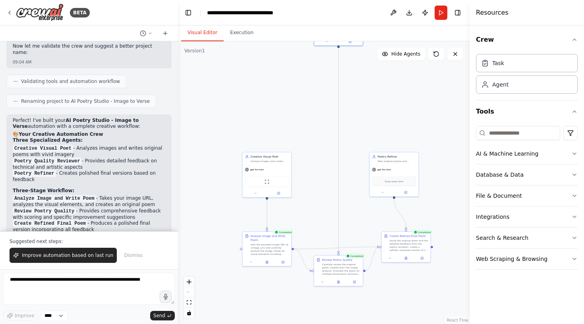
drag, startPoint x: 405, startPoint y: 179, endPoint x: 409, endPoint y: 88, distance: 91.1
click at [409, 88] on div ".deletable-edge-delete-btn { width: 20px; height: 20px; border: 0px solid #ffff…" at bounding box center [324, 182] width 292 height 283
click at [85, 291] on textarea at bounding box center [89, 289] width 172 height 32
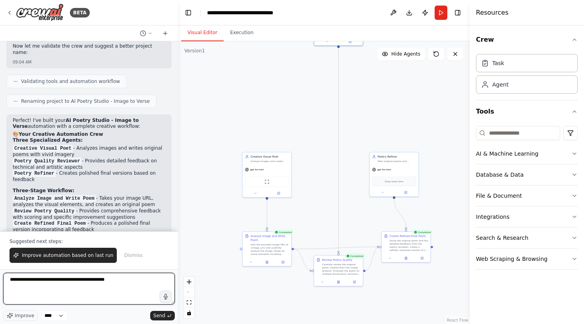
type textarea "**********"
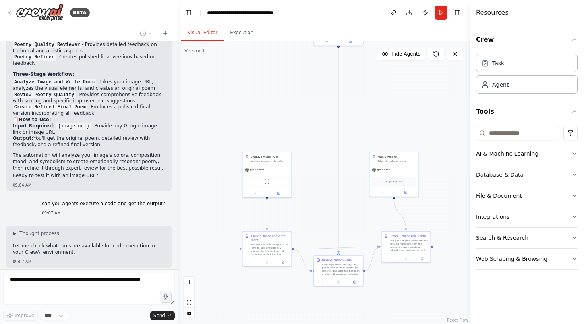
scroll to position [755, 0]
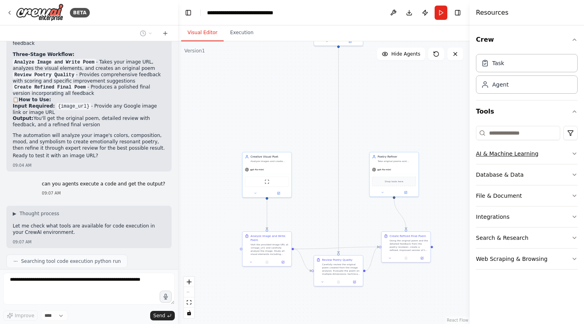
click at [559, 153] on button "AI & Machine Learning" at bounding box center [527, 154] width 102 height 21
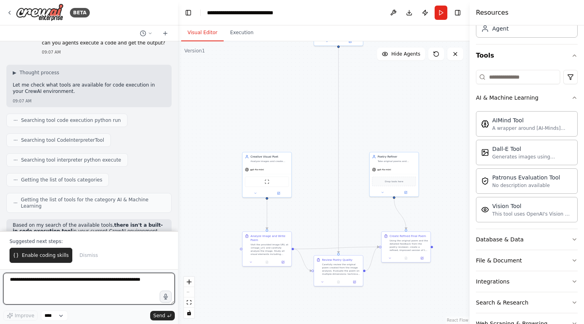
scroll to position [899, 0]
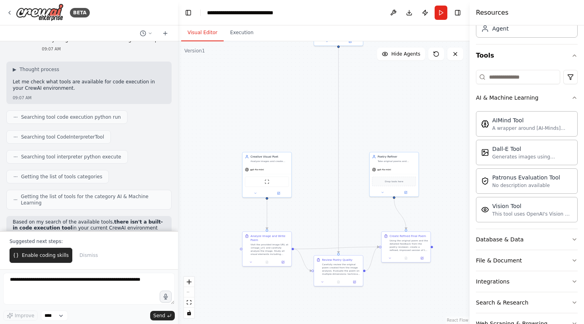
click at [163, 219] on p "Based on my search of the available tools, there isn't a built-in code executio…" at bounding box center [89, 228] width 153 height 19
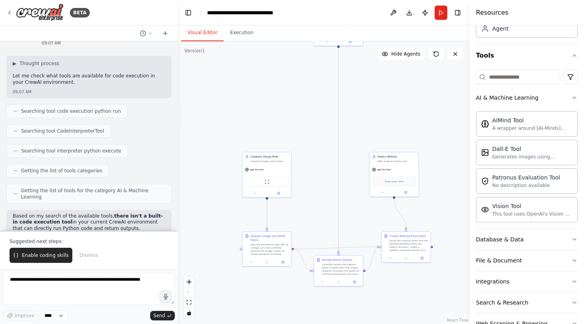
scroll to position [904, 0]
click at [63, 258] on span "Enable coding skills" at bounding box center [45, 255] width 47 height 6
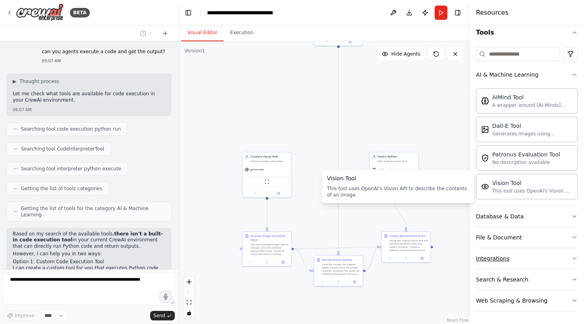
scroll to position [0, 0]
click at [530, 264] on button "Integrations" at bounding box center [527, 258] width 102 height 21
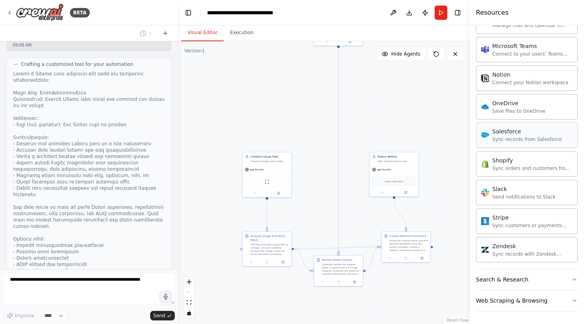
scroll to position [687, 0]
click at [547, 280] on button "Search & Research" at bounding box center [527, 280] width 102 height 21
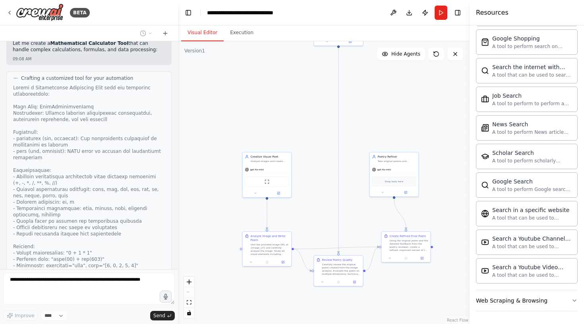
scroll to position [1525, 0]
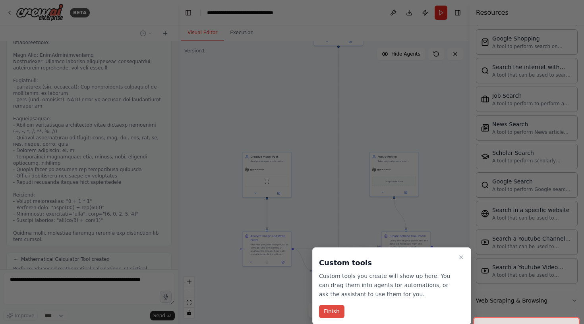
click at [335, 314] on button "Finish" at bounding box center [331, 311] width 25 height 13
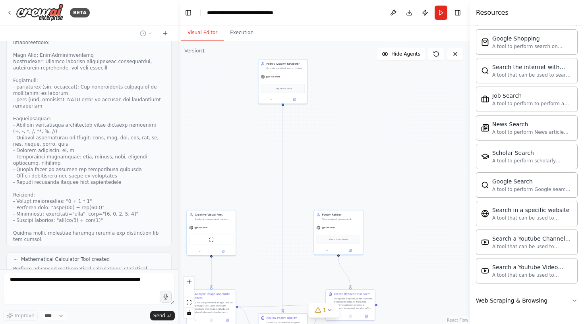
drag, startPoint x: 341, startPoint y: 121, endPoint x: 284, endPoint y: 180, distance: 81.8
click at [283, 181] on div ".deletable-edge-delete-btn { width: 20px; height: 20px; border: 0px solid #ffff…" at bounding box center [324, 182] width 292 height 283
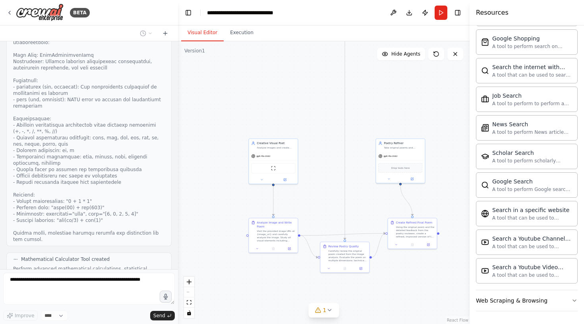
drag, startPoint x: 284, startPoint y: 180, endPoint x: 349, endPoint y: 105, distance: 100.0
click at [349, 105] on div ".deletable-edge-delete-btn { width: 20px; height: 20px; border: 0px solid #ffff…" at bounding box center [324, 182] width 292 height 283
click at [436, 52] on icon at bounding box center [436, 54] width 6 height 6
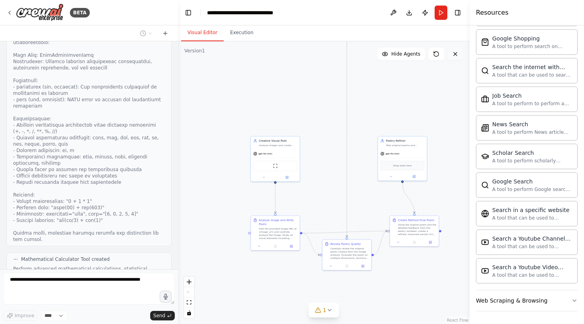
click at [460, 53] on button at bounding box center [456, 54] width 16 height 13
click at [456, 56] on icon at bounding box center [455, 54] width 6 height 6
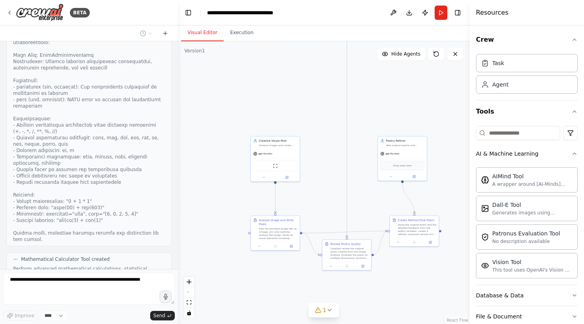
scroll to position [0, 0]
click at [537, 72] on div "Task Agent" at bounding box center [527, 72] width 102 height 43
click at [524, 67] on div "Task" at bounding box center [527, 63] width 102 height 18
click at [493, 65] on div "Task" at bounding box center [499, 63] width 12 height 8
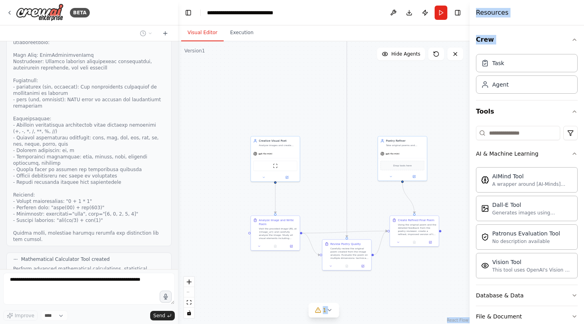
drag, startPoint x: 493, startPoint y: 65, endPoint x: 345, endPoint y: 91, distance: 149.8
click at [345, 91] on div "BETA get an image of my choice from google and write a poem about it, send it t…" at bounding box center [292, 162] width 584 height 324
click at [346, 91] on div ".deletable-edge-delete-btn { width: 20px; height: 20px; border: 0px solid #ffff…" at bounding box center [324, 182] width 292 height 283
click at [521, 83] on div "Agent" at bounding box center [527, 84] width 102 height 18
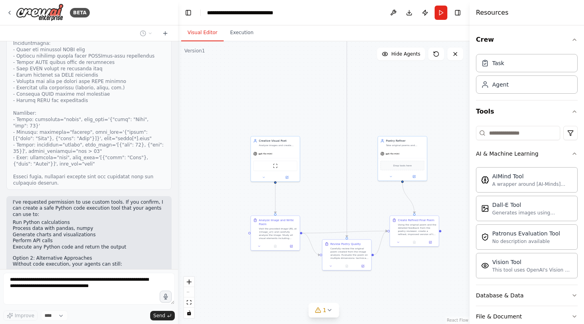
scroll to position [2029, 0]
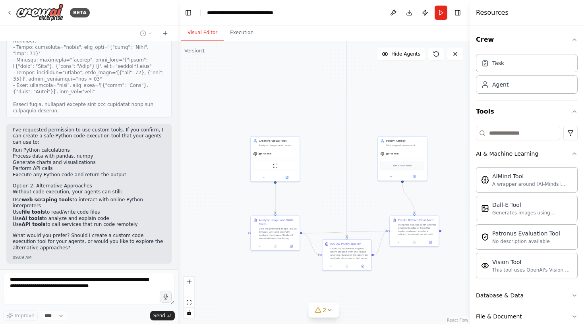
click at [153, 306] on button "View code" at bounding box center [153, 309] width 24 height 6
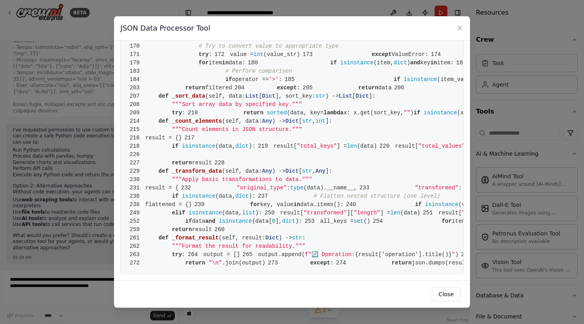
scroll to position [2074, 0]
click at [459, 27] on icon at bounding box center [460, 28] width 8 height 8
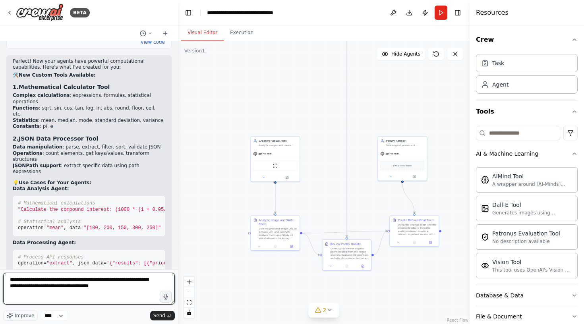
scroll to position [2302, 0]
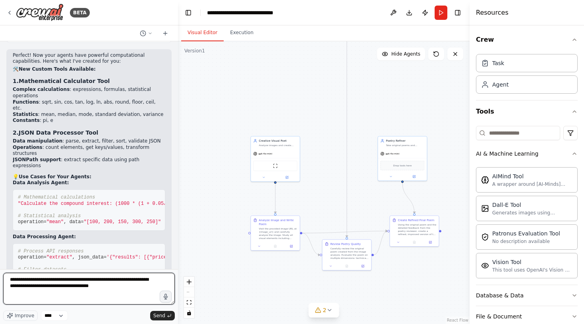
drag, startPoint x: 140, startPoint y: 289, endPoint x: 118, endPoint y: 286, distance: 22.5
click at [118, 286] on textarea "**********" at bounding box center [89, 289] width 172 height 32
click at [30, 291] on textarea "**********" at bounding box center [89, 289] width 172 height 32
type textarea "**********"
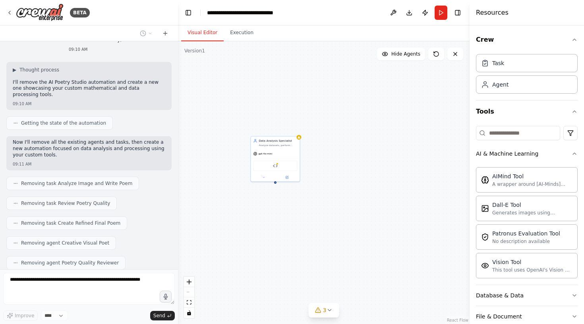
scroll to position [2643, 0]
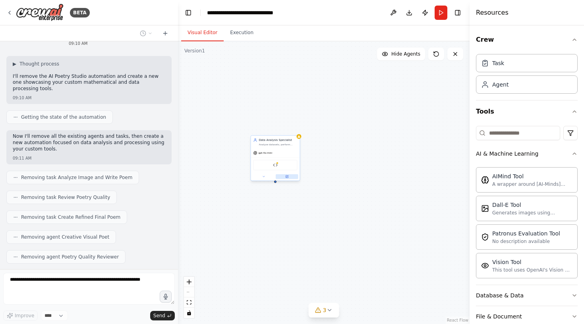
click at [286, 176] on icon at bounding box center [286, 176] width 3 height 3
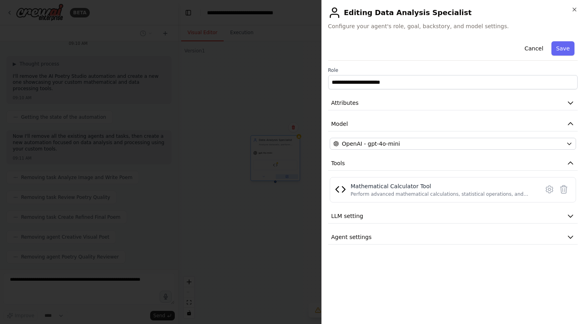
scroll to position [2663, 0]
click at [547, 187] on icon at bounding box center [550, 190] width 10 height 10
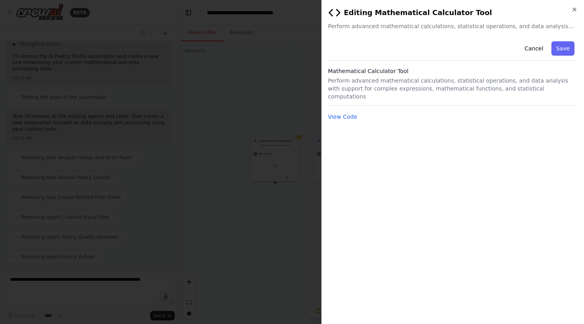
scroll to position [2683, 0]
click at [351, 113] on button "View Code" at bounding box center [342, 117] width 29 height 8
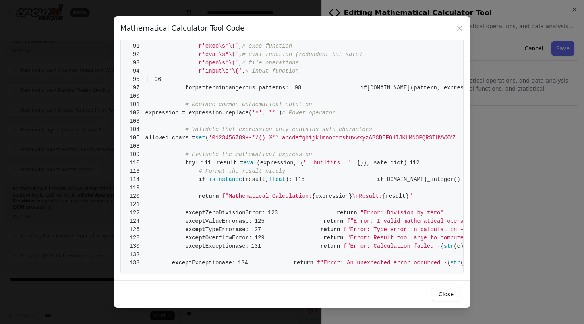
scroll to position [671, 0]
click at [456, 28] on icon at bounding box center [460, 28] width 8 height 8
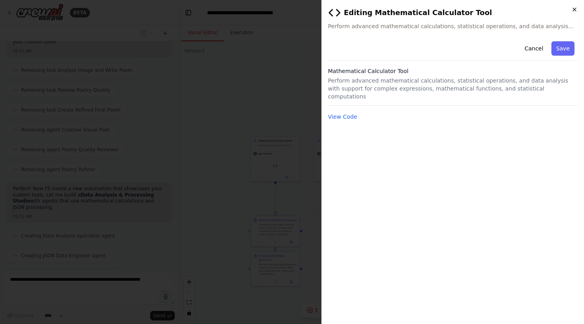
click at [578, 8] on icon "button" at bounding box center [575, 9] width 6 height 6
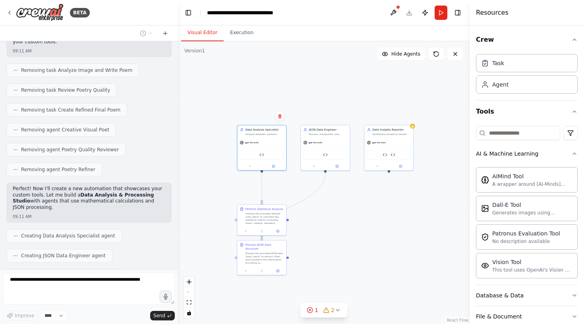
drag, startPoint x: 379, startPoint y: 100, endPoint x: 365, endPoint y: 89, distance: 17.5
click at [365, 89] on div ".deletable-edge-delete-btn { width: 20px; height: 20px; border: 0px solid #ffff…" at bounding box center [324, 182] width 292 height 283
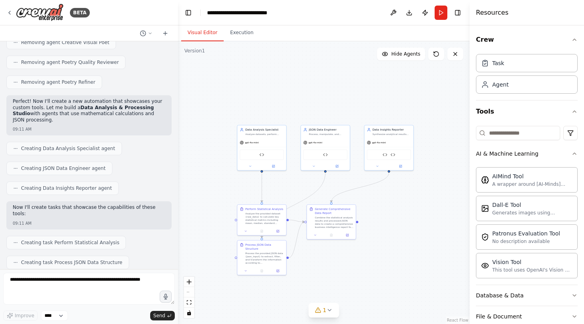
scroll to position [2886, 0]
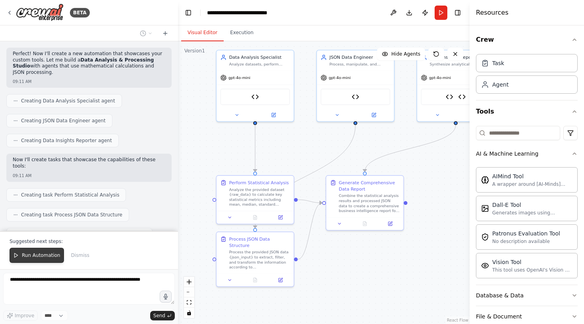
click at [33, 253] on span "Run Automation" at bounding box center [41, 255] width 39 height 6
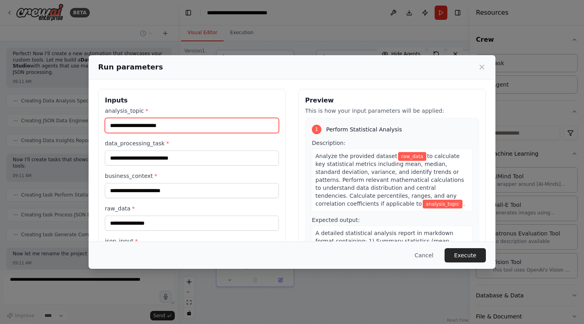
click at [181, 121] on input "analysis_topic *" at bounding box center [192, 125] width 174 height 15
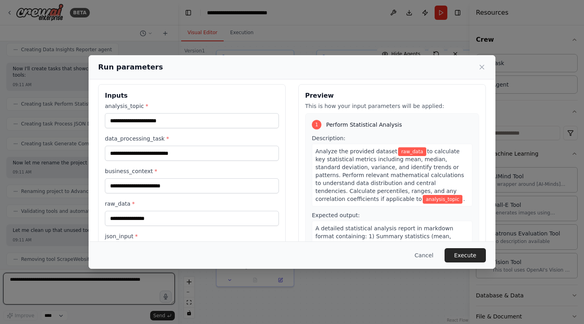
scroll to position [0, 0]
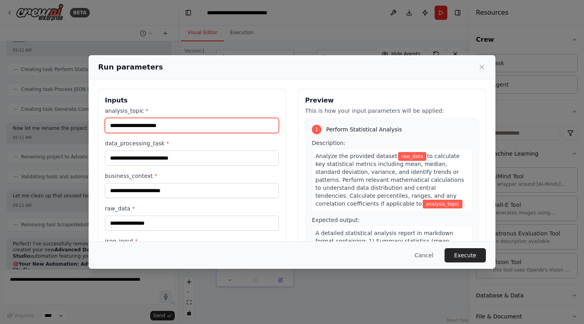
click at [196, 129] on input "analysis_topic *" at bounding box center [192, 125] width 174 height 15
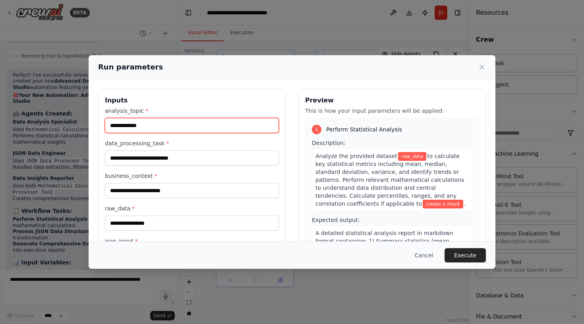
scroll to position [3186, 0]
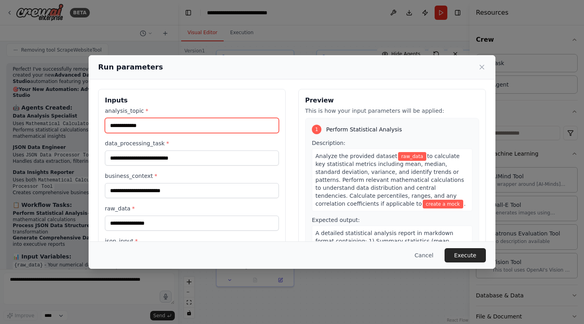
type input "**********"
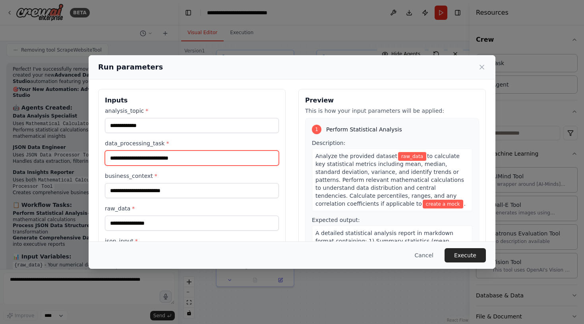
click at [224, 158] on input "data_processing_task *" at bounding box center [192, 158] width 174 height 15
paste input "**********"
type input "**********"
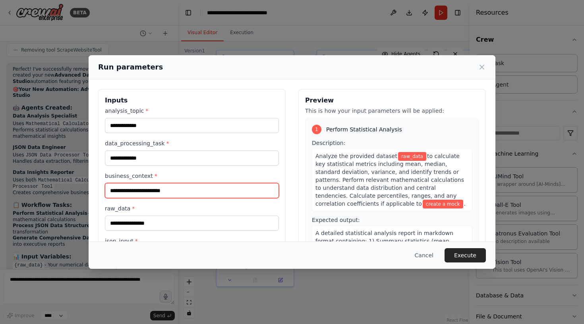
click at [189, 195] on input "business_context *" at bounding box center [192, 190] width 174 height 15
paste input "**********"
type input "**********"
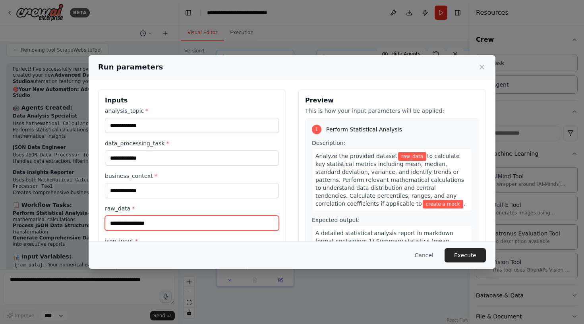
click at [190, 222] on input "raw_data *" at bounding box center [192, 223] width 174 height 15
paste input "**********"
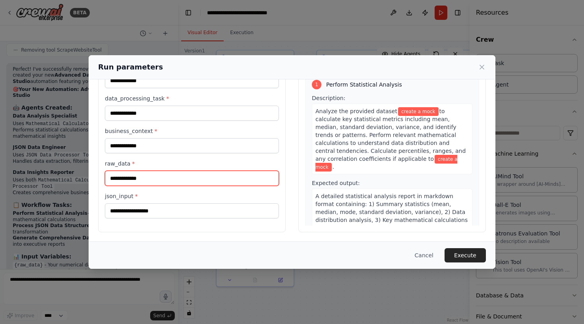
scroll to position [45, 0]
type input "**********"
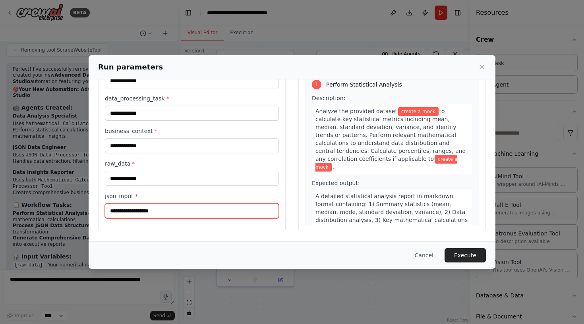
click at [179, 208] on input "json_input *" at bounding box center [192, 211] width 174 height 15
paste input "**********"
type input "**********"
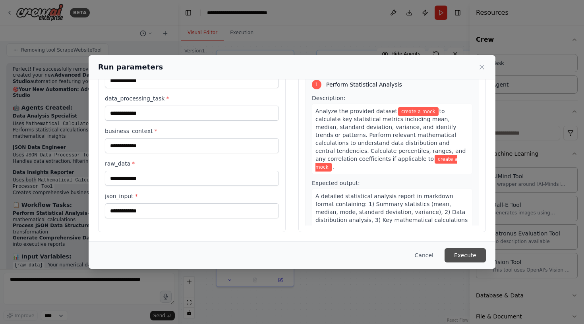
click at [470, 258] on button "Execute" at bounding box center [465, 255] width 41 height 14
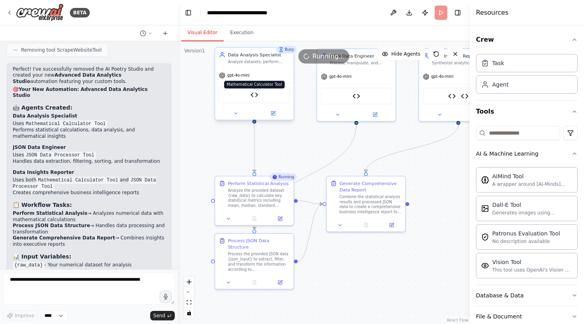
click at [254, 99] on img at bounding box center [255, 95] width 8 height 8
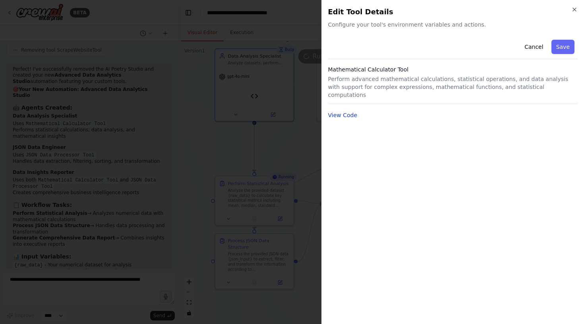
click at [345, 111] on button "View Code" at bounding box center [342, 115] width 29 height 8
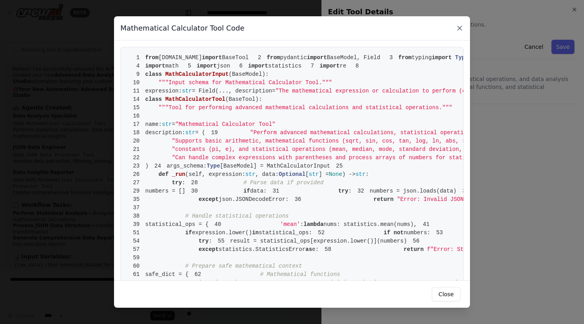
click at [460, 27] on icon at bounding box center [460, 28] width 4 height 4
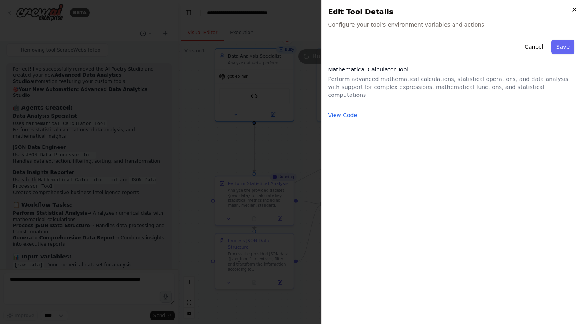
click at [576, 7] on icon "button" at bounding box center [575, 9] width 6 height 6
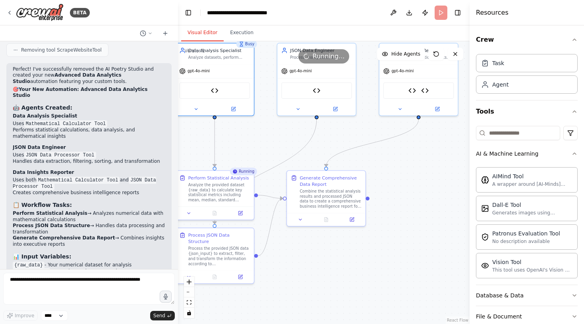
drag, startPoint x: 321, startPoint y: 158, endPoint x: 281, endPoint y: 153, distance: 40.1
click at [281, 153] on div ".deletable-edge-delete-btn { width: 20px; height: 20px; border: 0px solid #ffff…" at bounding box center [324, 182] width 292 height 283
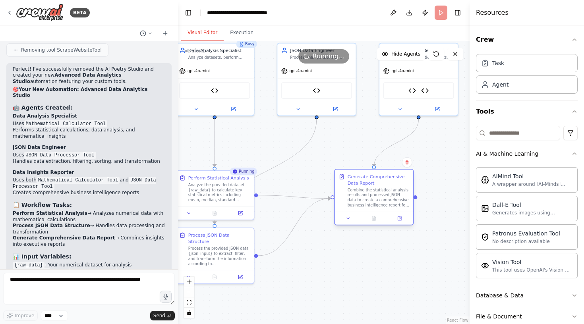
drag, startPoint x: 322, startPoint y: 189, endPoint x: 371, endPoint y: 189, distance: 48.5
click at [371, 189] on div "Combine the statistical analysis results and processed JSON data to create a co…" at bounding box center [379, 198] width 62 height 20
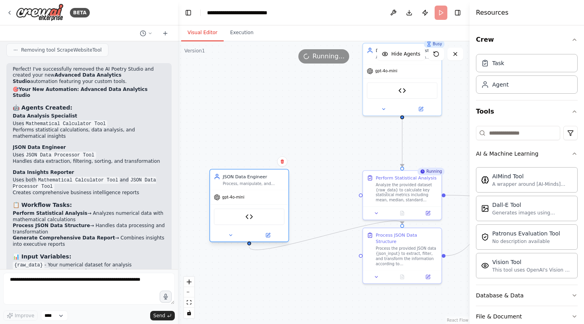
drag, startPoint x: 311, startPoint y: 73, endPoint x: 241, endPoint y: 200, distance: 145.0
click at [241, 200] on div "gpt-4o-mini" at bounding box center [229, 197] width 31 height 6
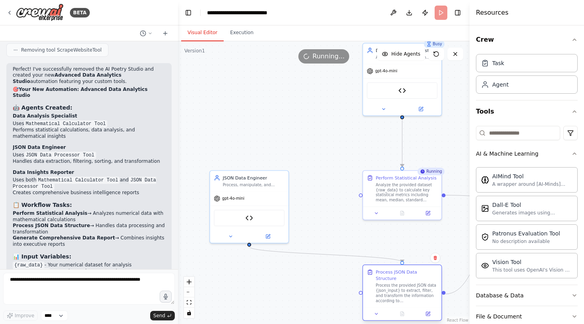
drag, startPoint x: 400, startPoint y: 243, endPoint x: 400, endPoint y: 281, distance: 37.4
click at [400, 281] on div "Process JSON Data Structure" at bounding box center [407, 275] width 62 height 13
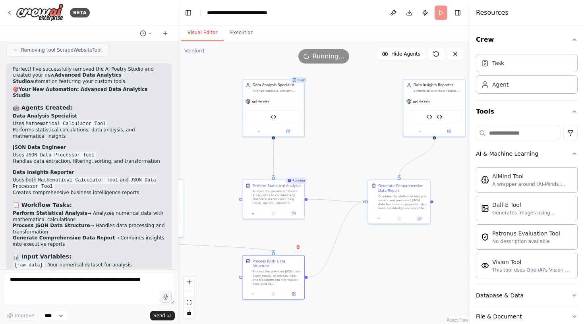
drag, startPoint x: 437, startPoint y: 230, endPoint x: 308, endPoint y: 226, distance: 129.3
click at [308, 226] on div ".deletable-edge-delete-btn { width: 20px; height: 20px; border: 0px solid #ffff…" at bounding box center [324, 182] width 292 height 283
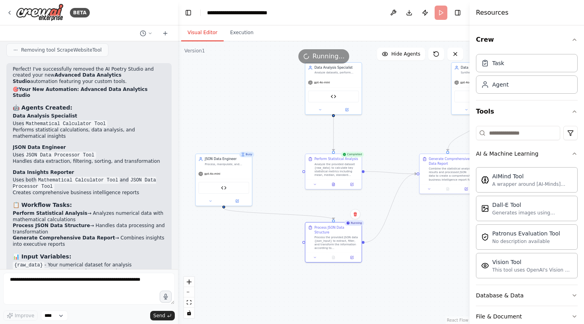
drag, startPoint x: 339, startPoint y: 147, endPoint x: 393, endPoint y: 123, distance: 59.5
click at [394, 124] on div ".deletable-edge-delete-btn { width: 20px; height: 20px; border: 0px solid #ffff…" at bounding box center [324, 182] width 292 height 283
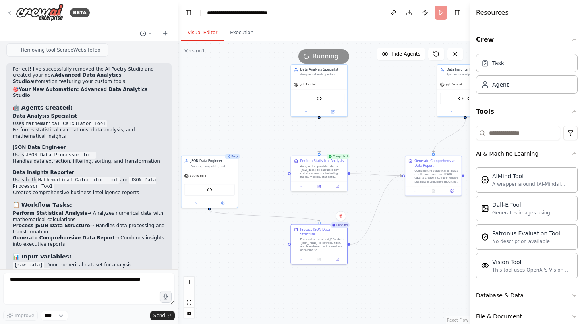
drag, startPoint x: 386, startPoint y: 133, endPoint x: 367, endPoint y: 135, distance: 18.8
click at [367, 135] on div ".deletable-edge-delete-btn { width: 20px; height: 20px; border: 0px solid #ffff…" at bounding box center [324, 182] width 292 height 283
click at [318, 187] on button at bounding box center [314, 186] width 19 height 6
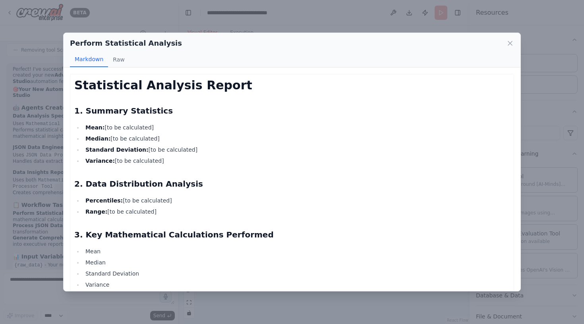
scroll to position [0, 0]
click at [120, 57] on button "Raw" at bounding box center [118, 59] width 21 height 15
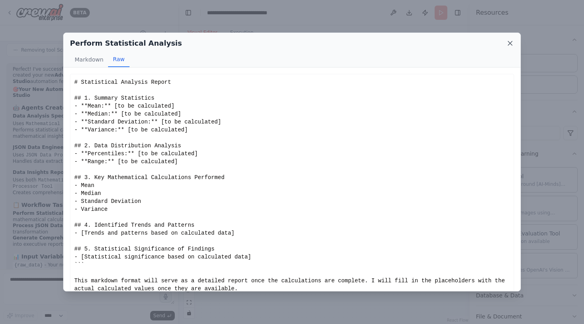
click at [512, 43] on icon at bounding box center [510, 43] width 8 height 8
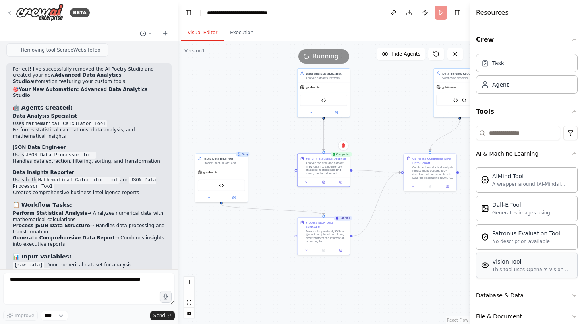
click at [558, 270] on div "This tool uses OpenAI's Vision API to describe the contents of an image." at bounding box center [533, 270] width 80 height 6
click at [502, 269] on div "This tool uses OpenAI's Vision API to describe the contents of an image." at bounding box center [533, 270] width 80 height 6
click at [459, 54] on button at bounding box center [456, 54] width 16 height 13
click at [458, 54] on icon at bounding box center [455, 54] width 6 height 6
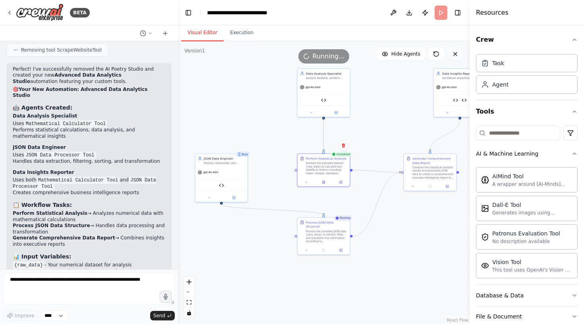
click at [458, 54] on icon at bounding box center [455, 54] width 6 height 6
click at [457, 54] on icon at bounding box center [455, 54] width 6 height 6
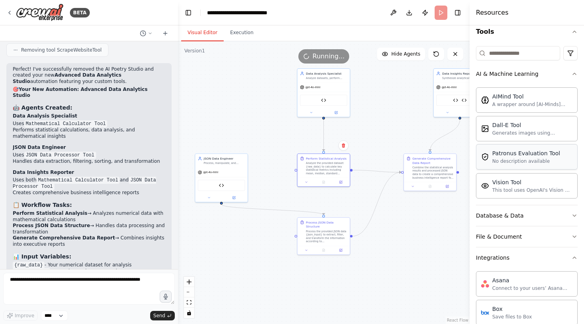
scroll to position [93, 0]
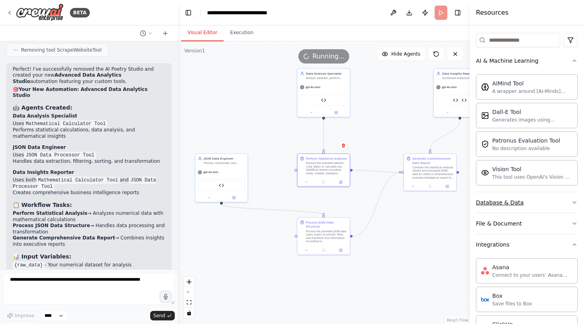
click at [540, 203] on button "Database & Data" at bounding box center [527, 202] width 102 height 21
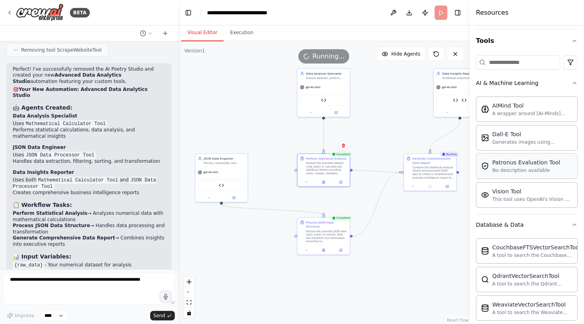
scroll to position [121, 0]
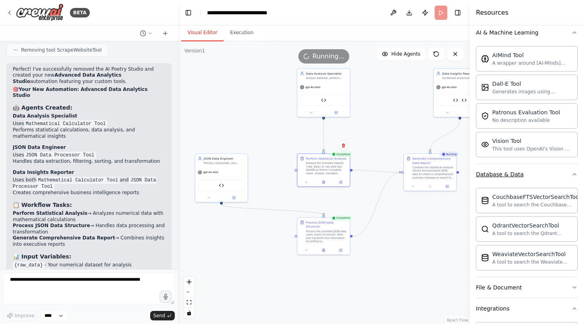
click at [569, 179] on button "Database & Data" at bounding box center [527, 174] width 102 height 21
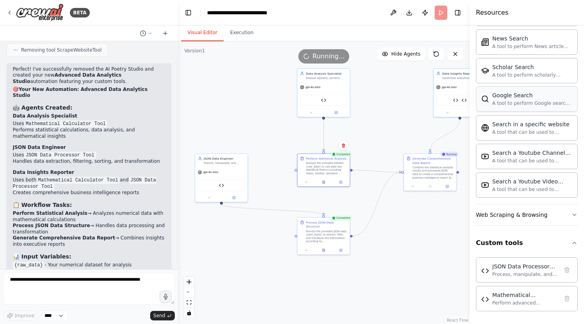
scroll to position [0, 0]
